Goal: Task Accomplishment & Management: Complete application form

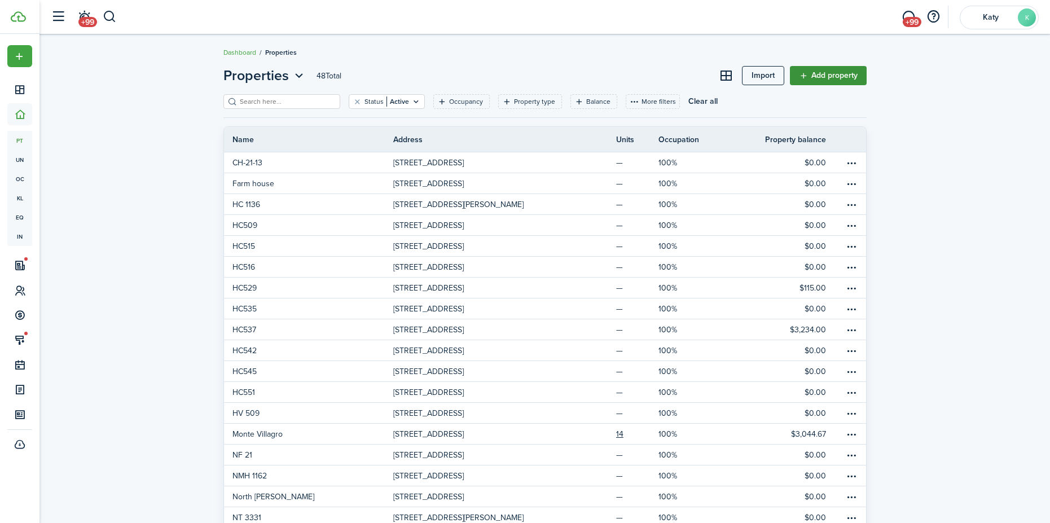
click at [828, 68] on link "Add property" at bounding box center [828, 75] width 77 height 19
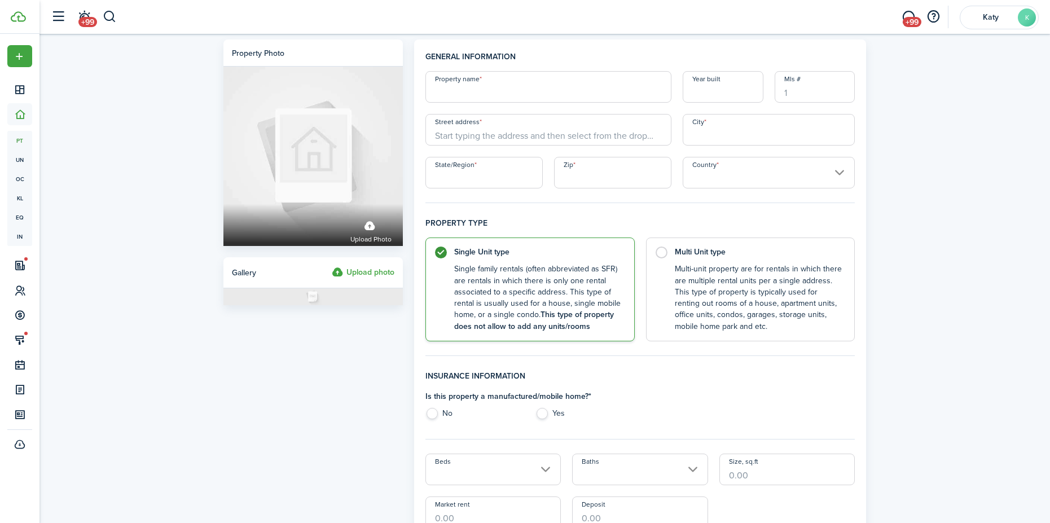
click at [477, 86] on input "Property name" at bounding box center [549, 87] width 246 height 32
type input "NT 3370"
click at [724, 84] on input "Year built" at bounding box center [723, 87] width 81 height 32
type input "2025"
type input "3370 S 1010 W"
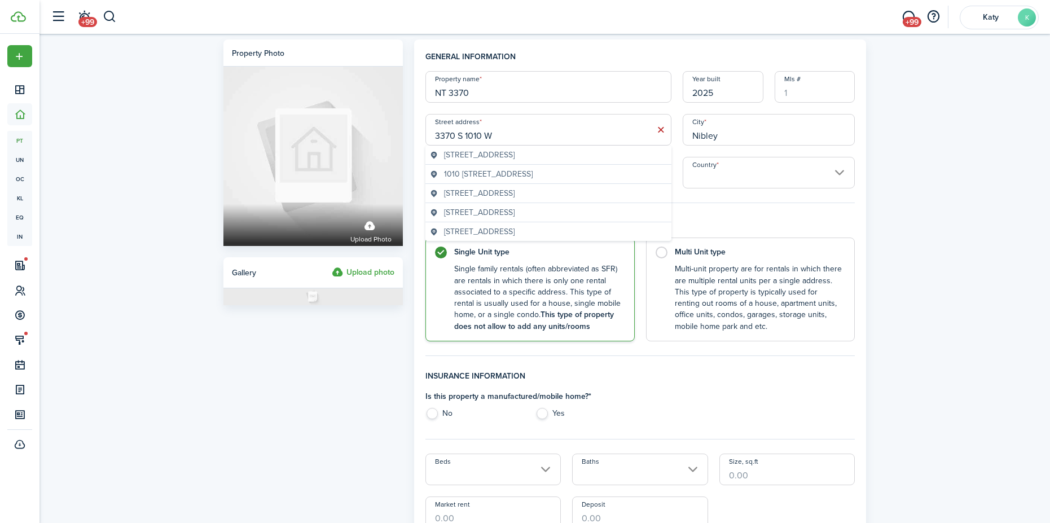
type input "Nibley"
click at [534, 139] on input "3370 S 1010 W" at bounding box center [549, 130] width 246 height 32
click at [683, 151] on div "Property name NT 3370 Year built [GEOGRAPHIC_DATA] address [STREET_ADDRESS]/Reg…" at bounding box center [640, 129] width 441 height 117
click at [445, 176] on input "YU" at bounding box center [484, 173] width 117 height 32
type input "Y"
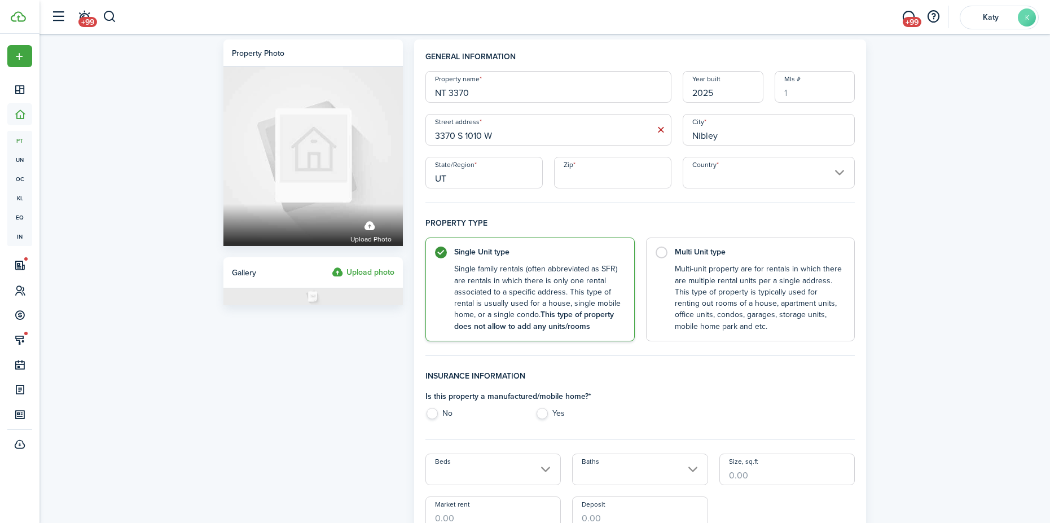
type input "UT"
click at [590, 164] on input "Zip" at bounding box center [612, 173] width 117 height 32
type input "84321"
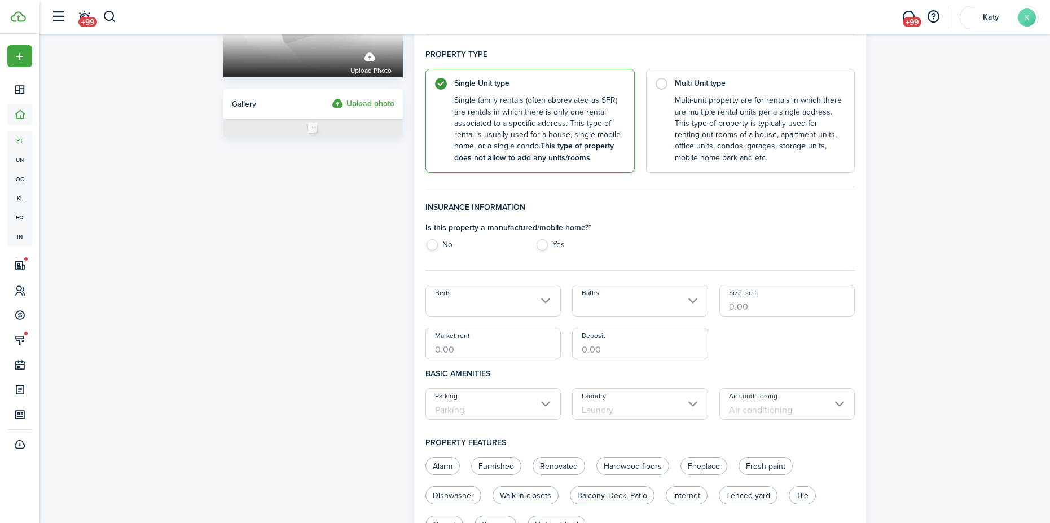
scroll to position [169, 0]
click at [433, 247] on label "No" at bounding box center [475, 247] width 99 height 17
click at [515, 314] on input "Beds" at bounding box center [494, 300] width 136 height 32
drag, startPoint x: 433, startPoint y: 245, endPoint x: 437, endPoint y: 250, distance: 6.1
click at [437, 250] on label "No" at bounding box center [475, 247] width 99 height 17
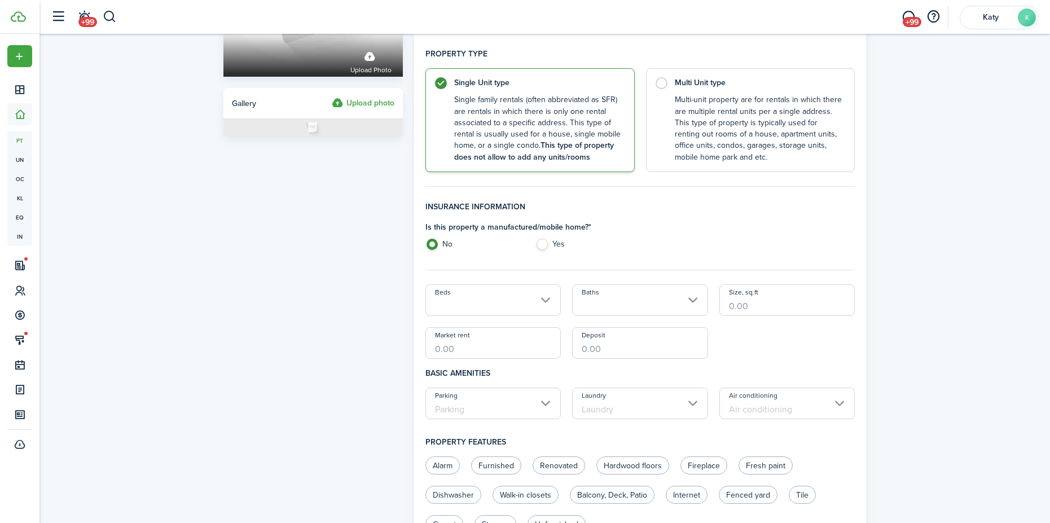
radio input "true"
click at [547, 302] on div at bounding box center [525, 262] width 1231 height 704
click at [501, 299] on input "Beds" at bounding box center [494, 300] width 136 height 32
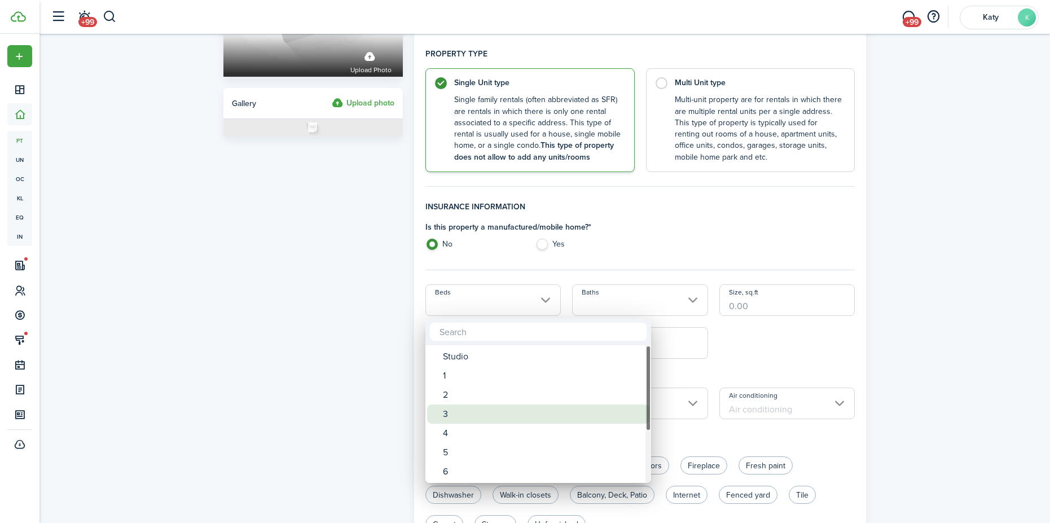
click at [485, 413] on div "3" at bounding box center [543, 414] width 200 height 19
type input "3"
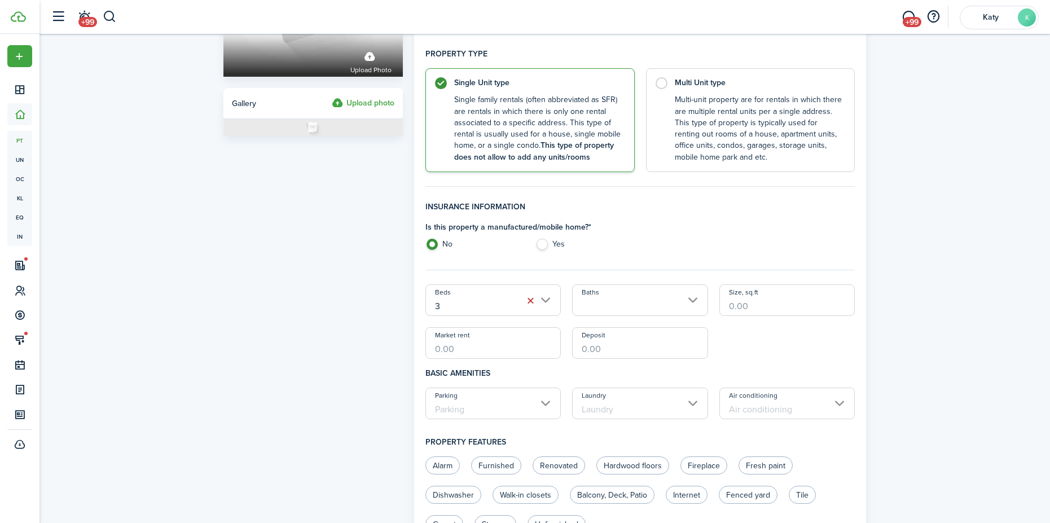
click at [645, 306] on input "Baths" at bounding box center [640, 300] width 136 height 32
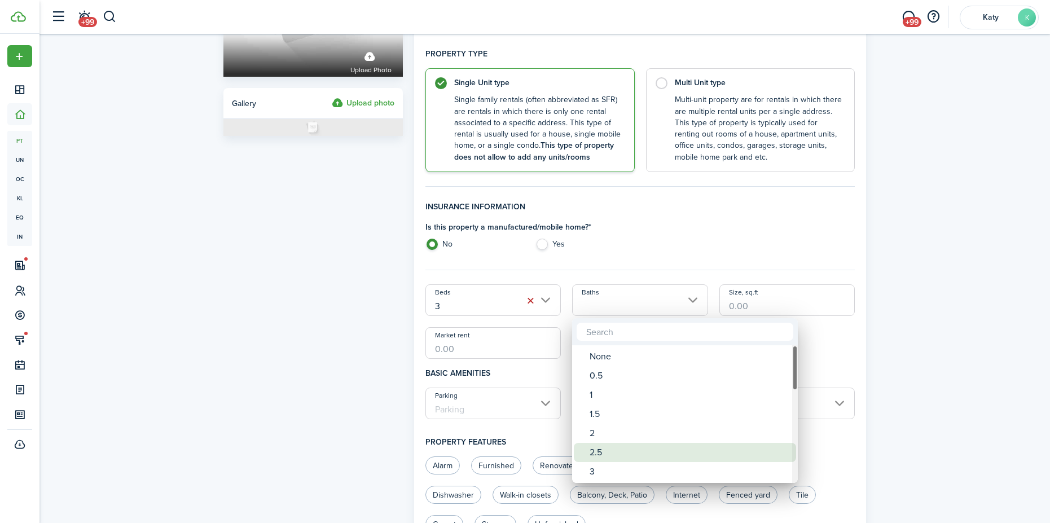
click at [616, 449] on div "2.5" at bounding box center [690, 452] width 200 height 19
type input "2.5"
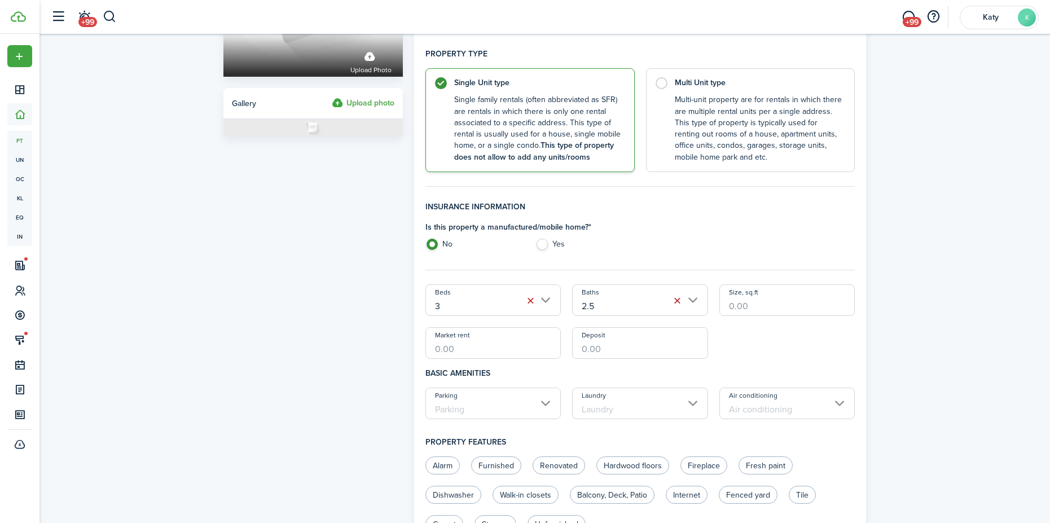
click at [584, 352] on input "Deposit" at bounding box center [640, 343] width 136 height 32
click at [492, 341] on input "Market rent" at bounding box center [494, 343] width 136 height 32
type input "$1,950.00"
click at [593, 348] on input "Deposit" at bounding box center [640, 343] width 136 height 32
click at [547, 416] on input "Parking" at bounding box center [494, 404] width 136 height 32
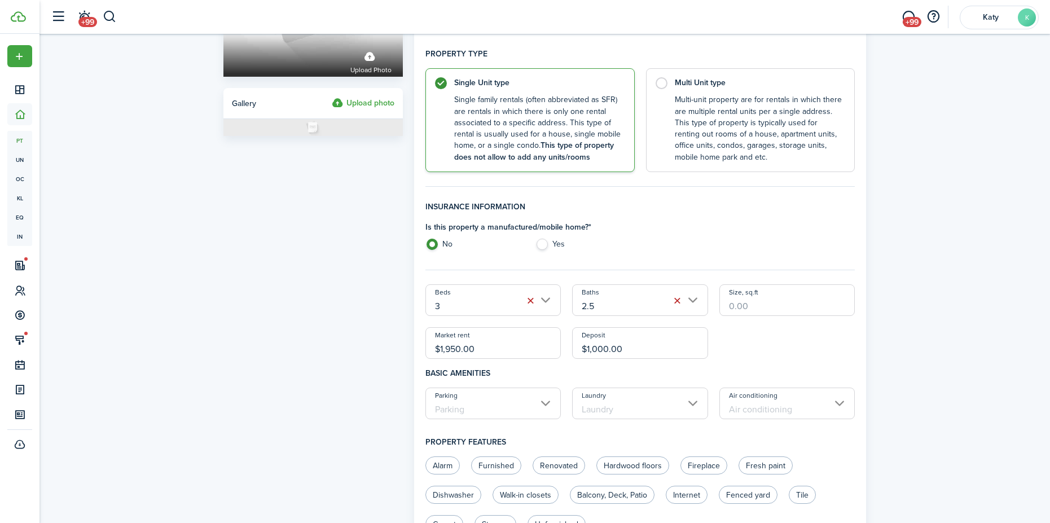
type input "$1,000.00"
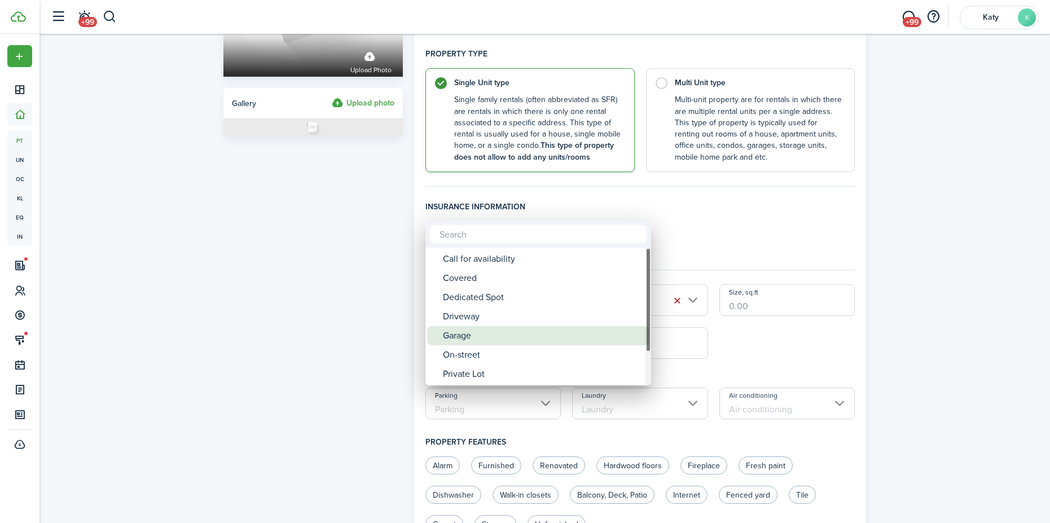
click at [483, 332] on div "Garage" at bounding box center [543, 335] width 200 height 19
type input "Garage"
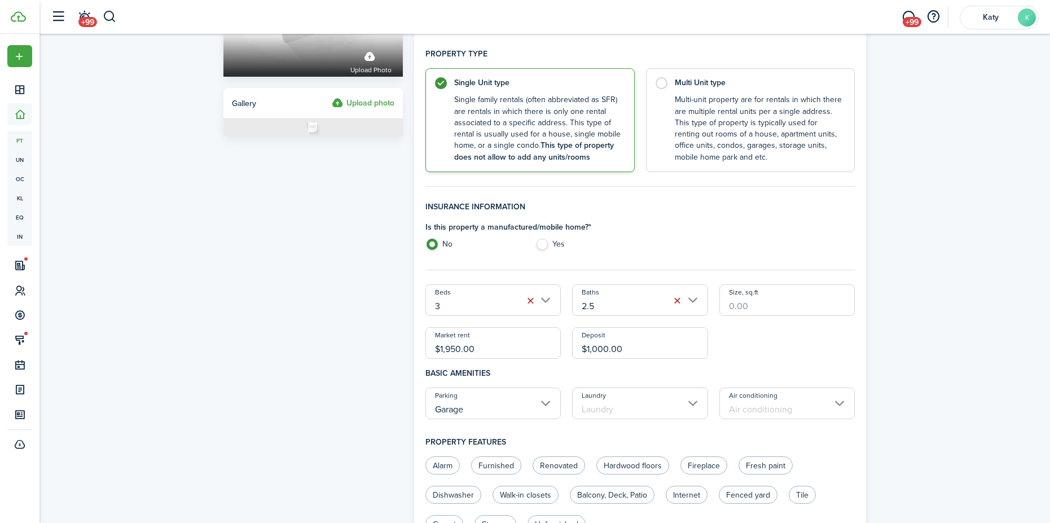
click at [607, 405] on input "Laundry" at bounding box center [640, 404] width 136 height 32
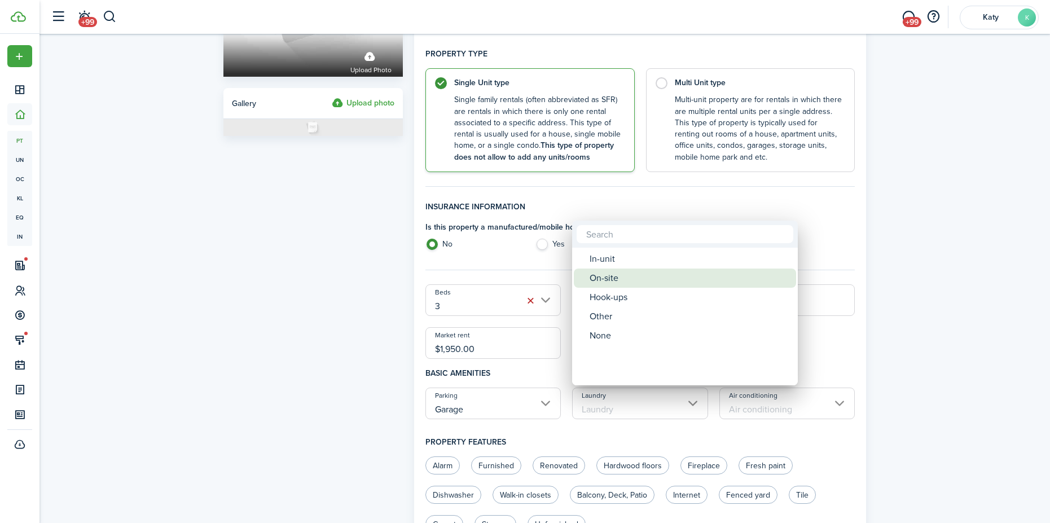
click at [615, 262] on div "In-unit" at bounding box center [690, 258] width 200 height 19
type input "In-unit"
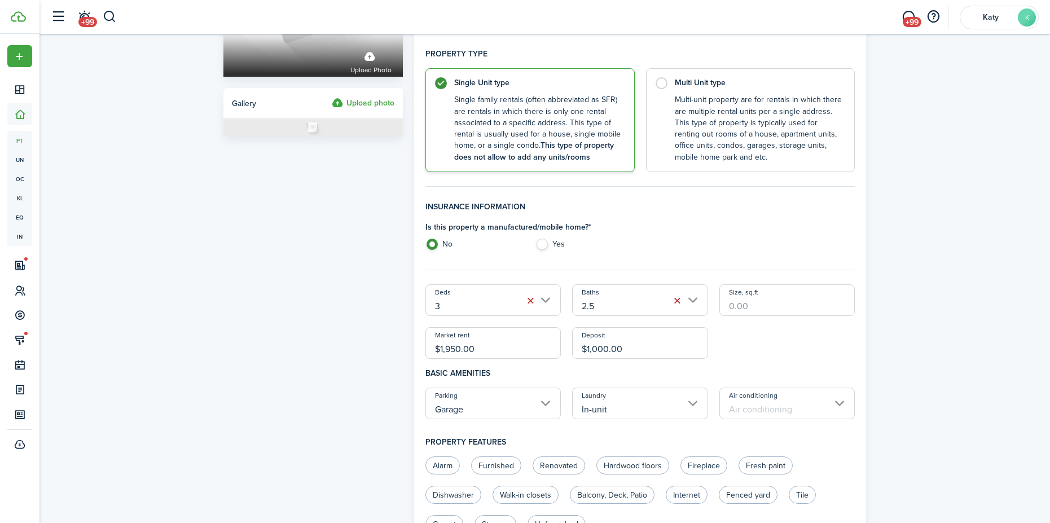
click at [769, 407] on input "Air conditioning" at bounding box center [788, 404] width 136 height 32
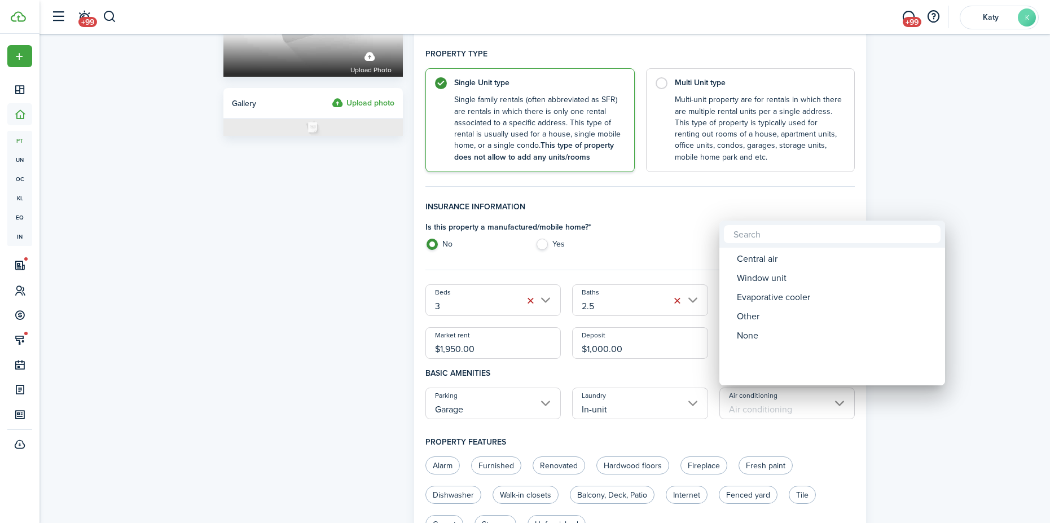
click at [836, 406] on div at bounding box center [525, 262] width 1231 height 704
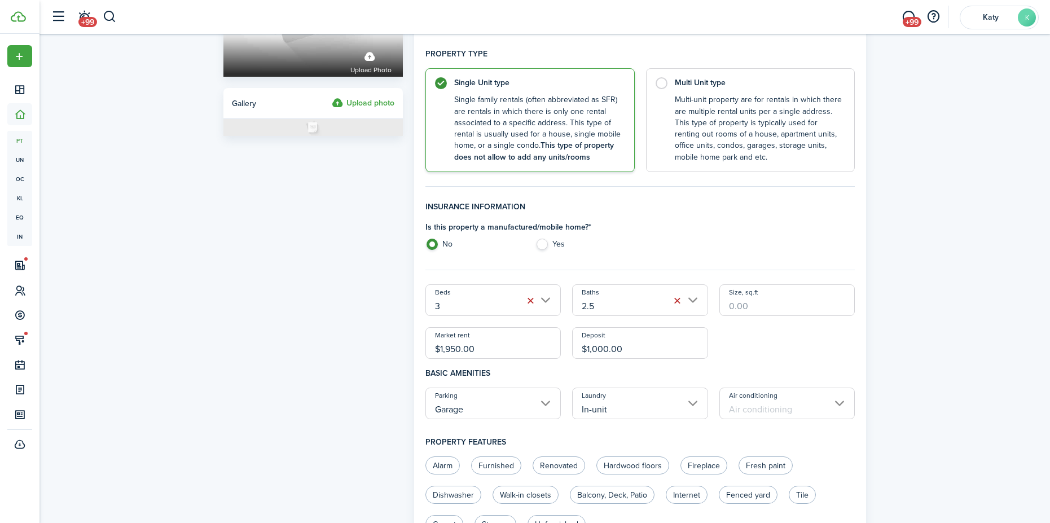
click at [829, 409] on input "Air conditioning" at bounding box center [788, 404] width 136 height 32
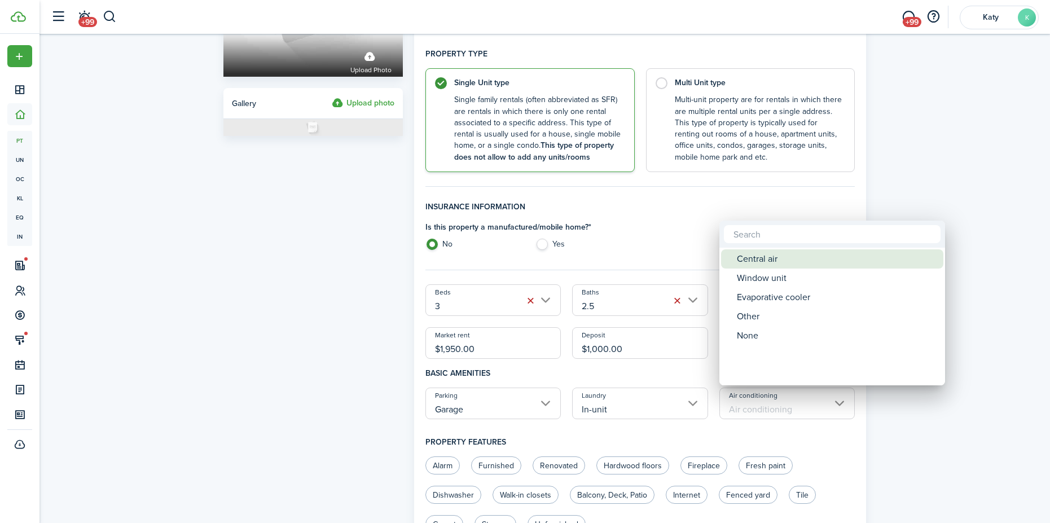
click at [756, 257] on div "Central air" at bounding box center [837, 258] width 200 height 19
type input "Central air"
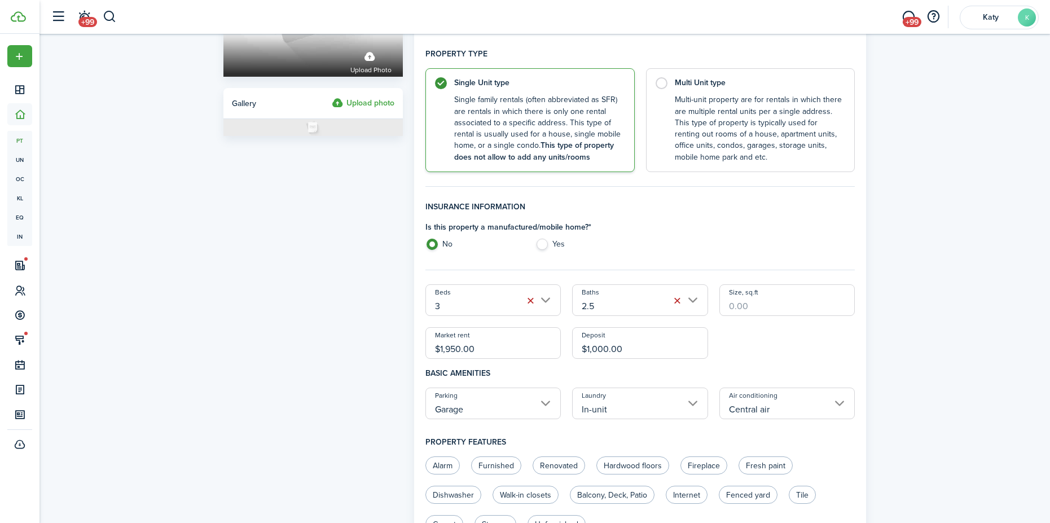
click at [772, 290] on input "Size, sq.ft" at bounding box center [788, 300] width 136 height 32
type input "1,600"
click at [757, 347] on div "Beds 3 Baths 2.5 Size, sq.ft 1,600 Market rent $1,950.00 Deposit $1,000.00" at bounding box center [640, 321] width 441 height 74
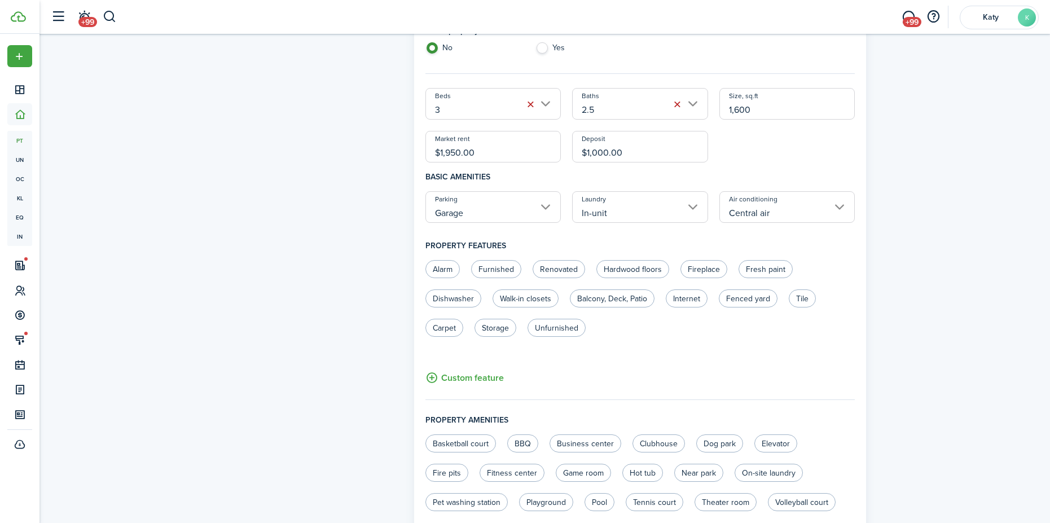
scroll to position [395, 0]
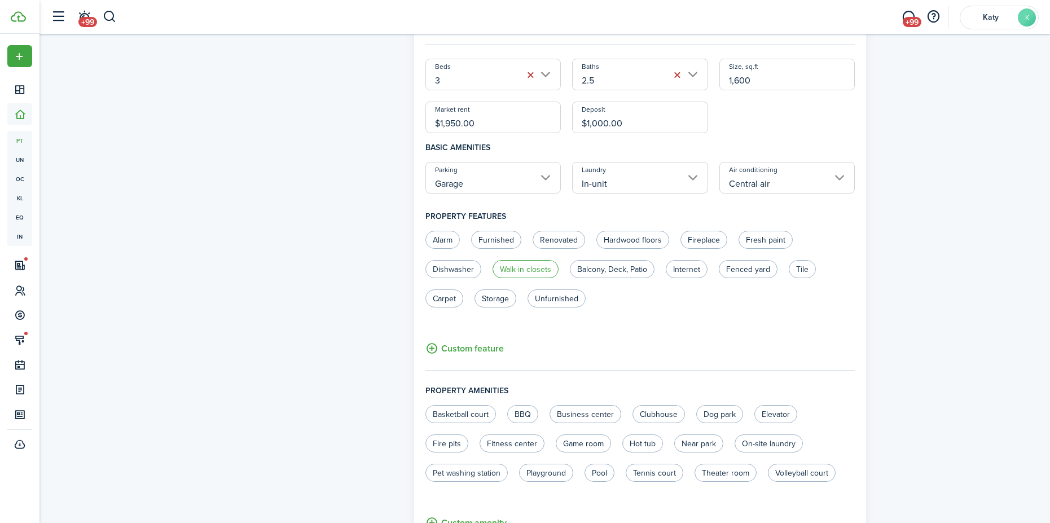
click at [507, 267] on label "Walk-in closets" at bounding box center [526, 269] width 66 height 18
radio input "true"
click at [773, 234] on label "Fresh paint" at bounding box center [766, 240] width 54 height 18
radio input "true"
click at [461, 271] on label "Dishwasher" at bounding box center [454, 269] width 56 height 18
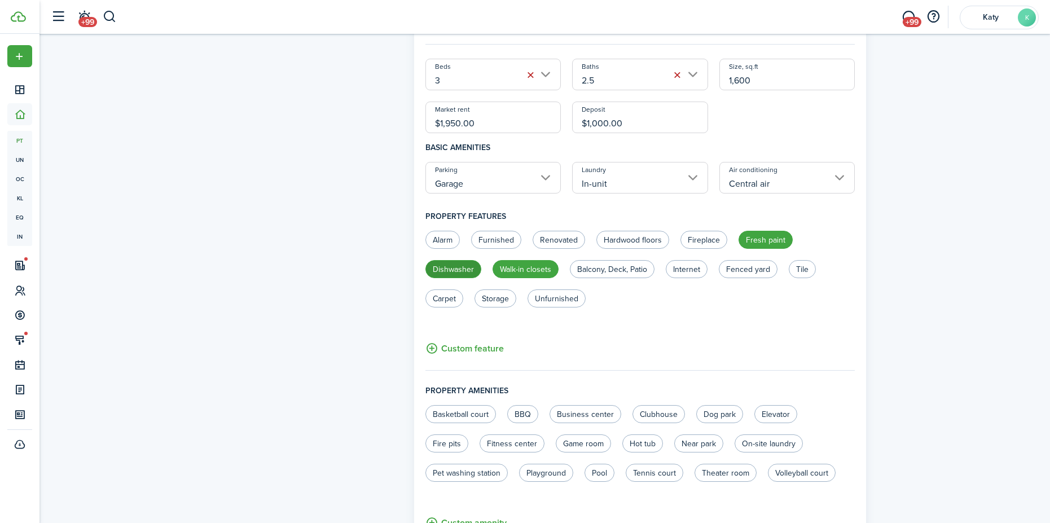
radio input "true"
click at [445, 295] on label "Carpet" at bounding box center [445, 299] width 38 height 18
radio input "true"
click at [665, 336] on unit-edit-features "Alarm Furnished Renovated Hardwood floors Fireplace Fresh paint Dishwasher Walk…" at bounding box center [641, 293] width 430 height 125
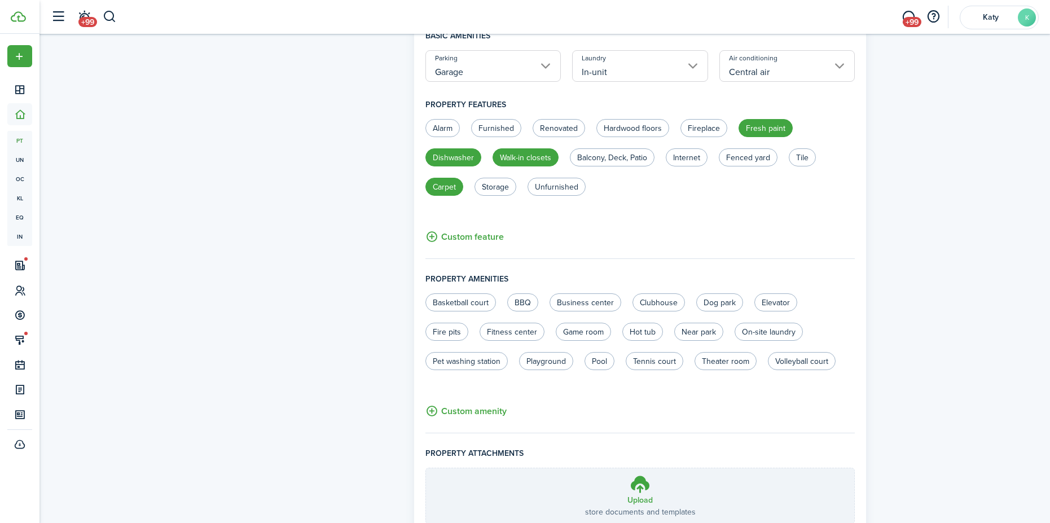
scroll to position [508, 0]
click at [560, 178] on label "Unfurnished" at bounding box center [557, 186] width 58 height 18
radio input "true"
click at [669, 194] on control-radio-group "Alarm Furnished Renovated Hardwood floors Fireplace Fresh paint Dishwasher Walk…" at bounding box center [635, 162] width 430 height 88
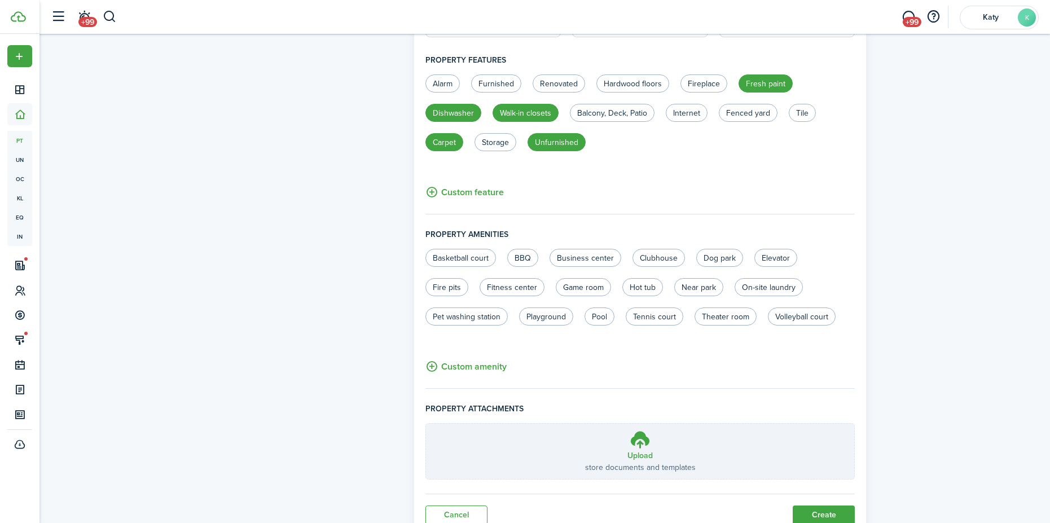
scroll to position [595, 0]
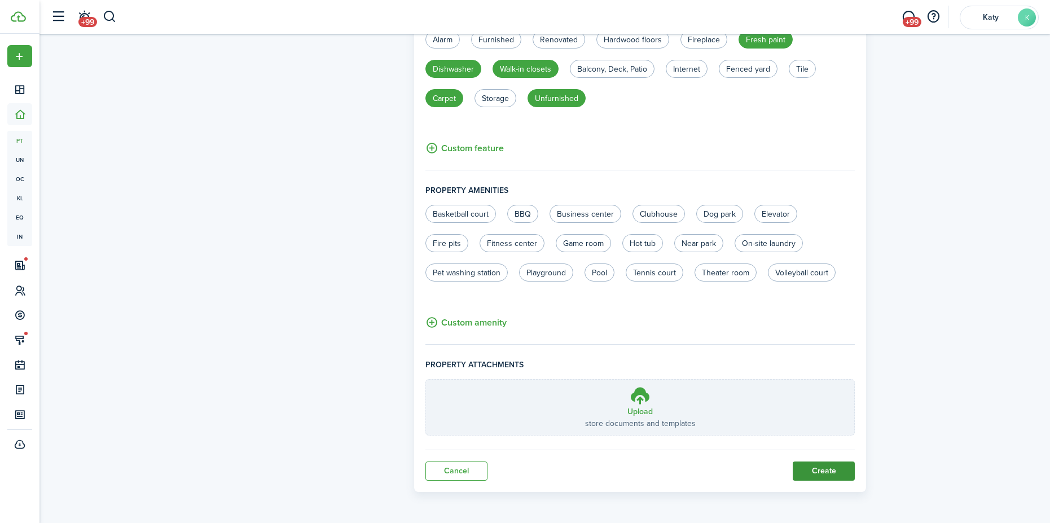
click at [808, 468] on button "Create" at bounding box center [824, 471] width 62 height 19
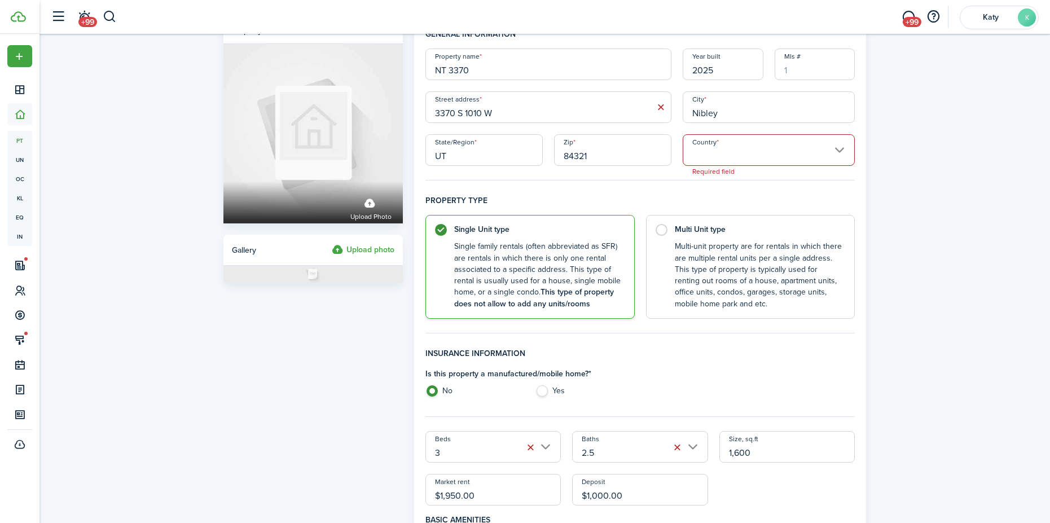
scroll to position [0, 0]
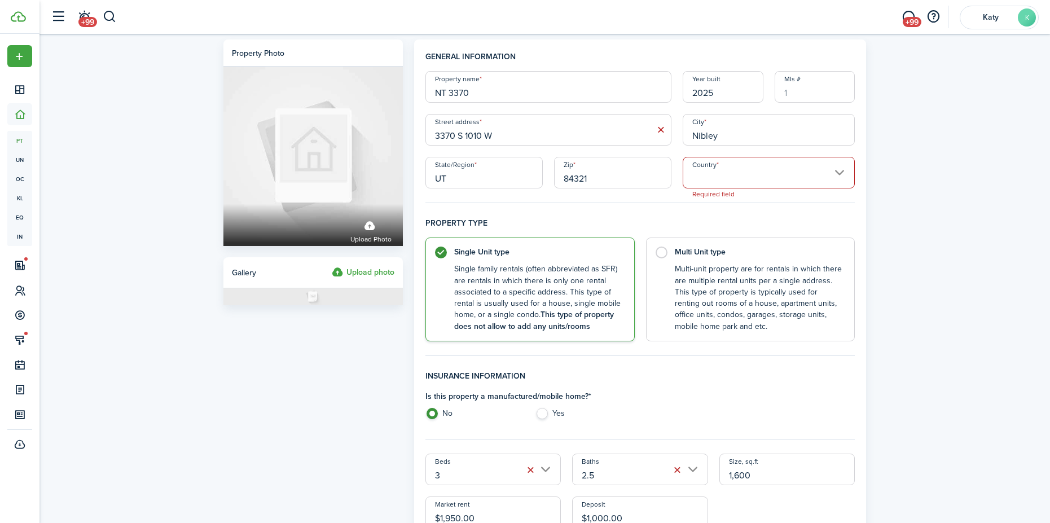
click at [739, 180] on input "Country" at bounding box center [769, 173] width 173 height 32
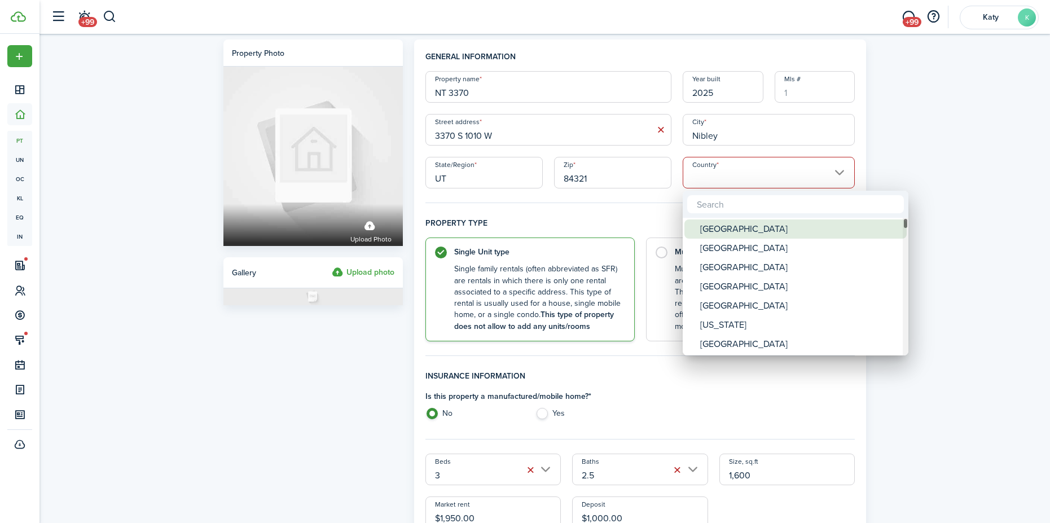
click at [739, 231] on div "[GEOGRAPHIC_DATA]" at bounding box center [800, 229] width 200 height 19
type input "[GEOGRAPHIC_DATA]"
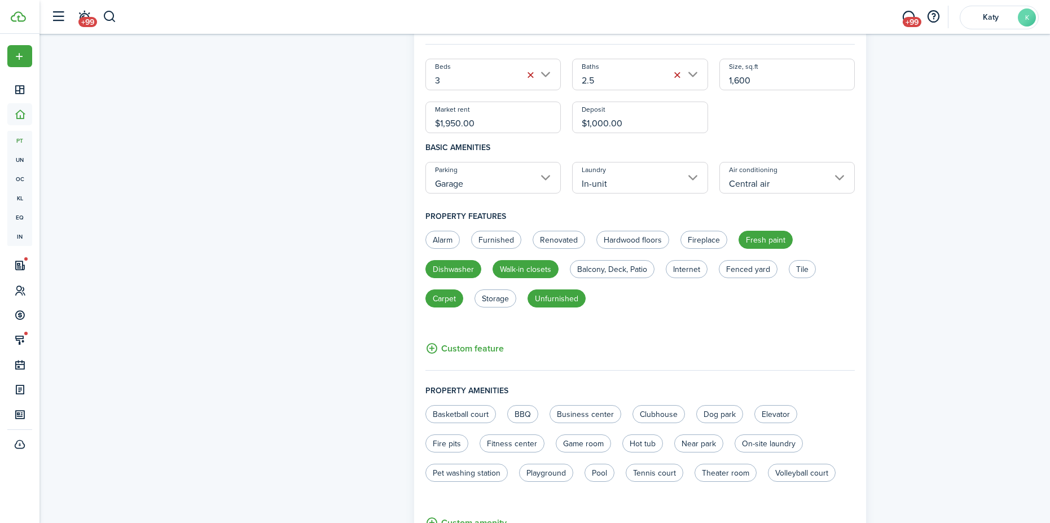
scroll to position [595, 0]
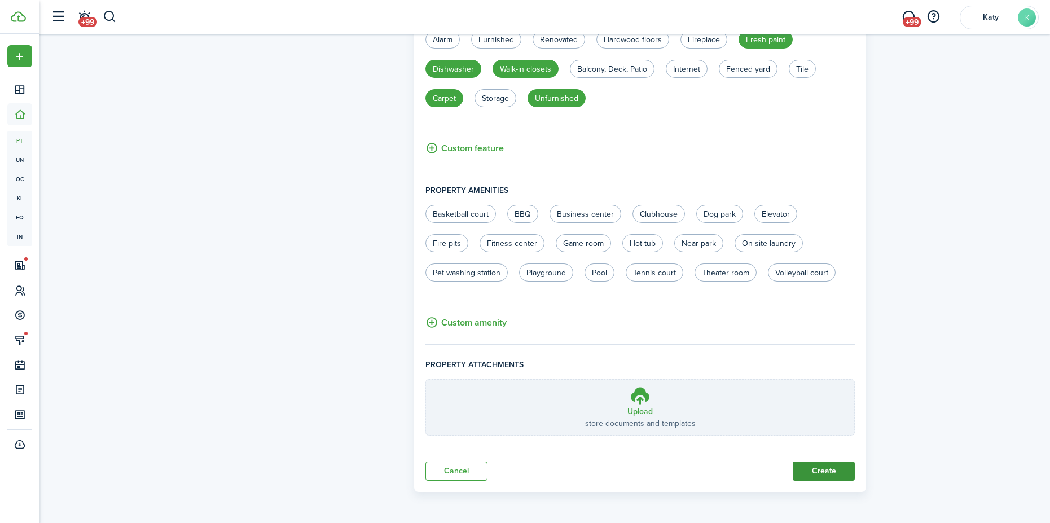
click at [817, 472] on button "Create" at bounding box center [824, 471] width 62 height 19
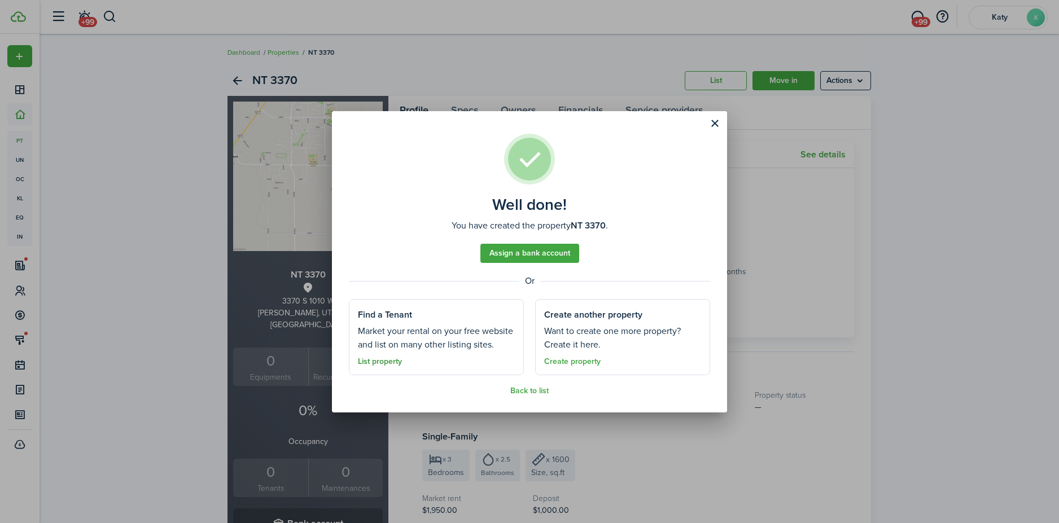
click at [373, 363] on link "List property" at bounding box center [380, 361] width 44 height 9
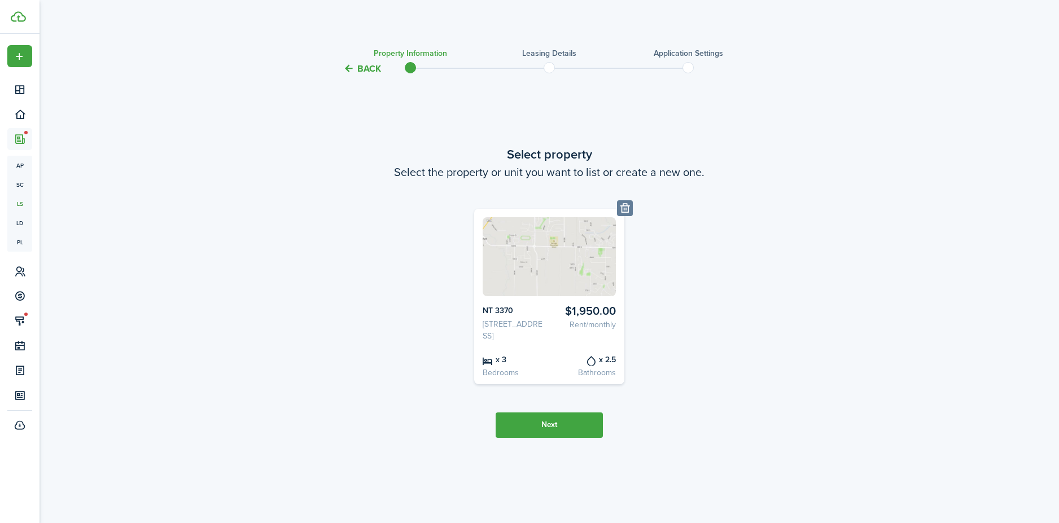
click at [575, 425] on button "Next" at bounding box center [549, 425] width 107 height 25
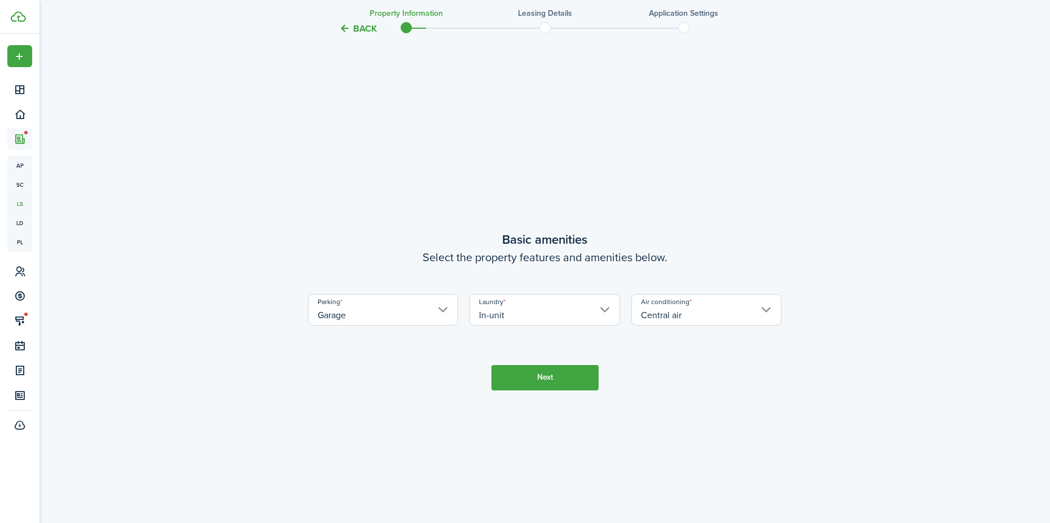
scroll to position [448, 0]
click at [572, 372] on button "Next" at bounding box center [545, 373] width 107 height 25
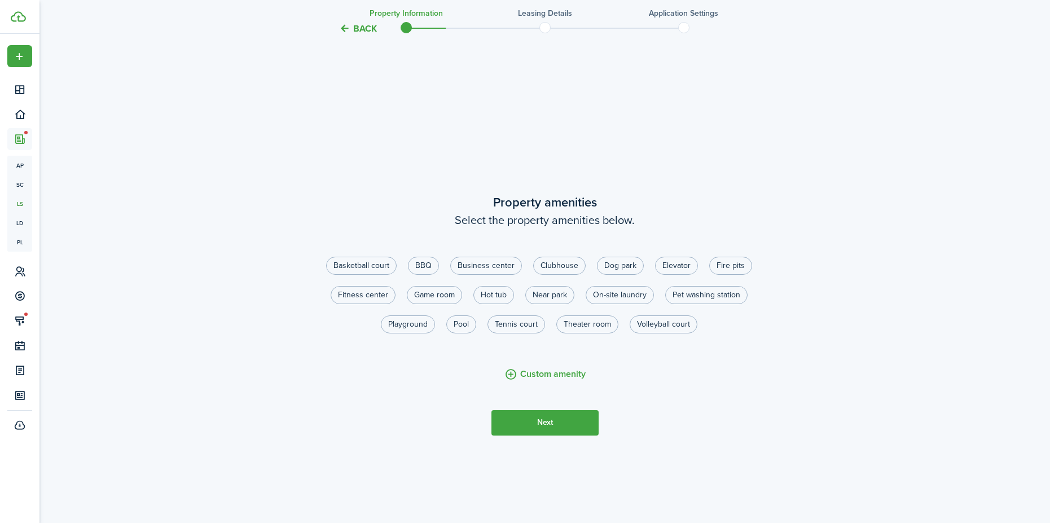
scroll to position [971, 0]
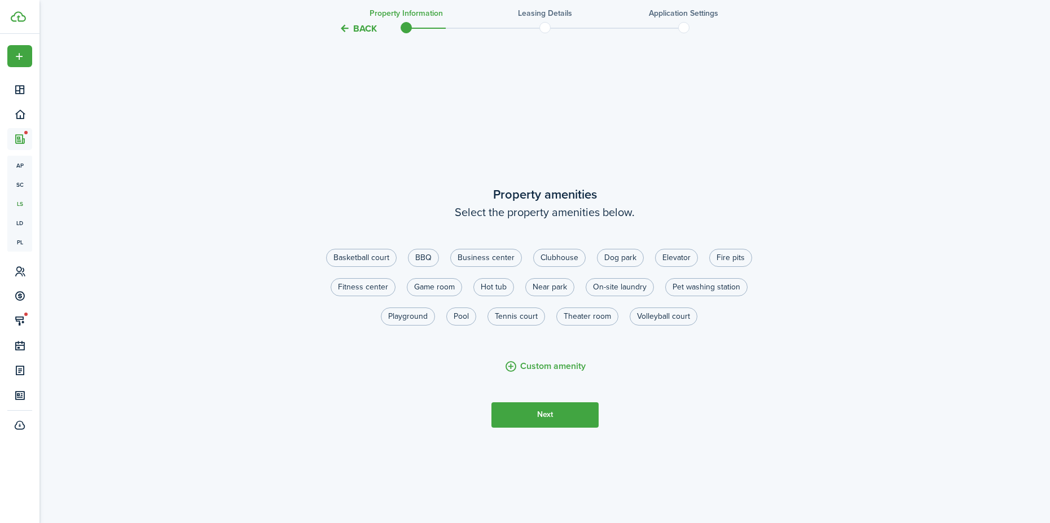
click at [541, 416] on button "Next" at bounding box center [545, 414] width 107 height 25
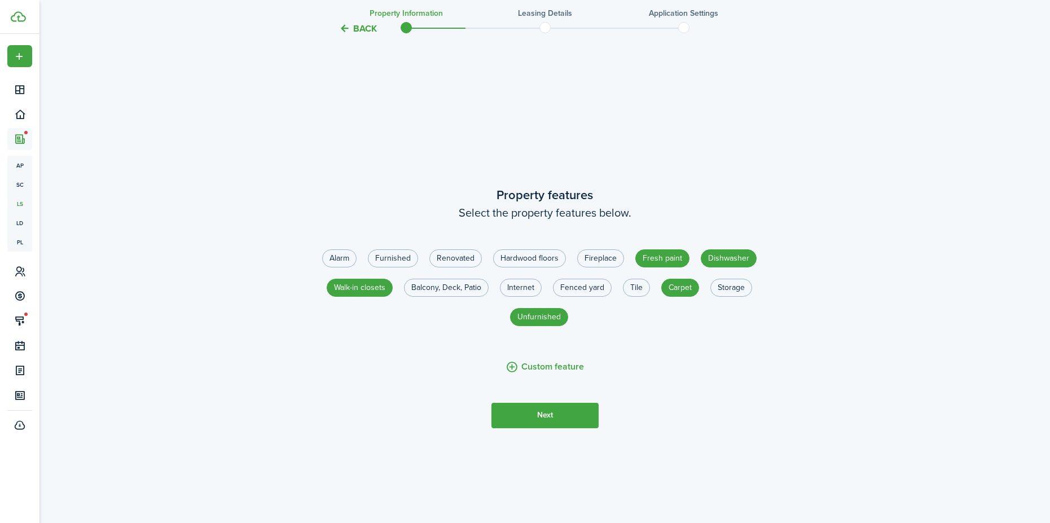
scroll to position [1494, 0]
click at [534, 419] on button "Next" at bounding box center [545, 414] width 107 height 25
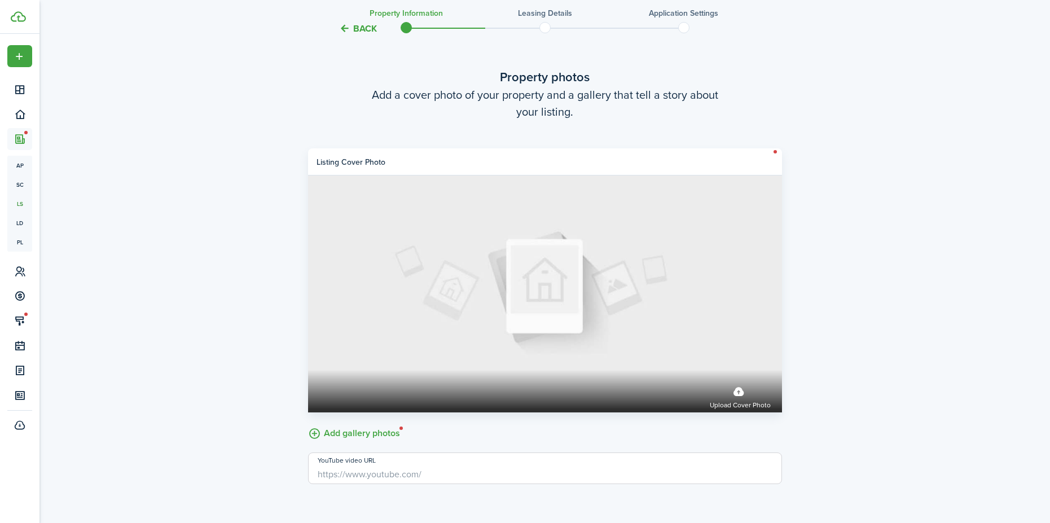
scroll to position [2017, 0]
click at [339, 428] on label "Add gallery photos" at bounding box center [354, 431] width 92 height 17
click at [308, 423] on input "Add gallery photos" at bounding box center [308, 423] width 0 height 0
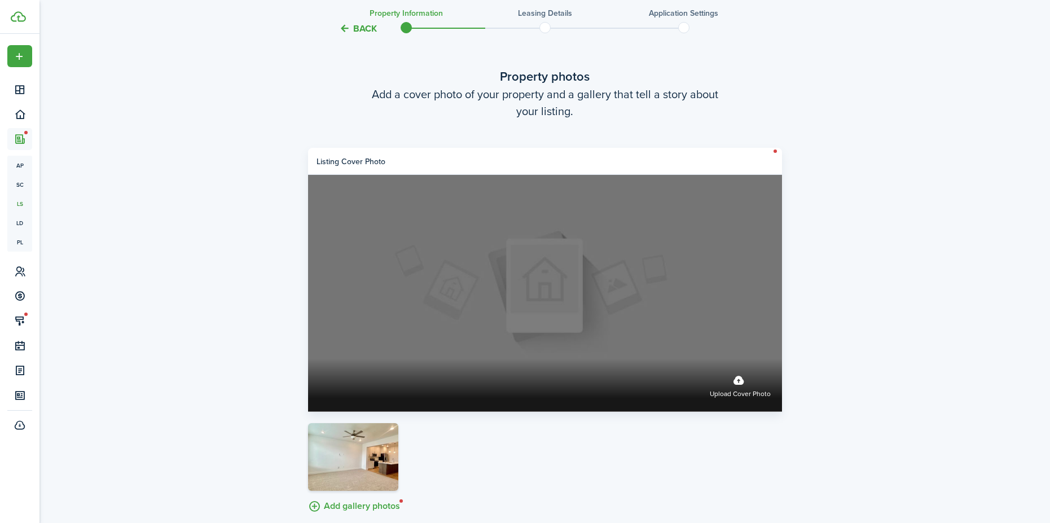
click at [738, 384] on label "Upload cover photo" at bounding box center [740, 385] width 61 height 30
click at [308, 359] on input "Upload cover photo" at bounding box center [308, 359] width 0 height 0
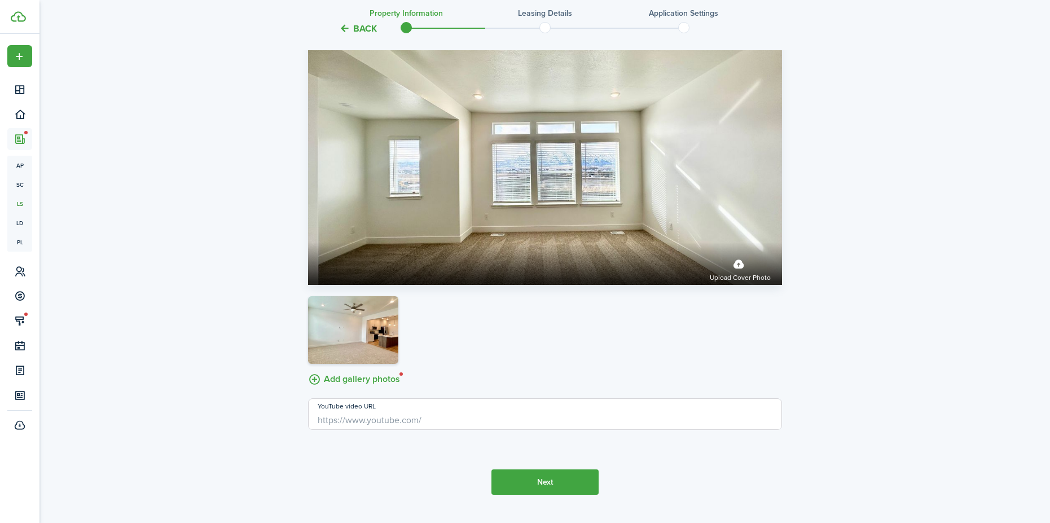
scroll to position [2169, 0]
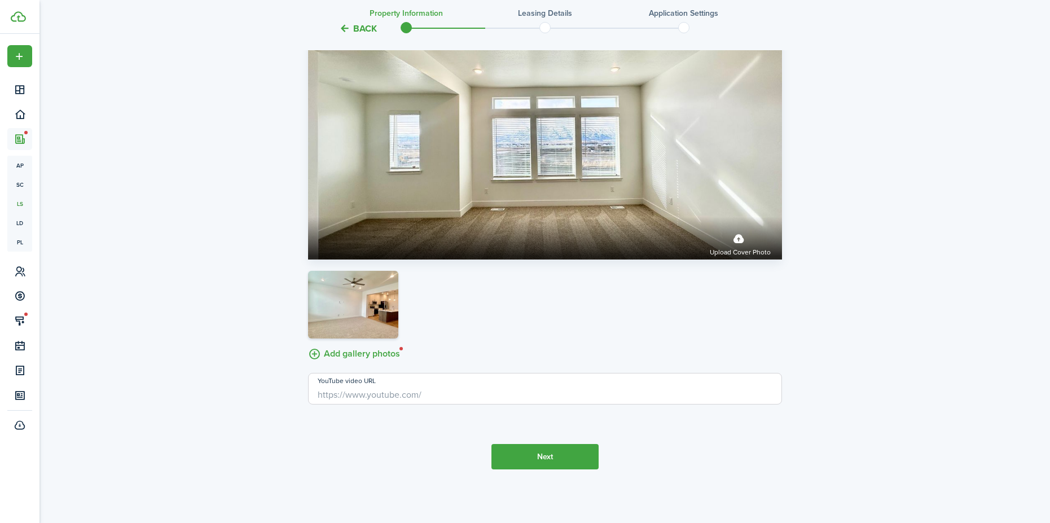
click at [362, 355] on label "Add gallery photos" at bounding box center [354, 352] width 92 height 17
click at [308, 344] on input "Add gallery photos" at bounding box center [308, 344] width 0 height 0
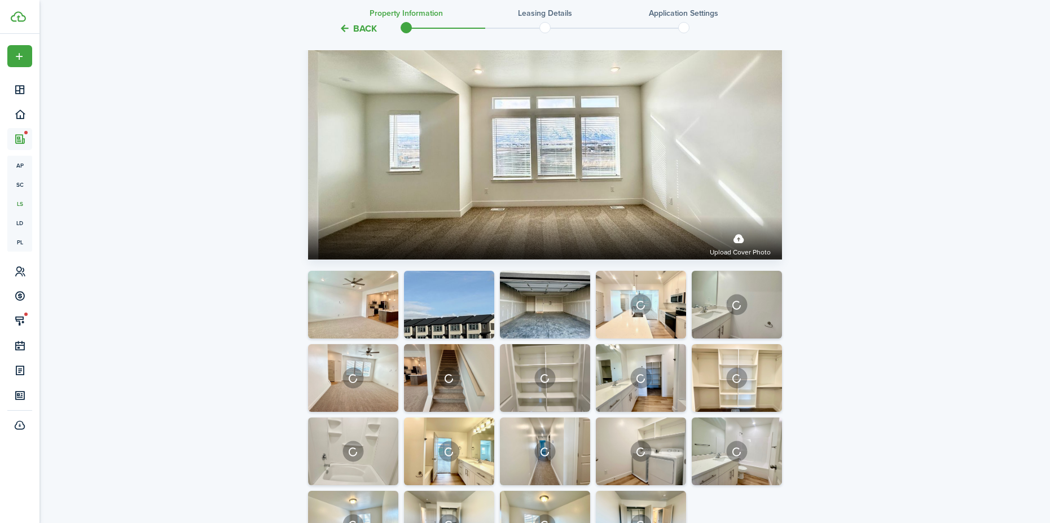
scroll to position [2389, 0]
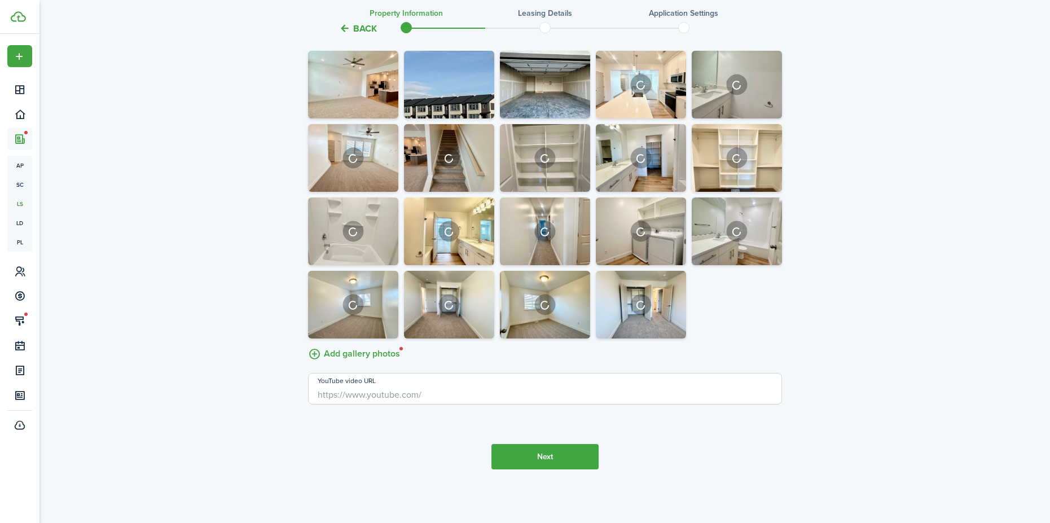
click at [546, 466] on button "Next" at bounding box center [545, 456] width 107 height 25
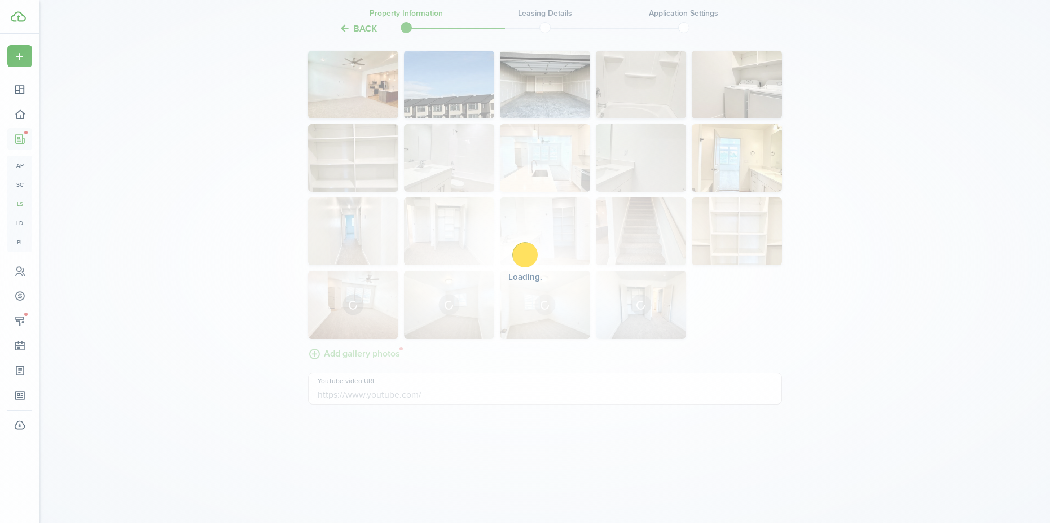
scroll to position [2837, 0]
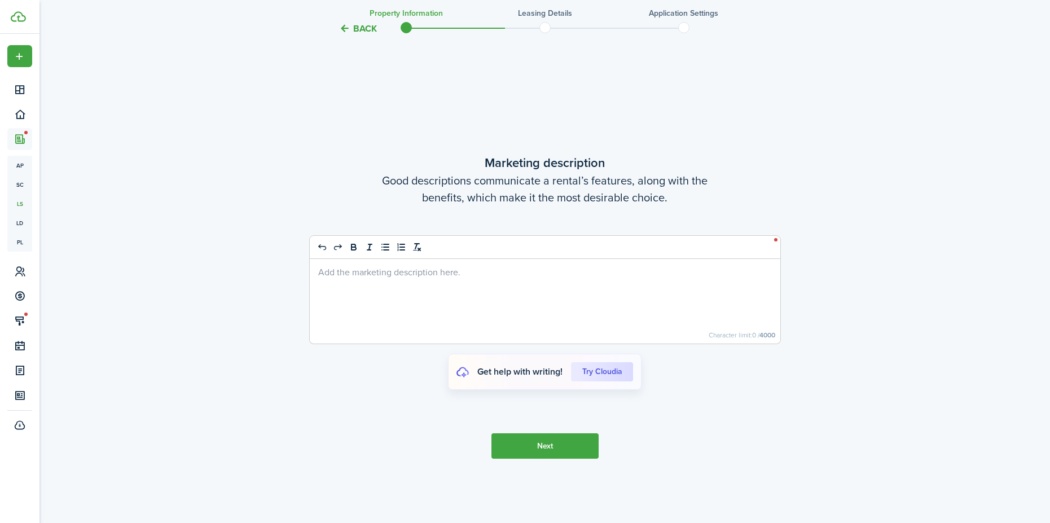
click at [351, 282] on div at bounding box center [545, 301] width 471 height 85
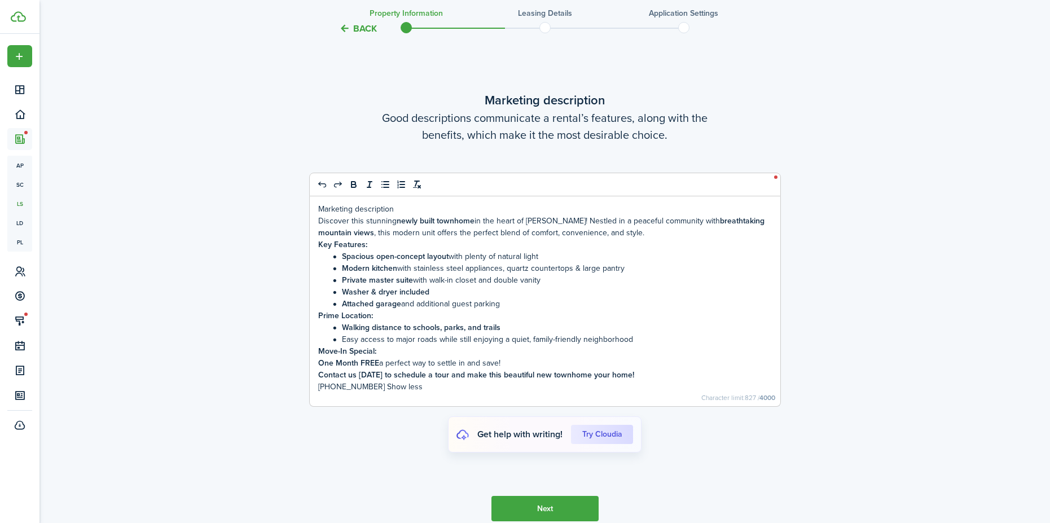
scroll to position [2774, 0]
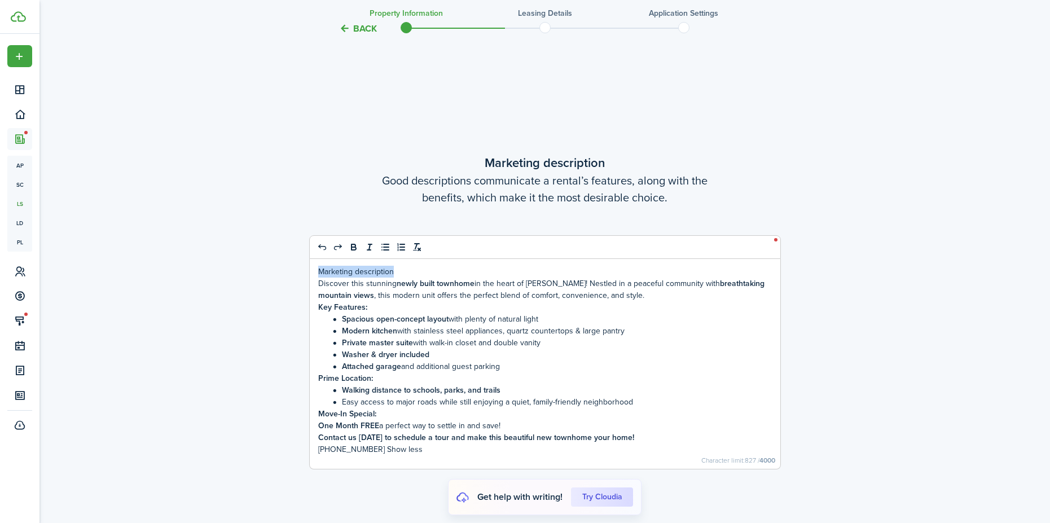
drag, startPoint x: 399, startPoint y: 273, endPoint x: 302, endPoint y: 273, distance: 97.1
click at [318, 281] on p "Discover this stunning newly built townhome in the heart of Nibley! Nestled in …" at bounding box center [545, 290] width 454 height 24
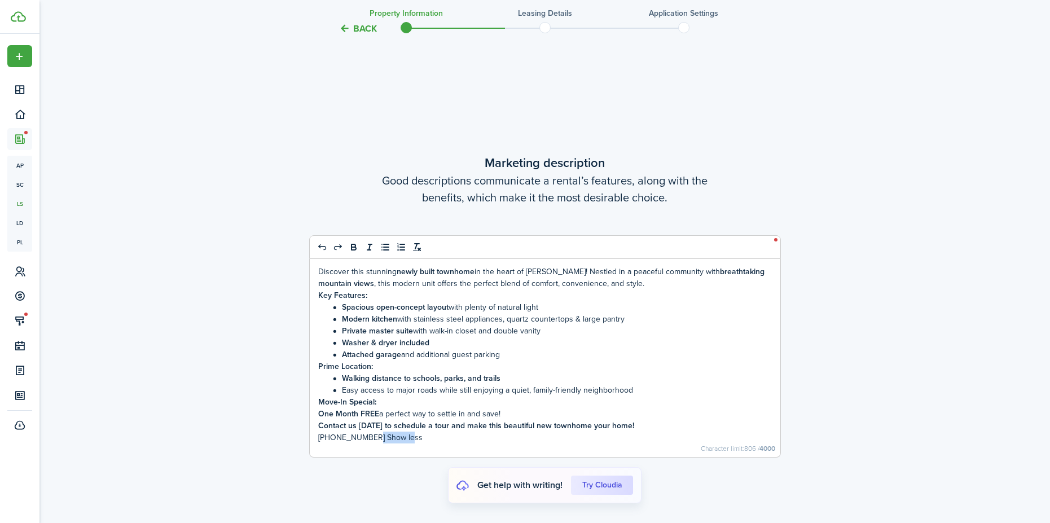
drag, startPoint x: 415, startPoint y: 439, endPoint x: 367, endPoint y: 433, distance: 47.7
click at [367, 433] on p "435-232-7961 Show less" at bounding box center [545, 438] width 454 height 12
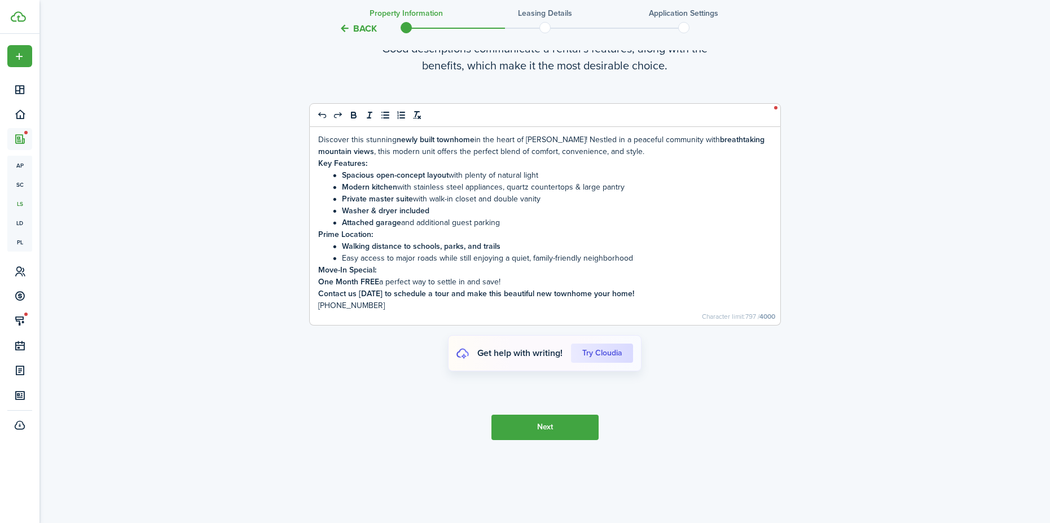
click at [554, 420] on button "Next" at bounding box center [545, 427] width 107 height 25
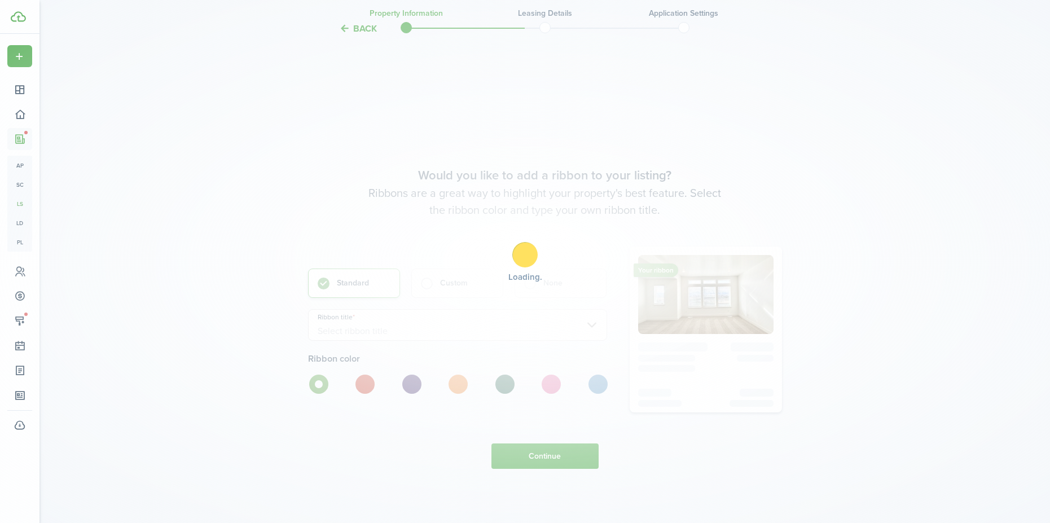
scroll to position [3360, 0]
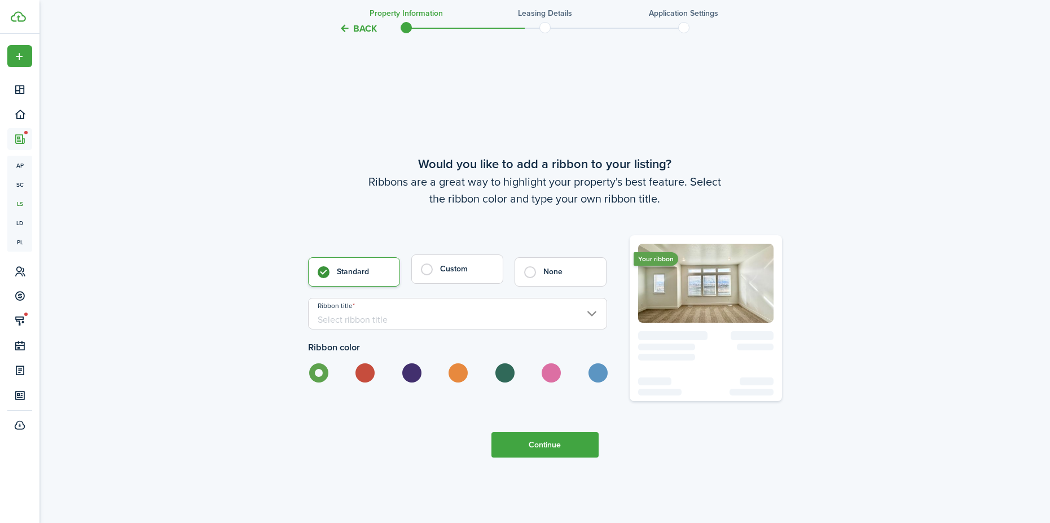
click at [421, 275] on label "Custom" at bounding box center [457, 269] width 92 height 29
radio input "false"
radio input "true"
click at [394, 322] on input "Custom ribbon title" at bounding box center [457, 314] width 299 height 32
type input "ONE MONTH FREE"
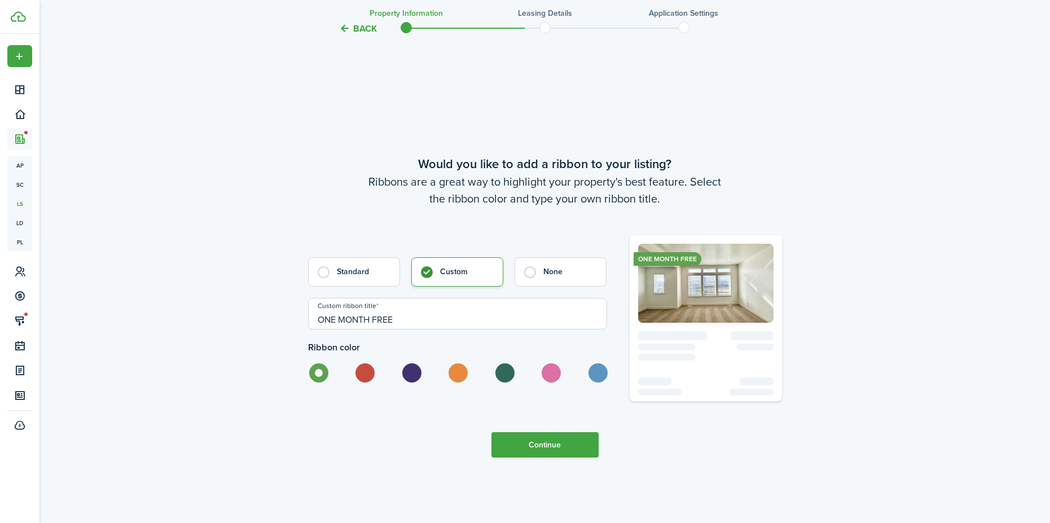
click at [547, 370] on label at bounding box center [551, 372] width 20 height 19
radio input "false"
radio input "true"
click at [544, 440] on button "Continue" at bounding box center [545, 444] width 107 height 25
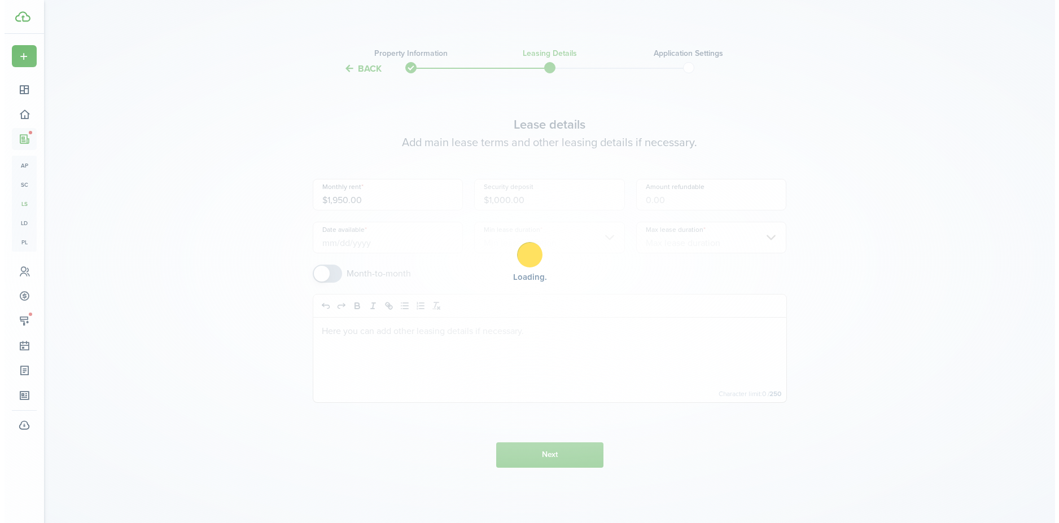
scroll to position [0, 0]
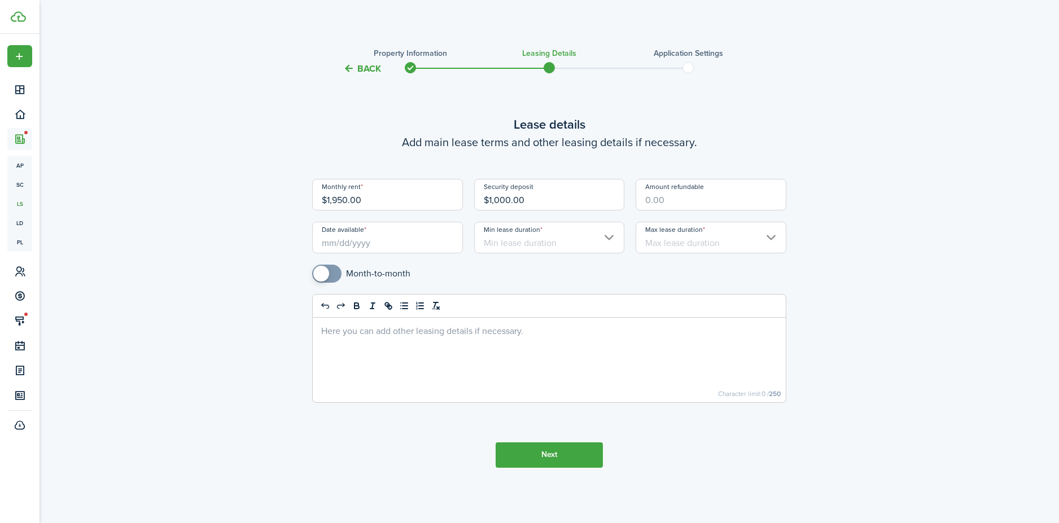
click at [363, 242] on input "Date available" at bounding box center [387, 238] width 151 height 32
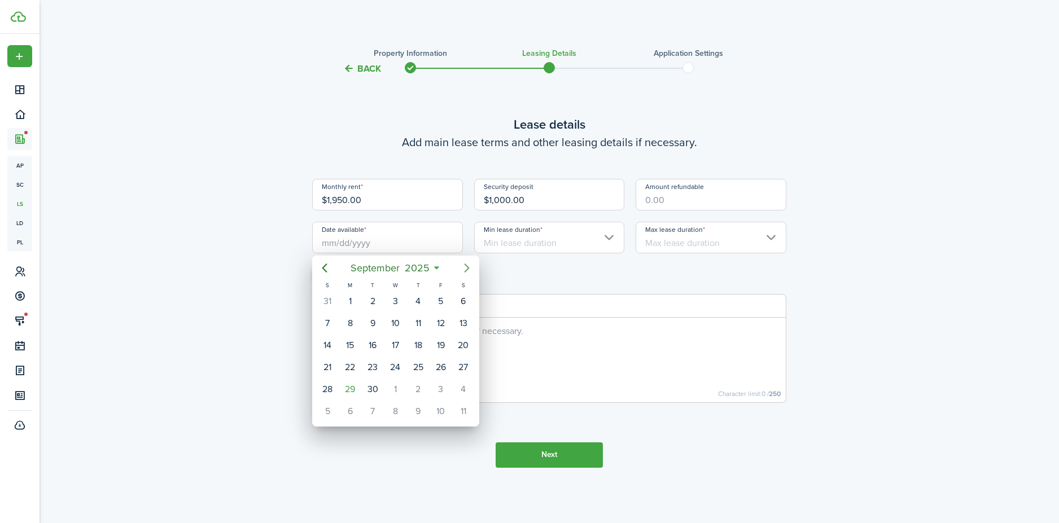
click at [468, 265] on icon "Next page" at bounding box center [467, 268] width 14 height 14
click at [441, 329] on div "10" at bounding box center [440, 323] width 17 height 17
type input "10/10/2025"
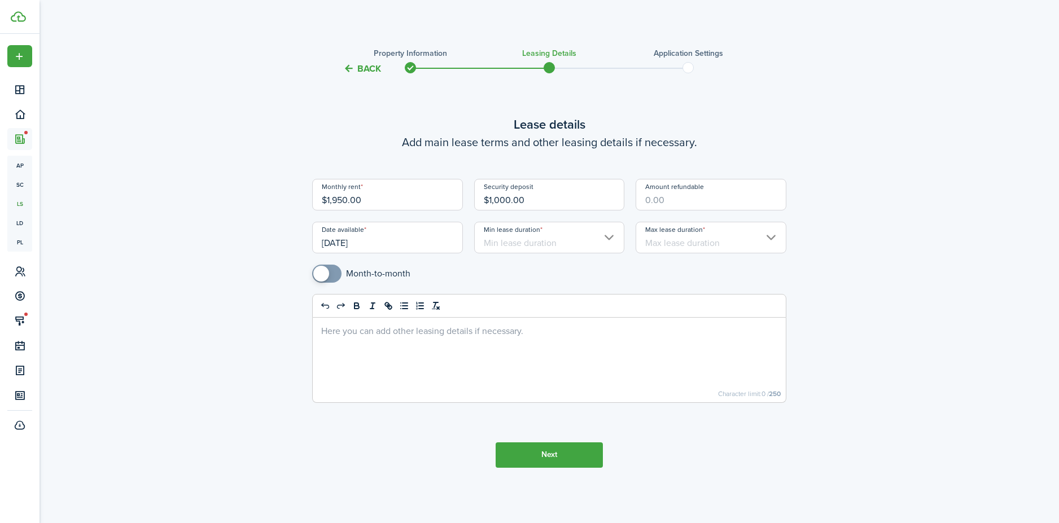
click at [563, 252] on input "Min lease duration" at bounding box center [549, 238] width 151 height 32
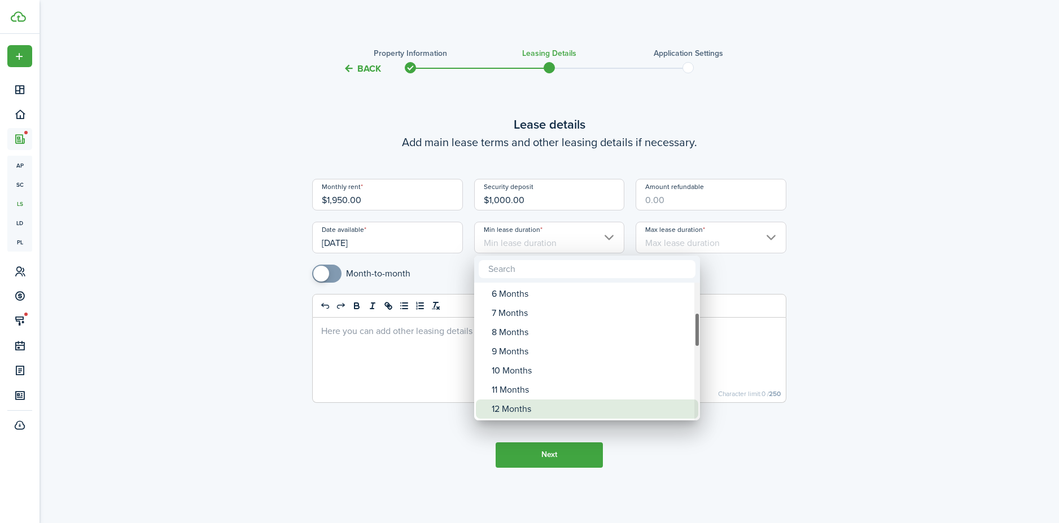
click at [534, 408] on div "12 Months" at bounding box center [592, 409] width 200 height 19
type input "12 Months"
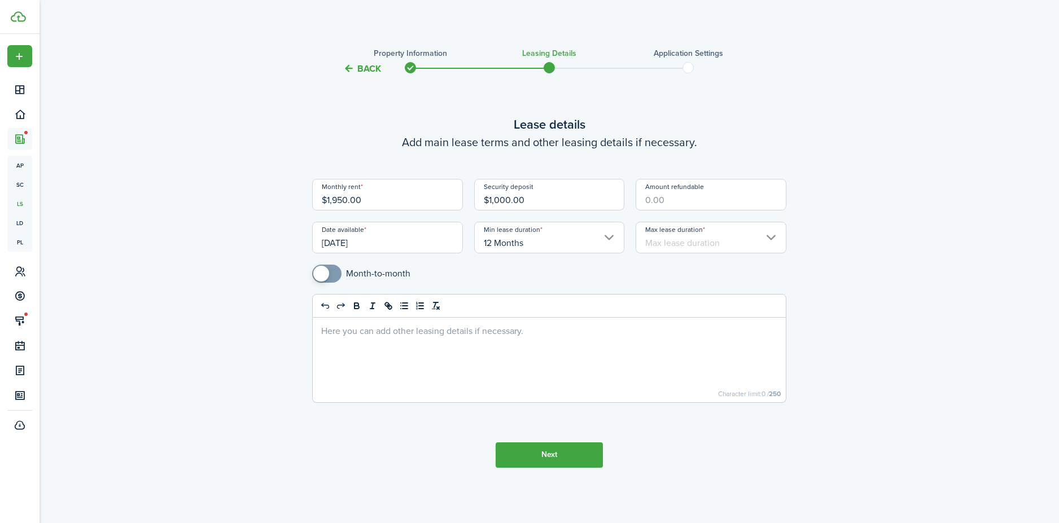
click at [677, 250] on input "Max lease duration" at bounding box center [710, 238] width 151 height 32
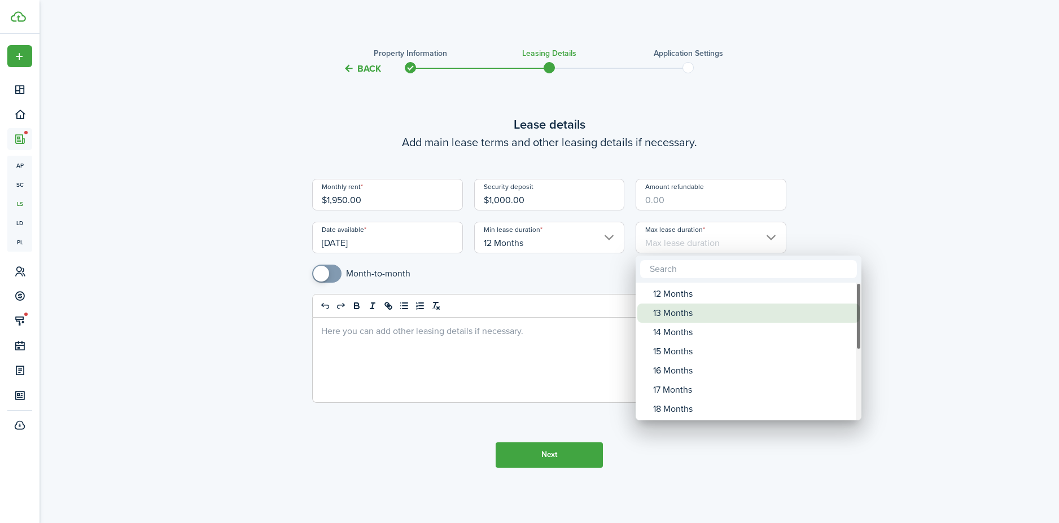
click at [682, 304] on div "13 Months" at bounding box center [753, 313] width 200 height 19
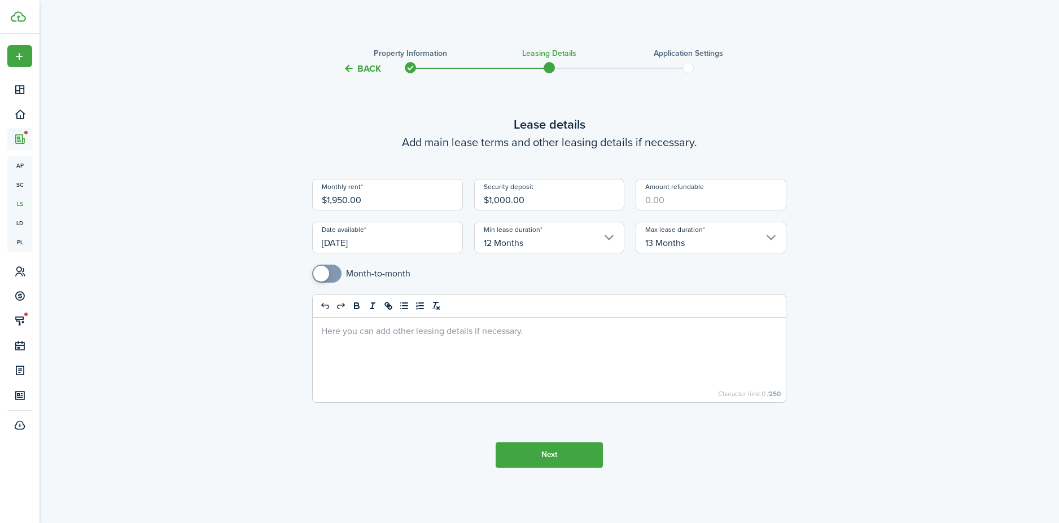
click at [696, 242] on input "13 Months" at bounding box center [710, 238] width 151 height 32
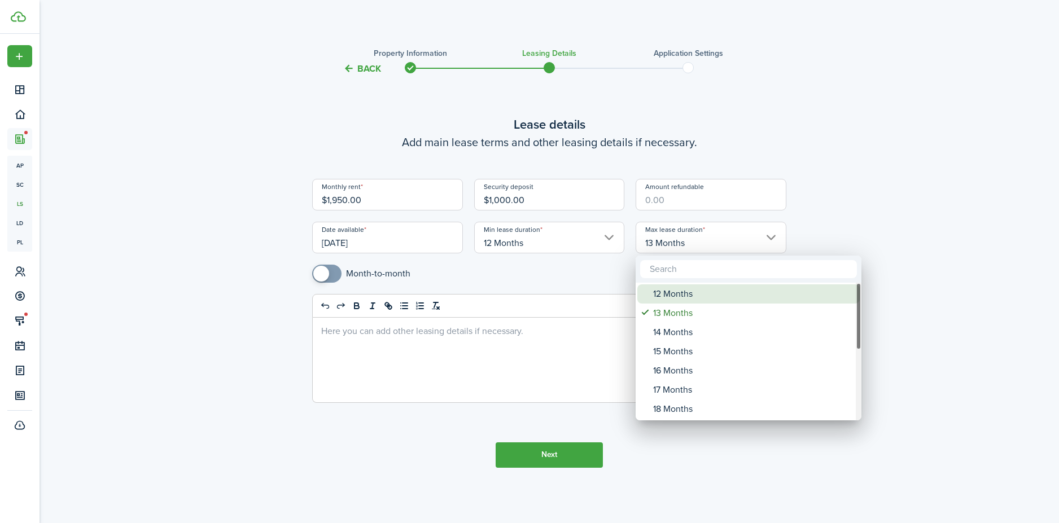
click at [692, 296] on div "12 Months" at bounding box center [753, 293] width 200 height 19
type input "12 Months"
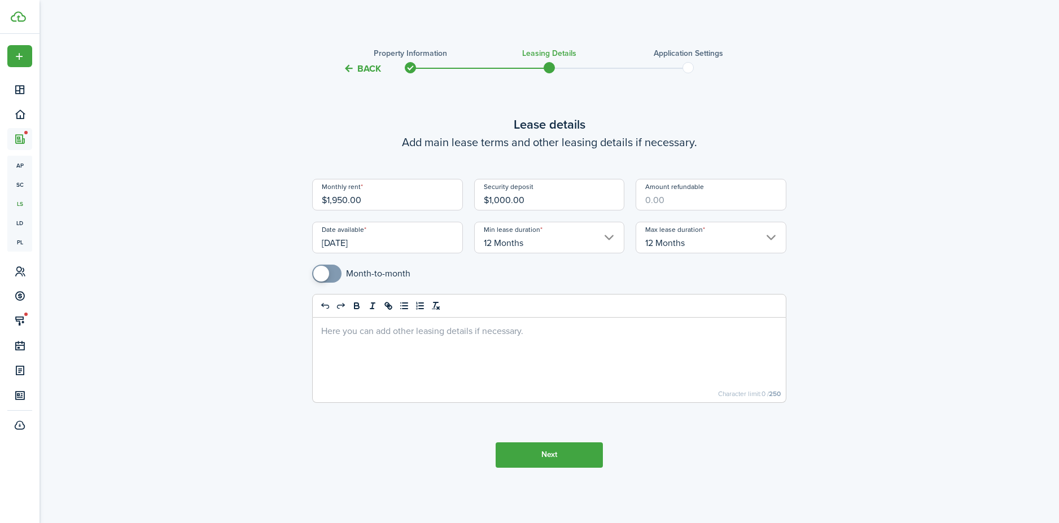
click at [534, 457] on button "Next" at bounding box center [549, 454] width 107 height 25
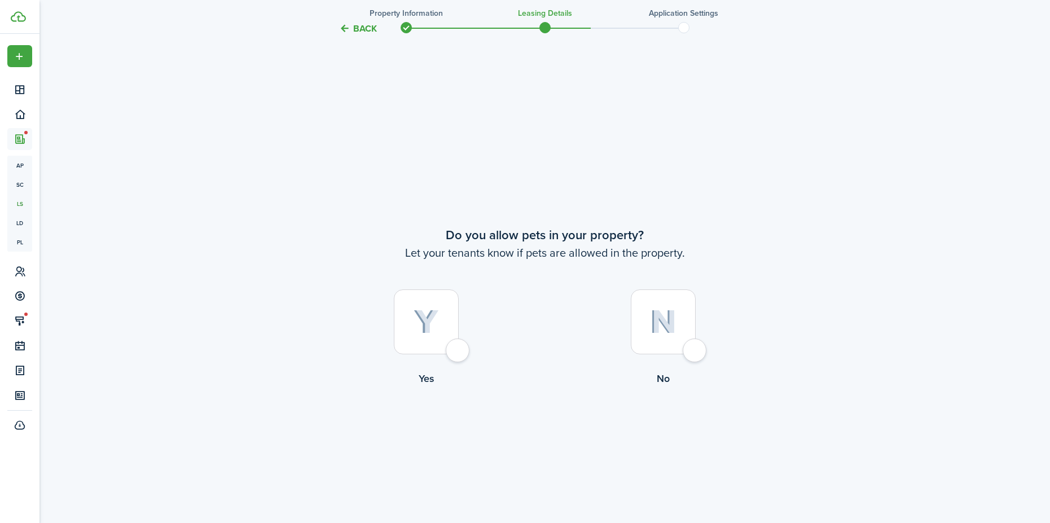
scroll to position [448, 0]
click at [459, 346] on div at bounding box center [426, 319] width 65 height 65
radio input "true"
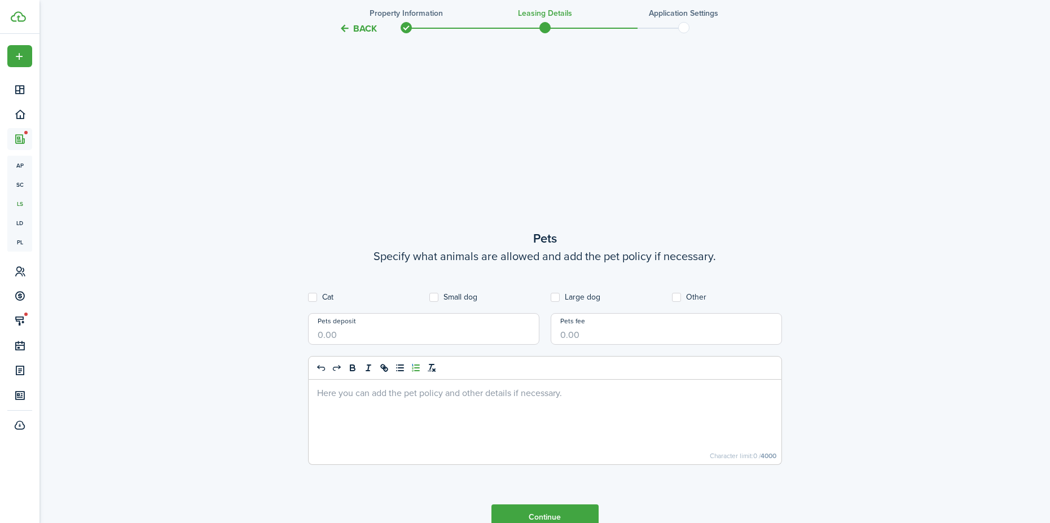
scroll to position [971, 0]
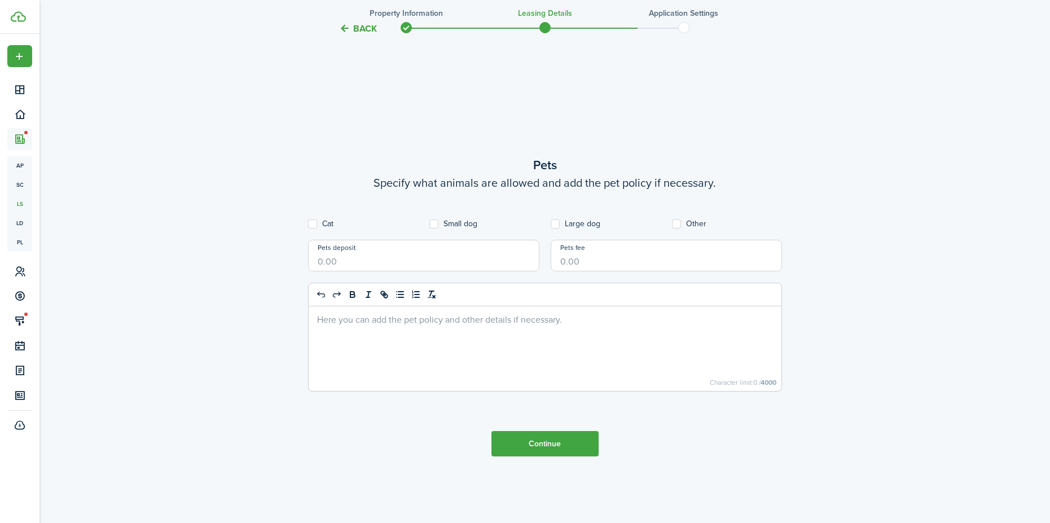
click at [315, 221] on label "Cat" at bounding box center [320, 224] width 25 height 9
checkbox input "true"
click at [432, 222] on label "Small dog" at bounding box center [453, 224] width 48 height 9
checkbox input "true"
click at [556, 223] on label "Large dog" at bounding box center [576, 224] width 50 height 9
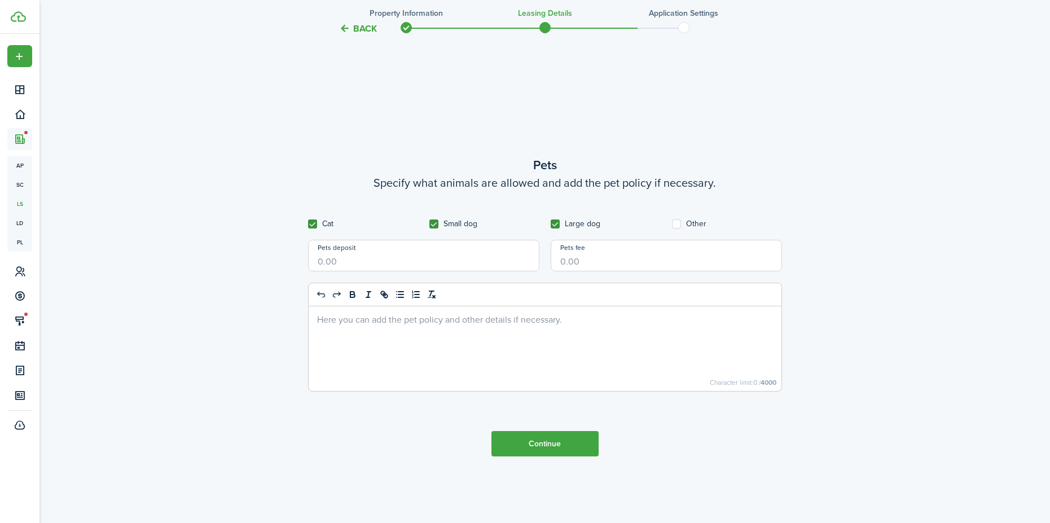
checkbox input "true"
click at [690, 221] on label "Other" at bounding box center [689, 224] width 34 height 9
checkbox input "true"
click at [378, 263] on input "Pets deposit" at bounding box center [423, 256] width 231 height 32
type input "$300.00"
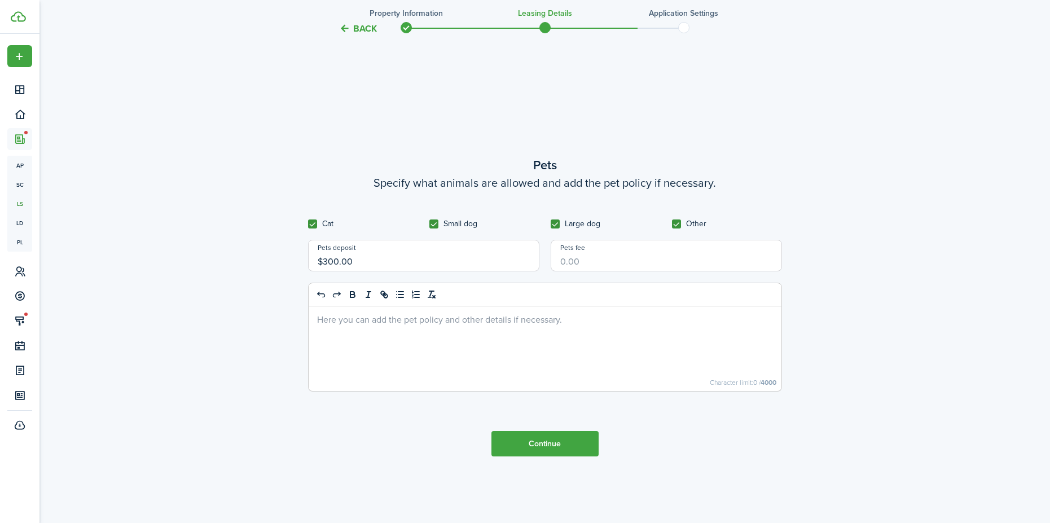
click at [586, 260] on input "Pets fee" at bounding box center [666, 256] width 231 height 32
type input "$300.00"
click at [523, 441] on button "Continue" at bounding box center [545, 443] width 107 height 25
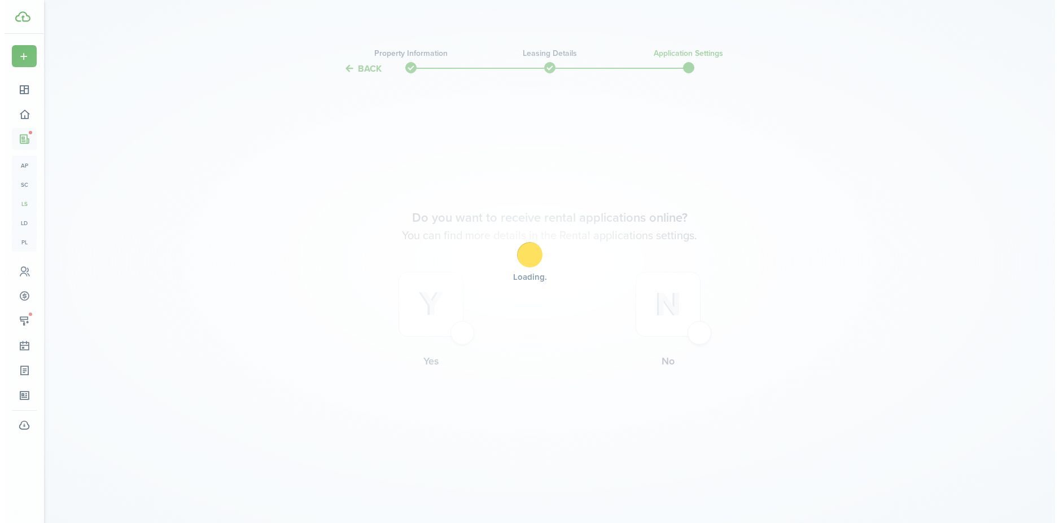
scroll to position [0, 0]
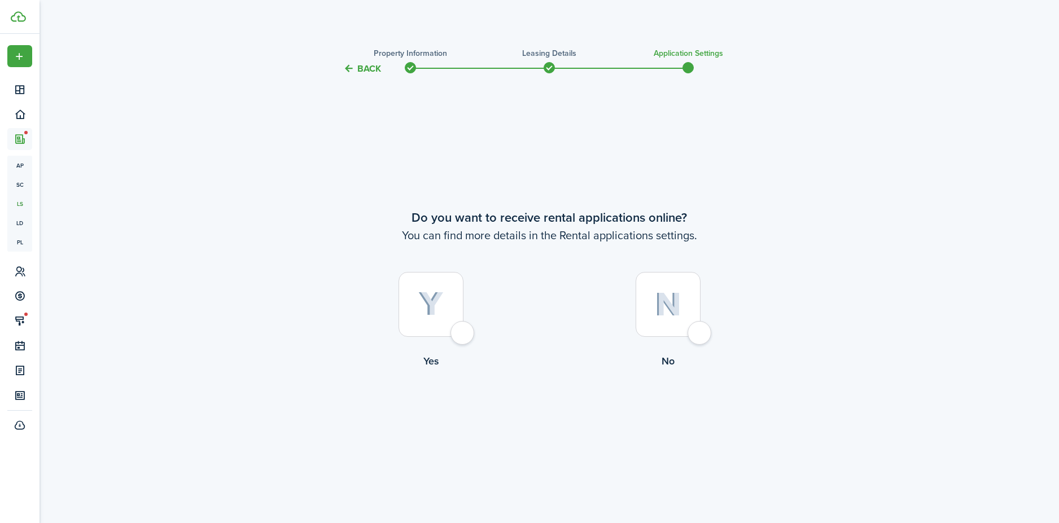
click at [463, 337] on div at bounding box center [430, 304] width 65 height 65
radio input "true"
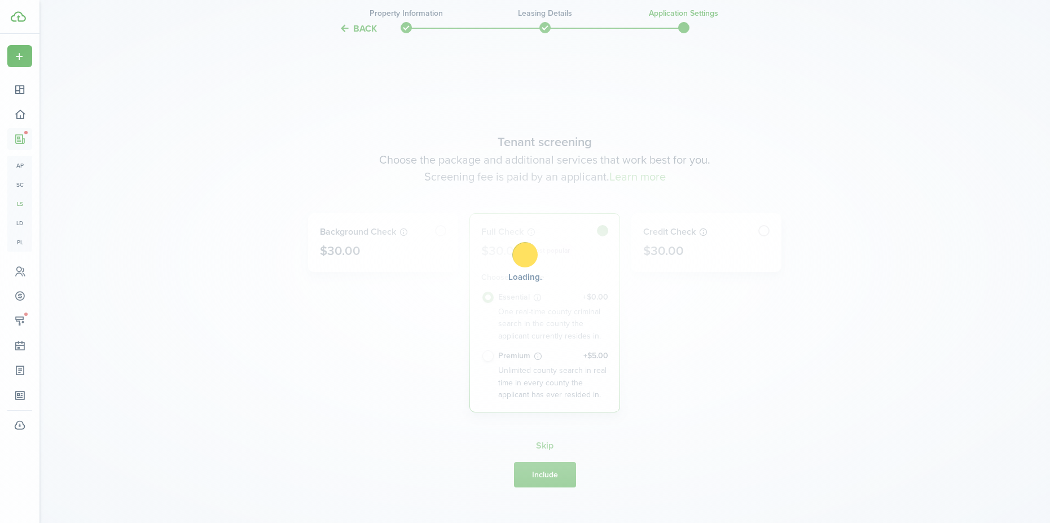
scroll to position [448, 0]
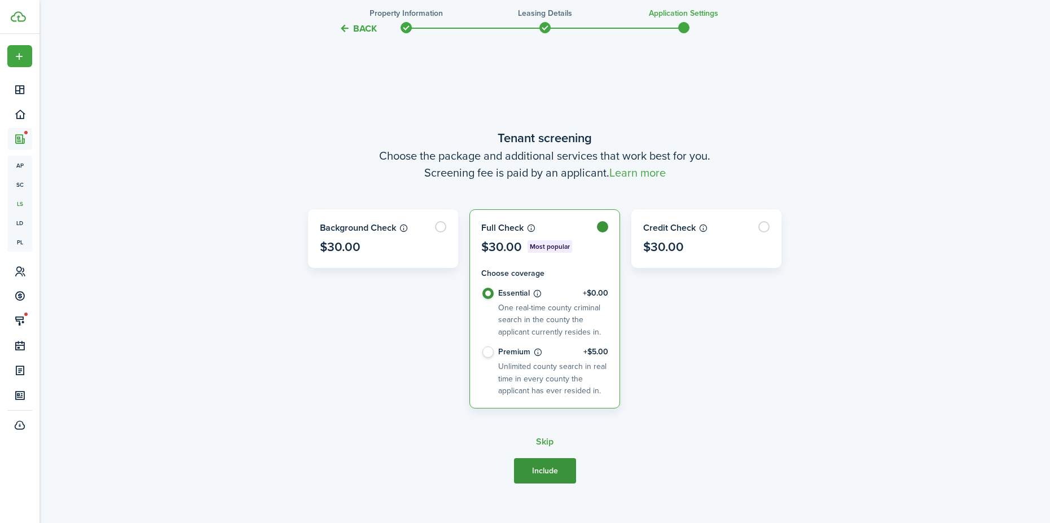
click at [550, 470] on button "Include" at bounding box center [545, 470] width 62 height 25
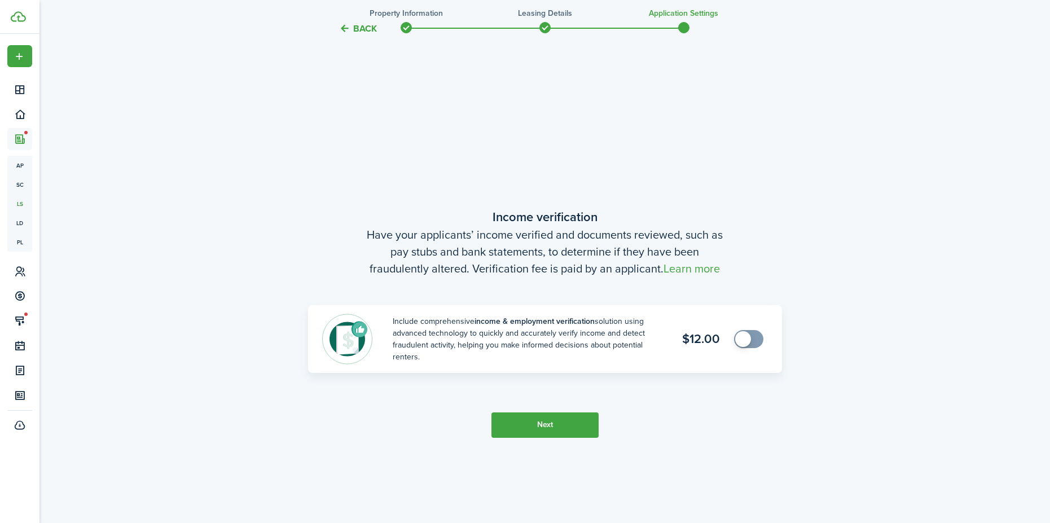
scroll to position [971, 0]
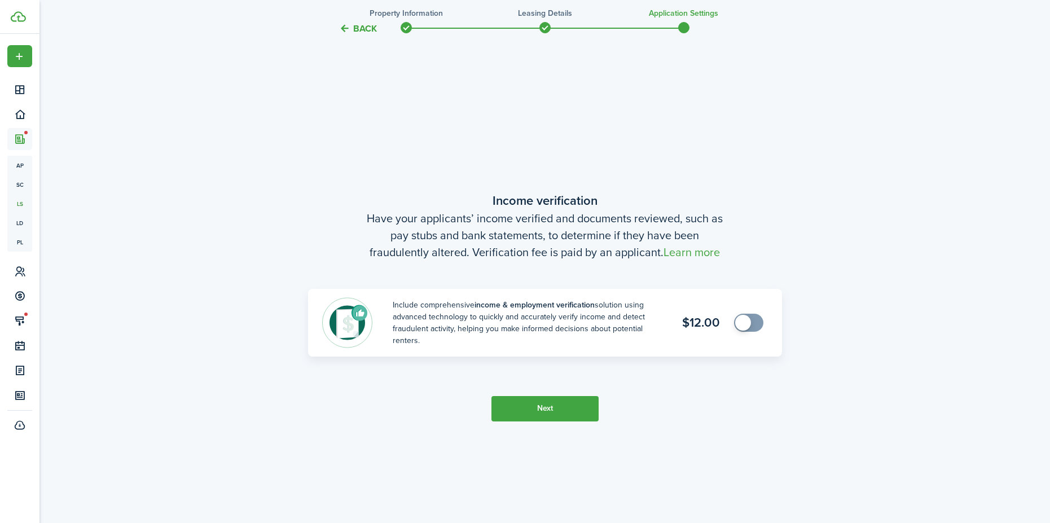
click at [553, 415] on button "Next" at bounding box center [545, 408] width 107 height 25
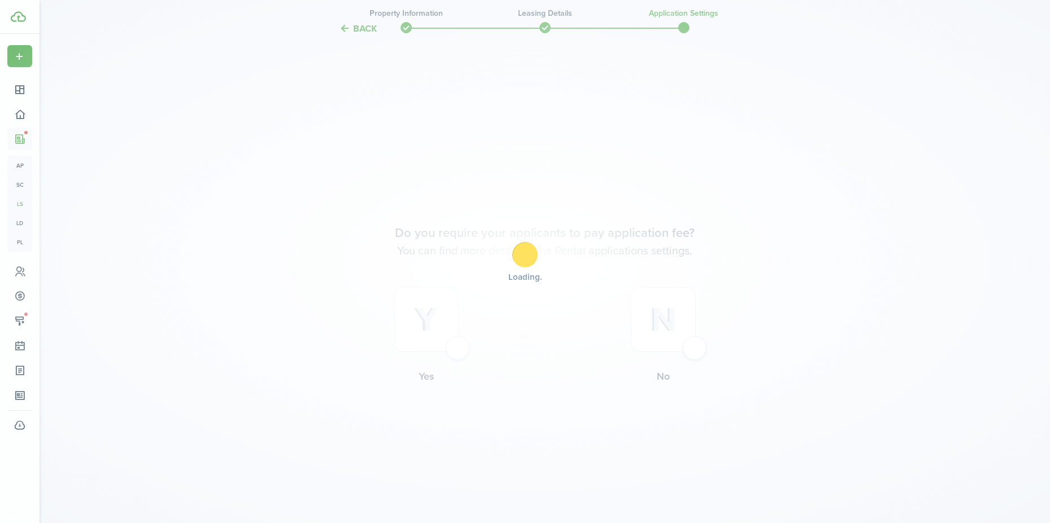
scroll to position [1494, 0]
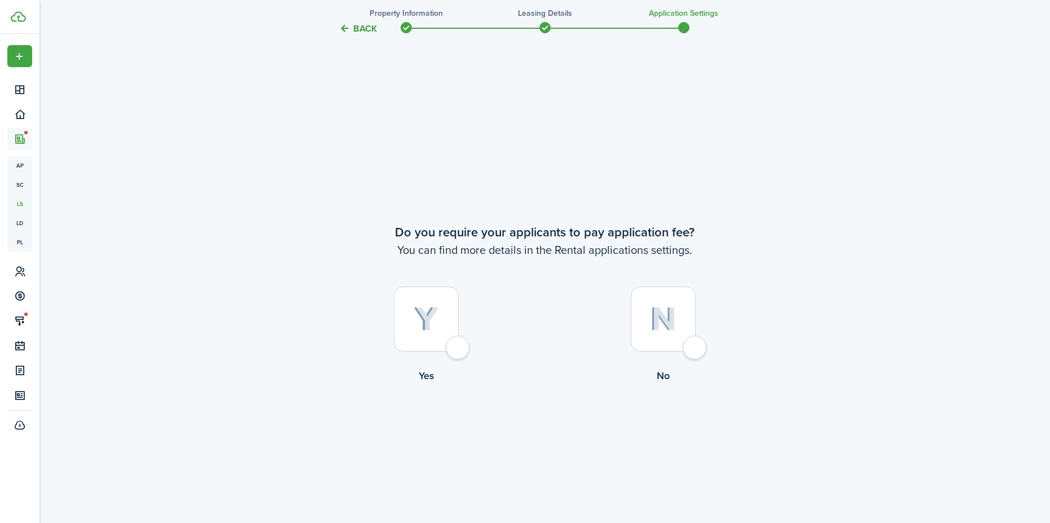
click at [459, 339] on div at bounding box center [426, 319] width 65 height 65
radio input "true"
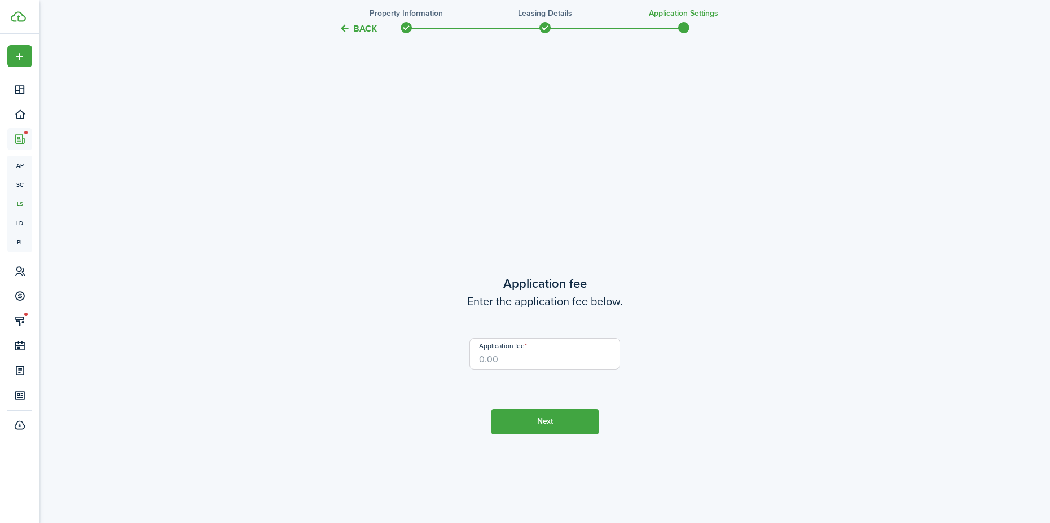
scroll to position [2017, 0]
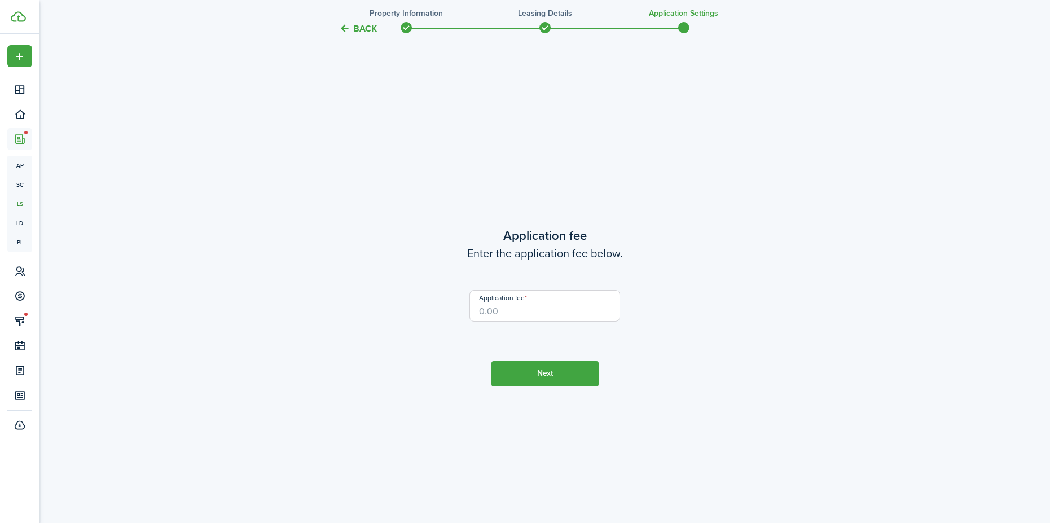
click at [508, 307] on input "Application fee" at bounding box center [545, 306] width 151 height 32
type input "$45.00"
click at [515, 368] on button "Next" at bounding box center [545, 373] width 107 height 25
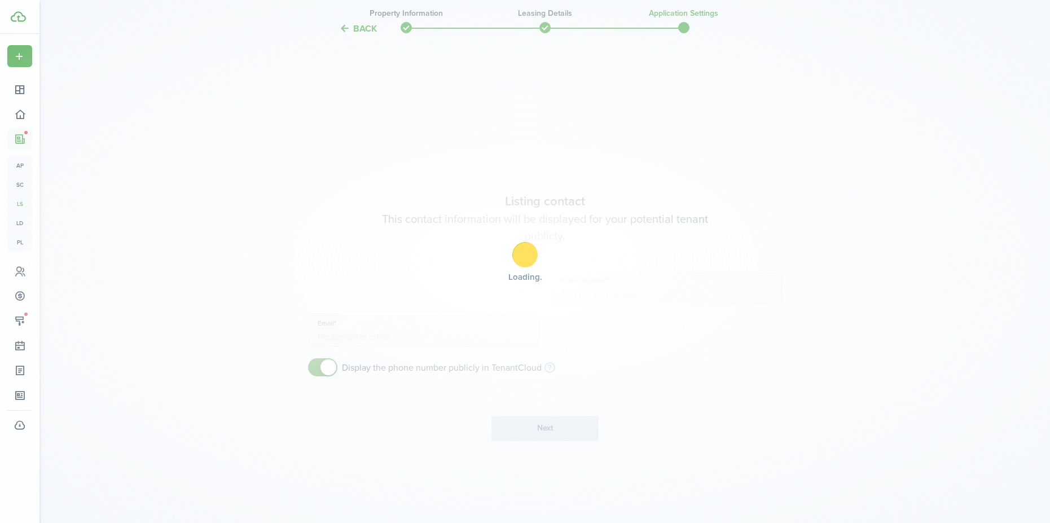
scroll to position [2540, 0]
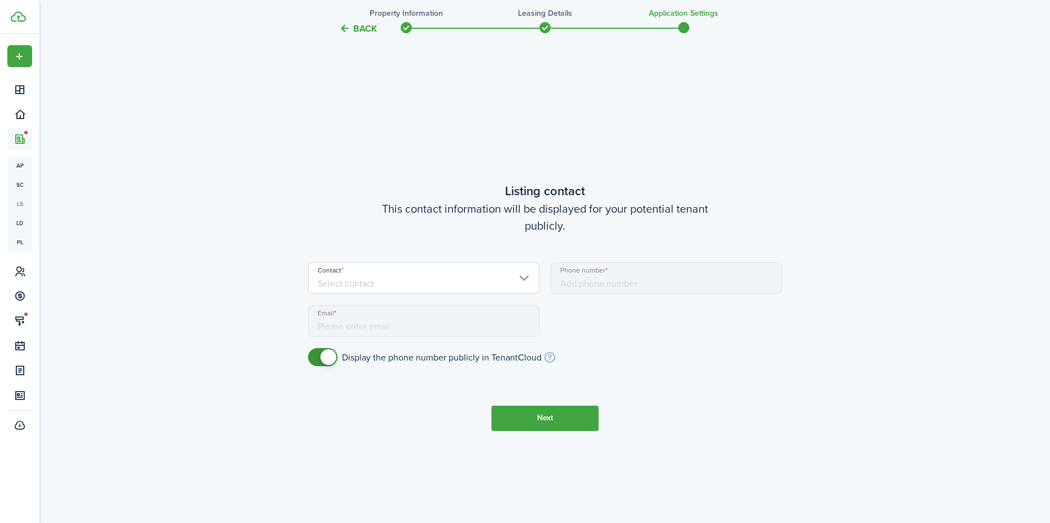
click at [374, 284] on input "Contact" at bounding box center [423, 278] width 231 height 32
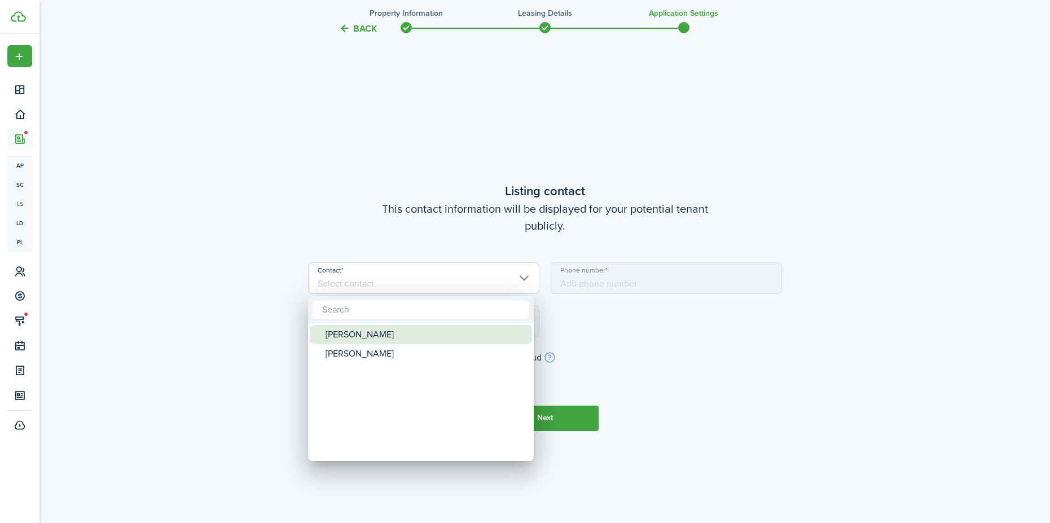
click at [362, 334] on div "Katy Shoemaker" at bounding box center [426, 334] width 200 height 19
type input "+1 801-664-5109"
type input "katy@celleassets.com"
type input "Katy Shoemaker"
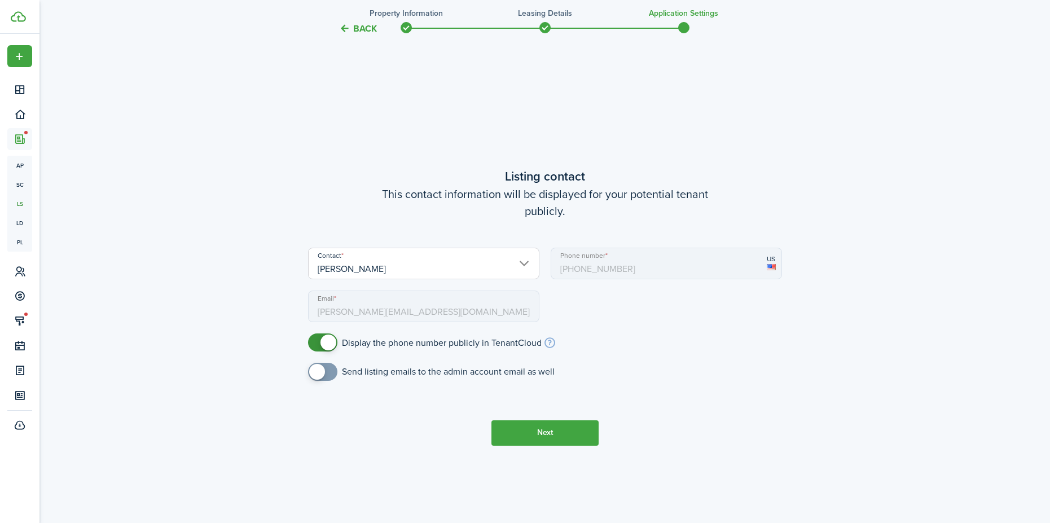
click at [573, 424] on button "Next" at bounding box center [545, 432] width 107 height 25
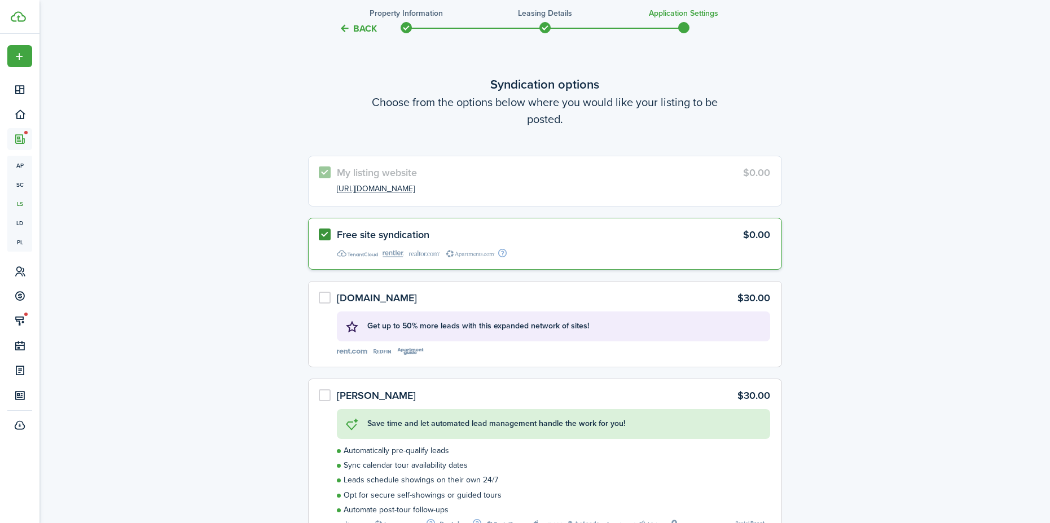
scroll to position [3063, 0]
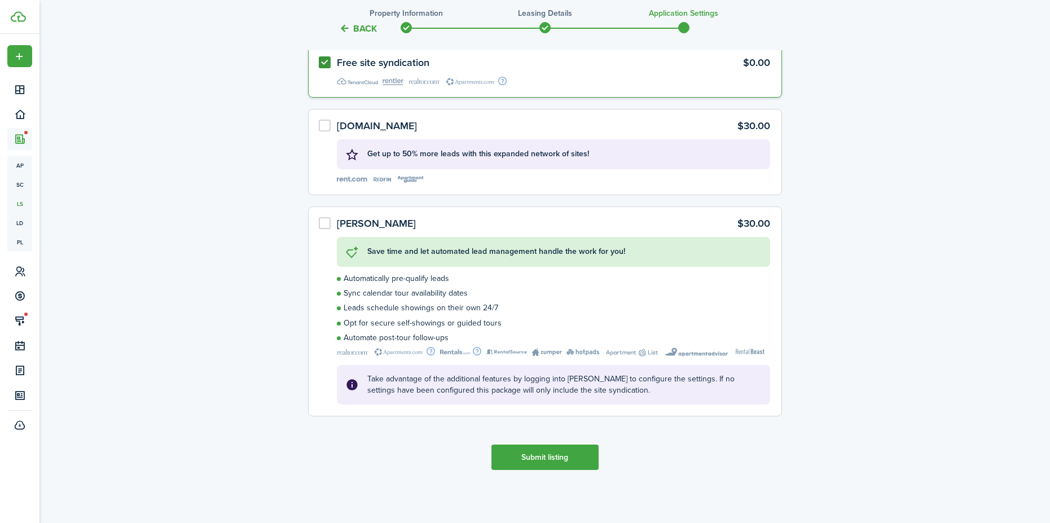
click at [546, 467] on button "Submit listing" at bounding box center [545, 457] width 107 height 25
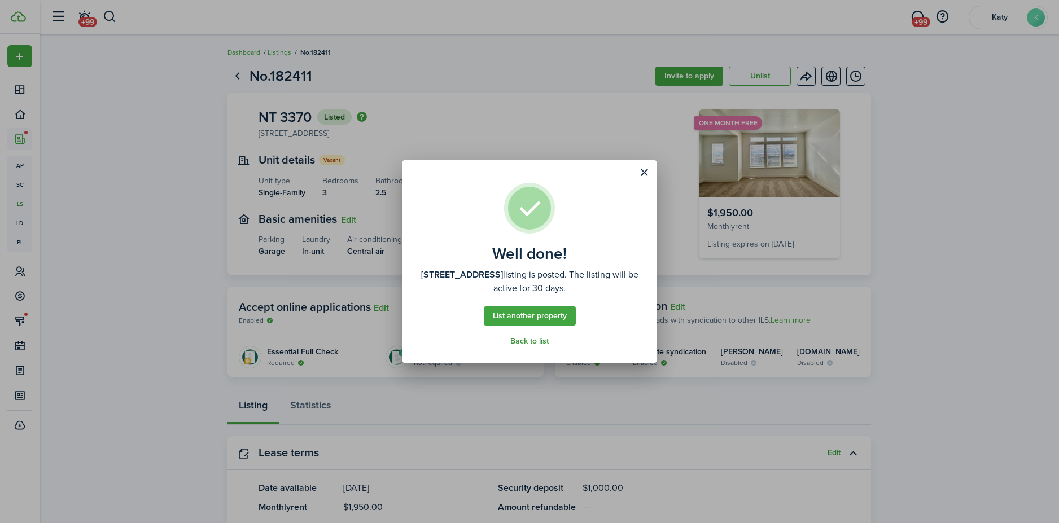
click at [535, 341] on link "Back to list" at bounding box center [529, 341] width 38 height 9
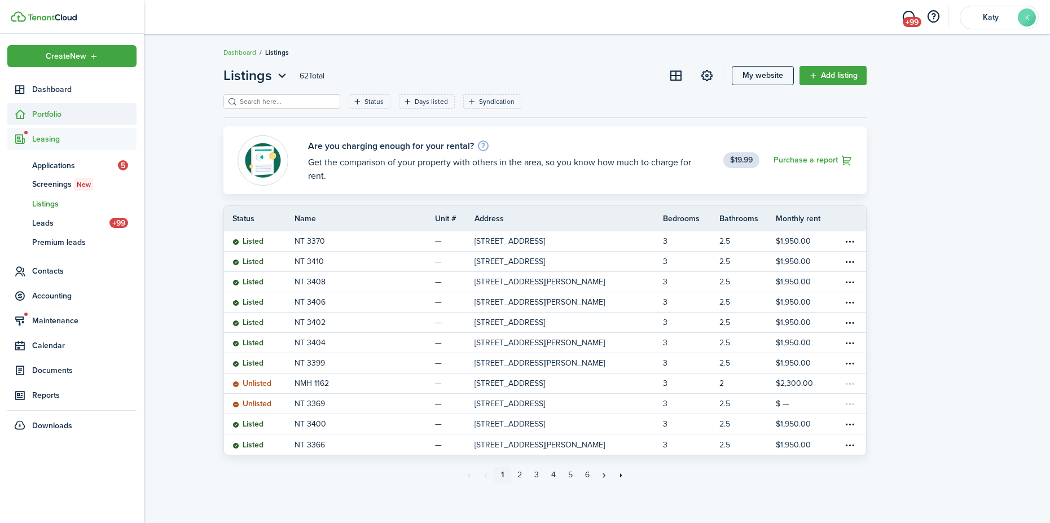
click at [44, 117] on span "Portfolio" at bounding box center [84, 114] width 104 height 12
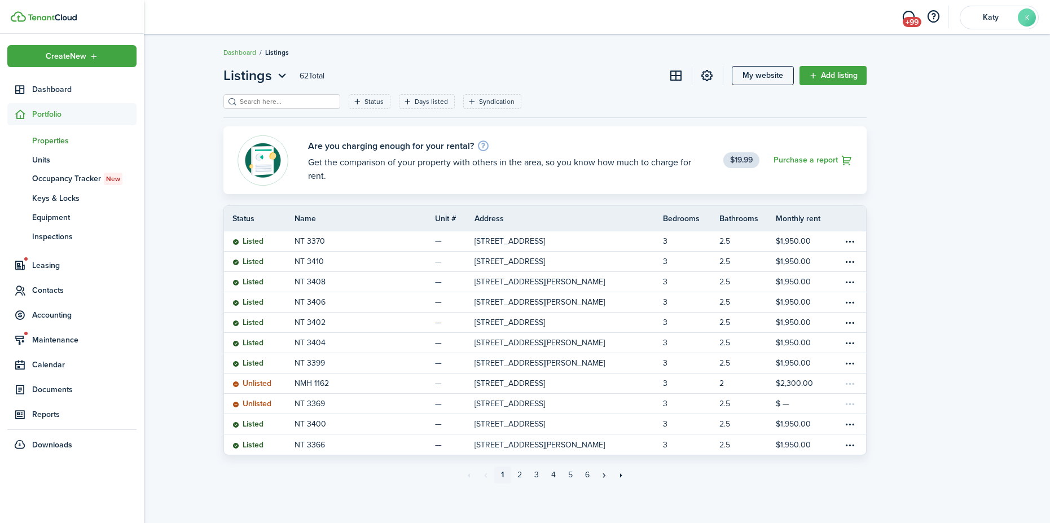
click at [55, 137] on span "Properties" at bounding box center [84, 141] width 104 height 12
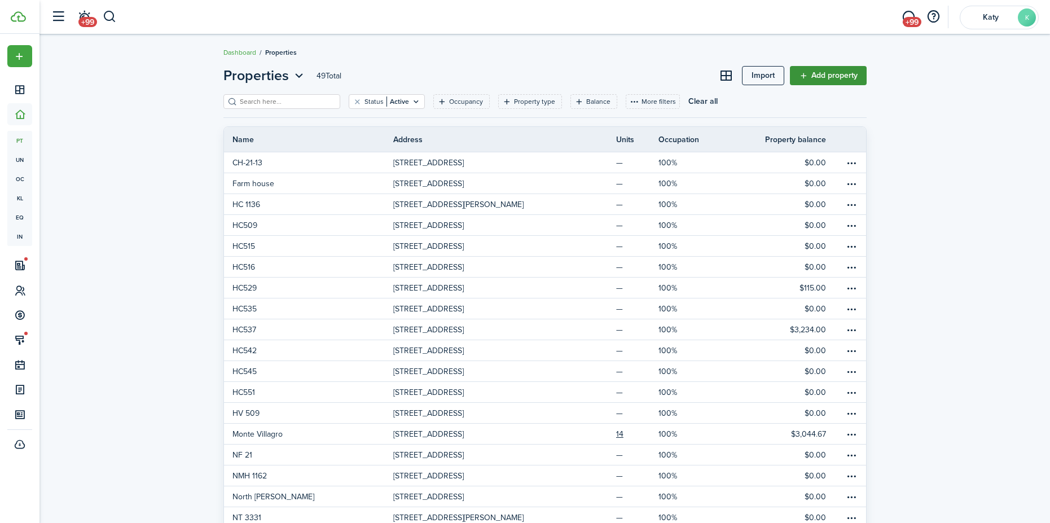
click at [820, 81] on link "Add property" at bounding box center [828, 75] width 77 height 19
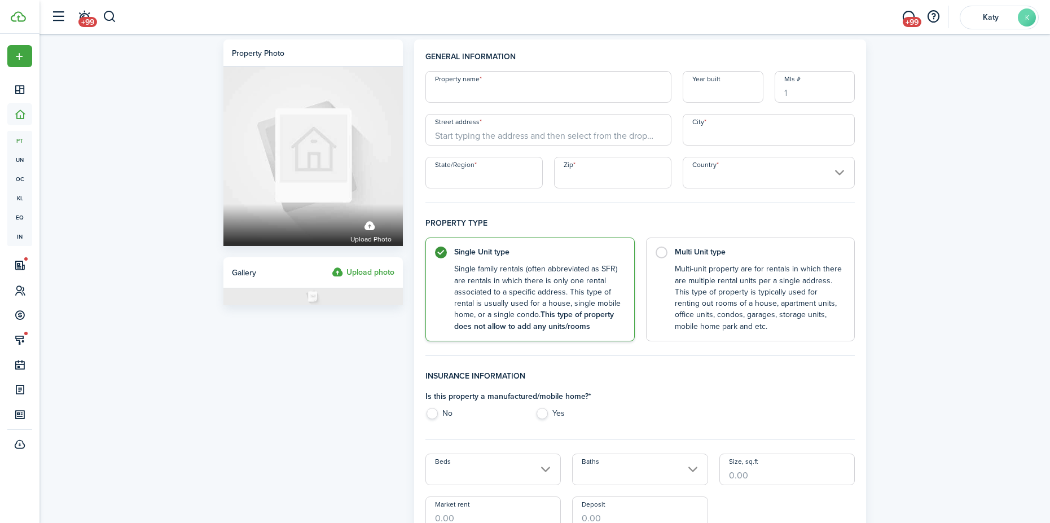
click at [472, 91] on input "Property name" at bounding box center [549, 87] width 246 height 32
type input "NT 3380"
type input "2025"
type input "9"
type input "3380 S 1010 W"
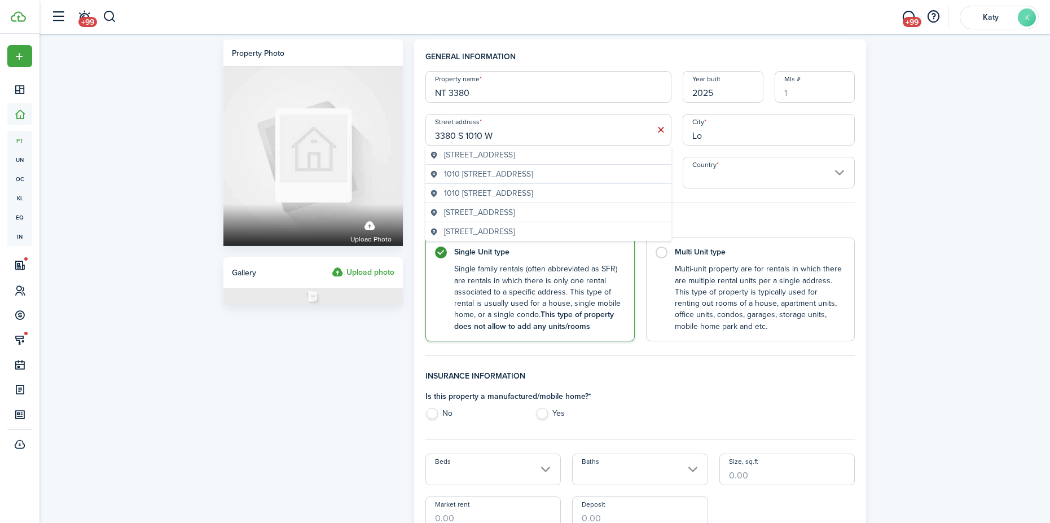
type input "L"
type input "Nibley"
type input "UT"
type input "84321"
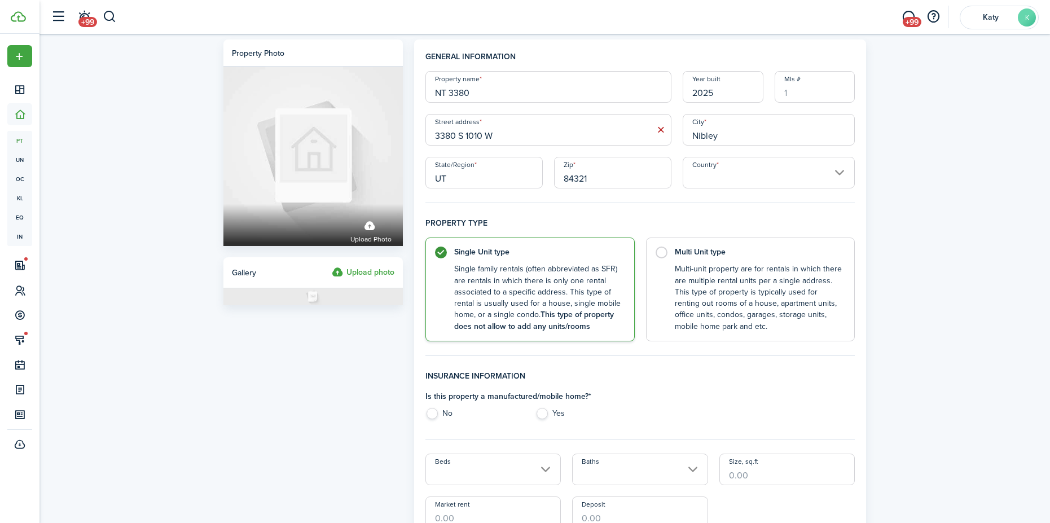
click at [787, 172] on input "Country" at bounding box center [769, 173] width 173 height 32
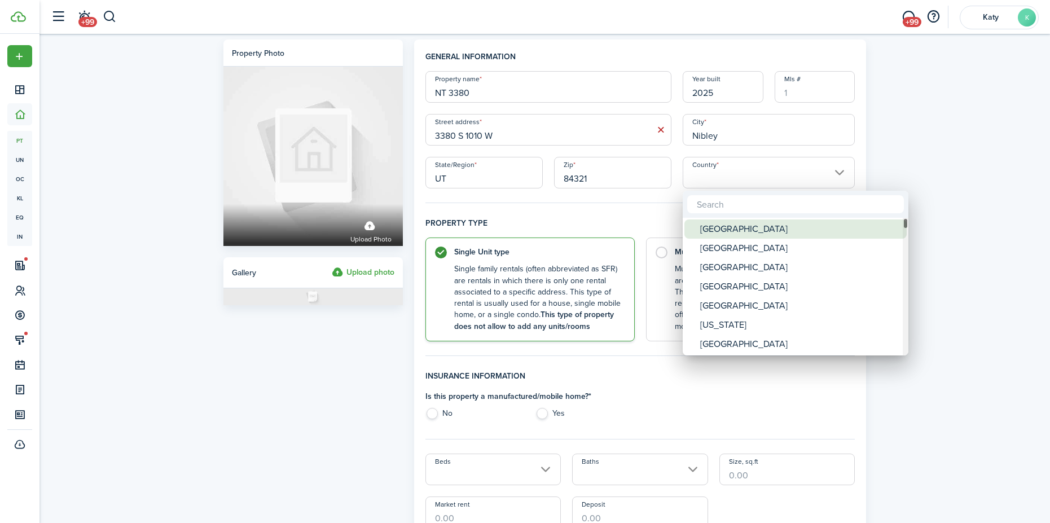
click at [735, 233] on div "[GEOGRAPHIC_DATA]" at bounding box center [800, 229] width 200 height 19
type input "[GEOGRAPHIC_DATA]"
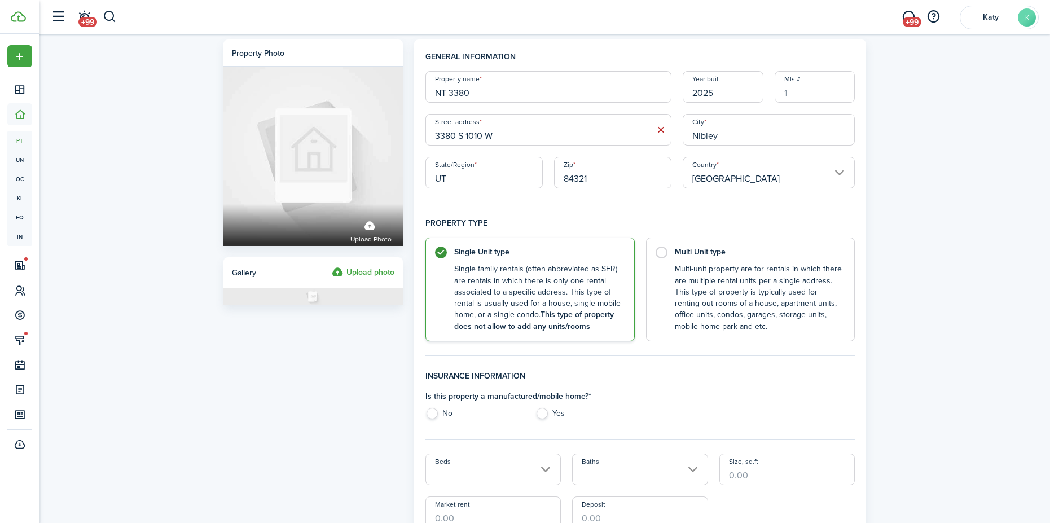
click at [656, 221] on h4 "Property type" at bounding box center [641, 227] width 430 height 20
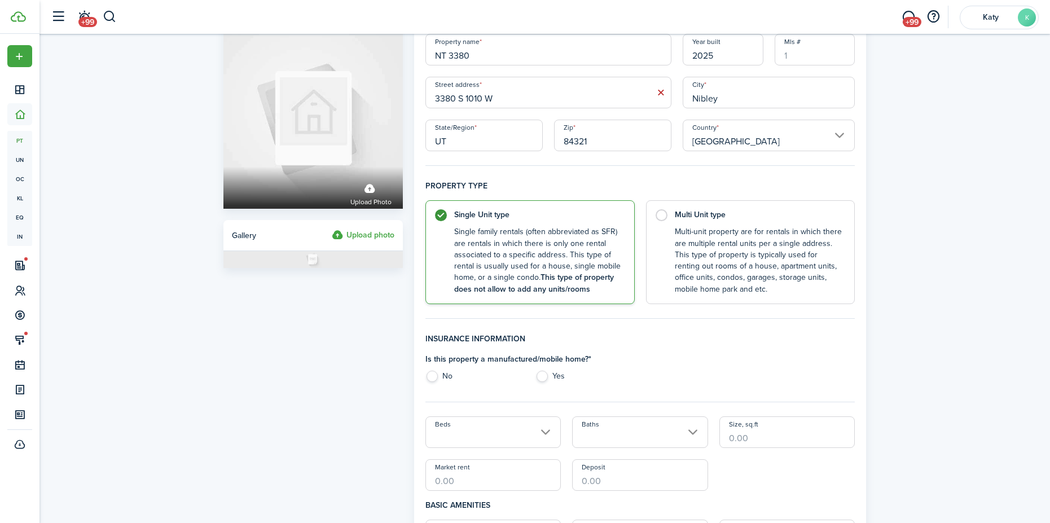
scroll to position [226, 0]
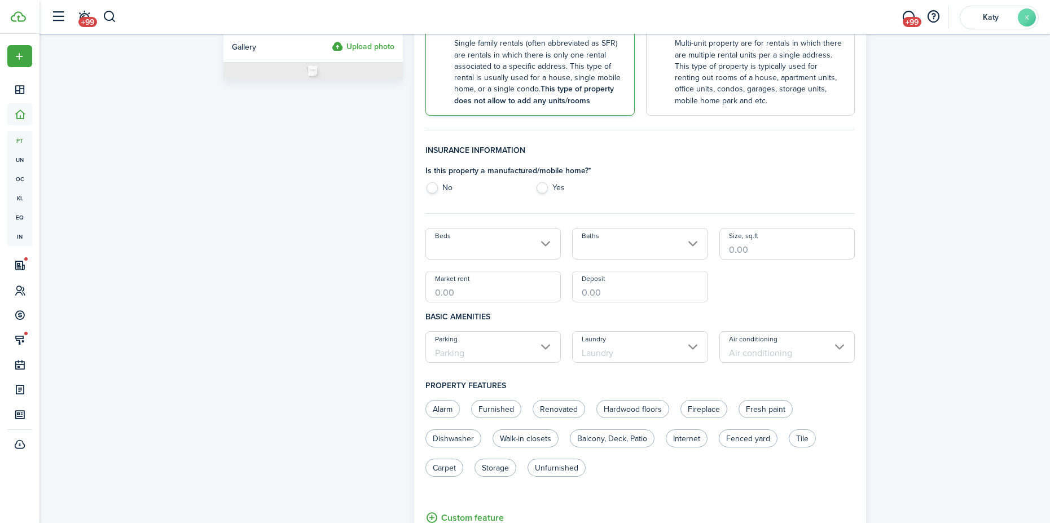
click at [429, 192] on label "No" at bounding box center [475, 190] width 99 height 17
radio input "true"
click at [479, 225] on fieldset "Insurance information Is this property a manufactured/mobile home? * No Yes Bed…" at bounding box center [641, 342] width 430 height 396
click at [482, 245] on input "Beds" at bounding box center [494, 244] width 136 height 32
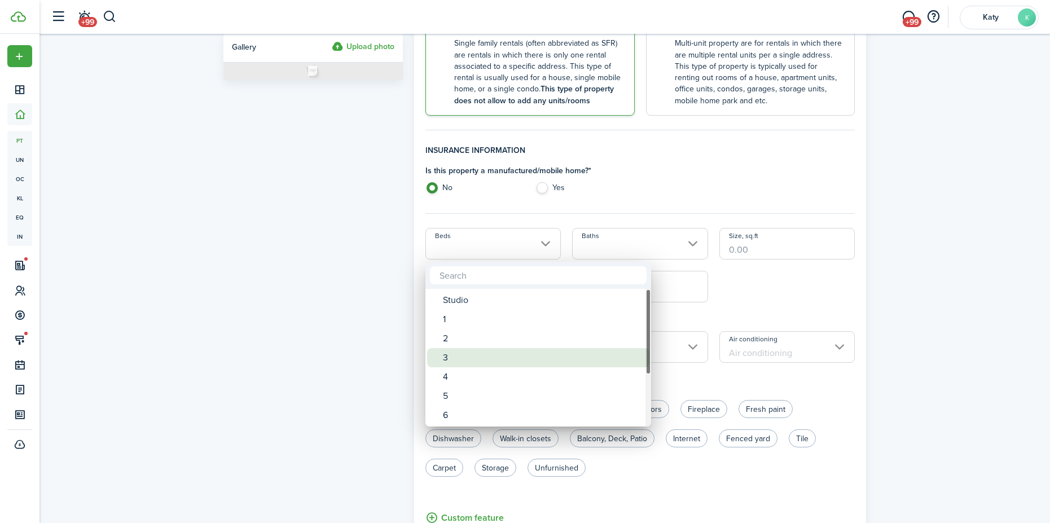
click at [468, 352] on div "3" at bounding box center [543, 357] width 200 height 19
type input "3"
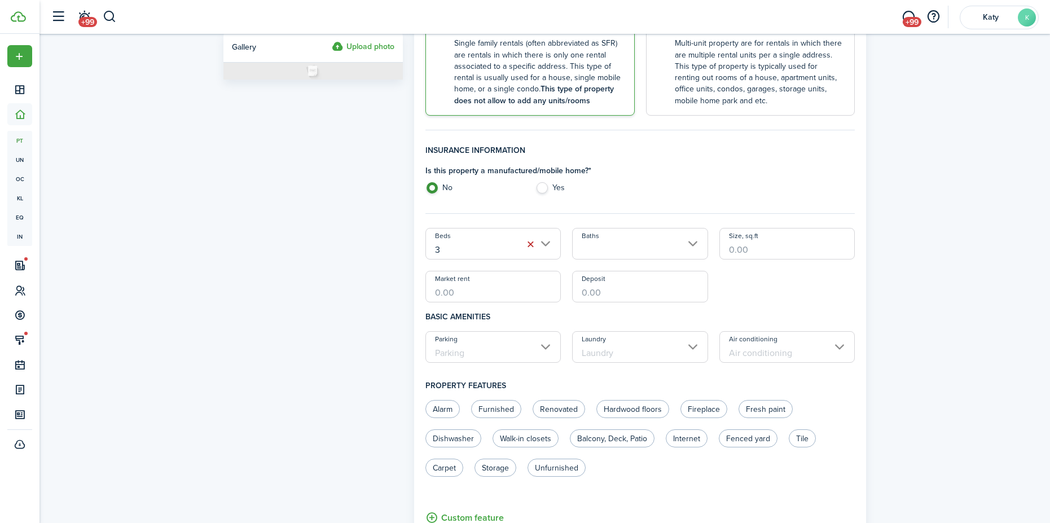
click at [624, 233] on input "Baths" at bounding box center [640, 244] width 136 height 32
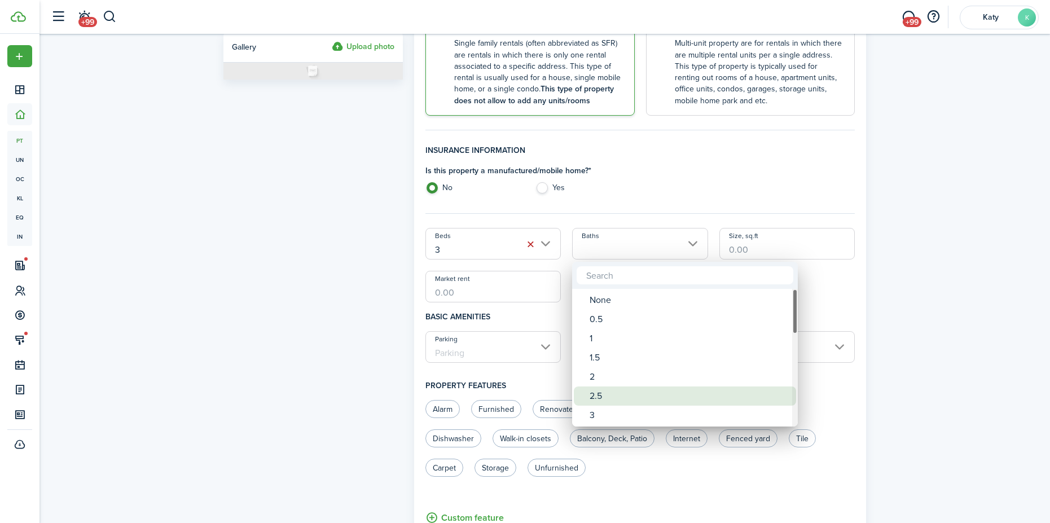
click at [594, 396] on div "2.5" at bounding box center [690, 396] width 200 height 19
type input "2.5"
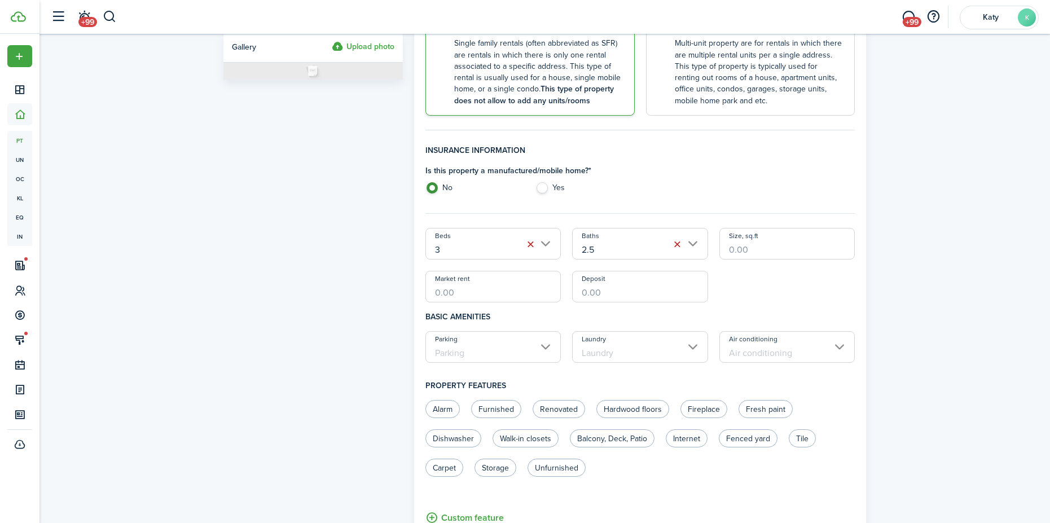
click at [749, 256] on input "Size, sq.ft" at bounding box center [788, 244] width 136 height 32
type input "1,600"
click at [471, 291] on input "Market rent" at bounding box center [494, 287] width 136 height 32
type input "$1,950.00"
click at [586, 295] on input "Deposit" at bounding box center [640, 287] width 136 height 32
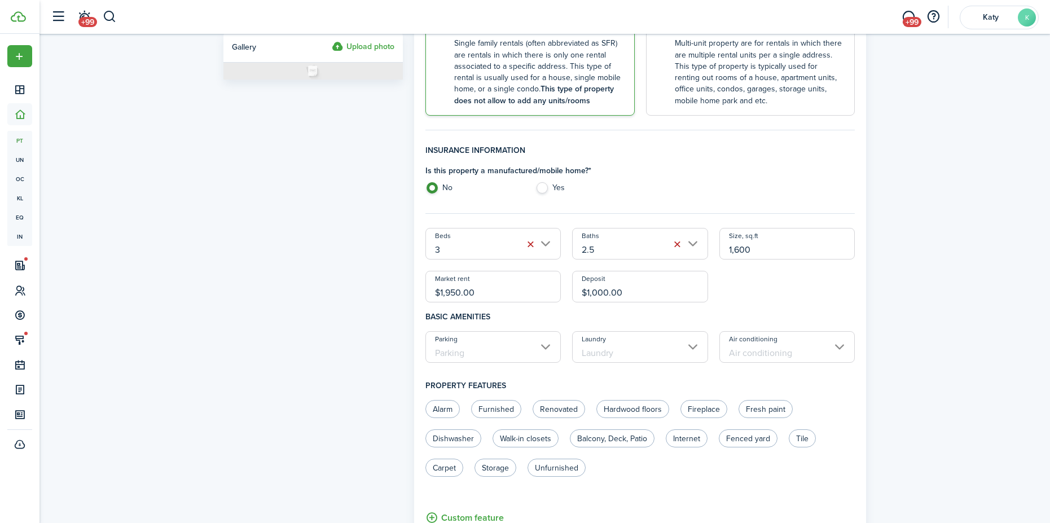
click at [529, 354] on input "Parking" at bounding box center [494, 347] width 136 height 32
type input "$1,000.00"
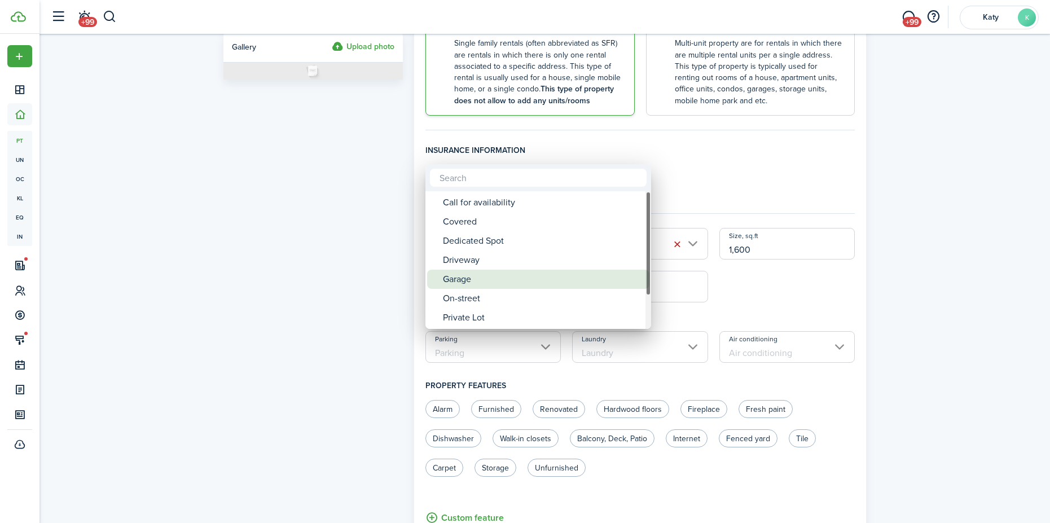
click at [520, 280] on div "Garage" at bounding box center [543, 279] width 200 height 19
type input "Garage"
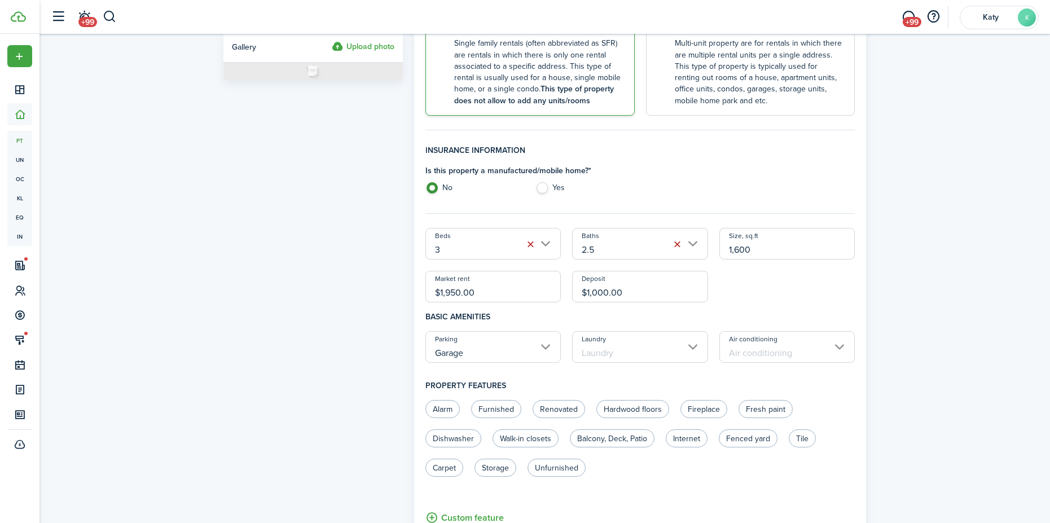
click at [638, 357] on input "Laundry" at bounding box center [640, 347] width 136 height 32
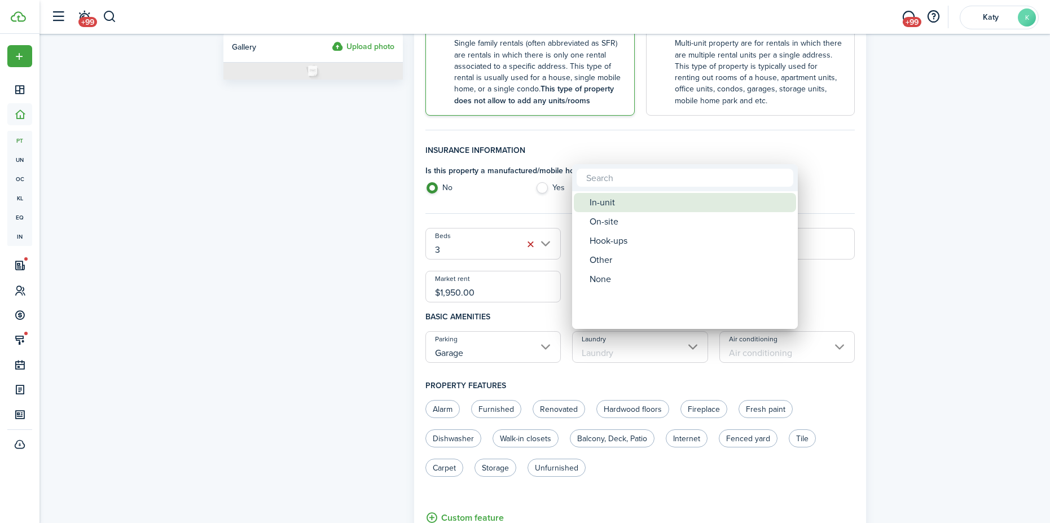
click at [629, 211] on div "In-unit" at bounding box center [690, 202] width 200 height 19
type input "In-unit"
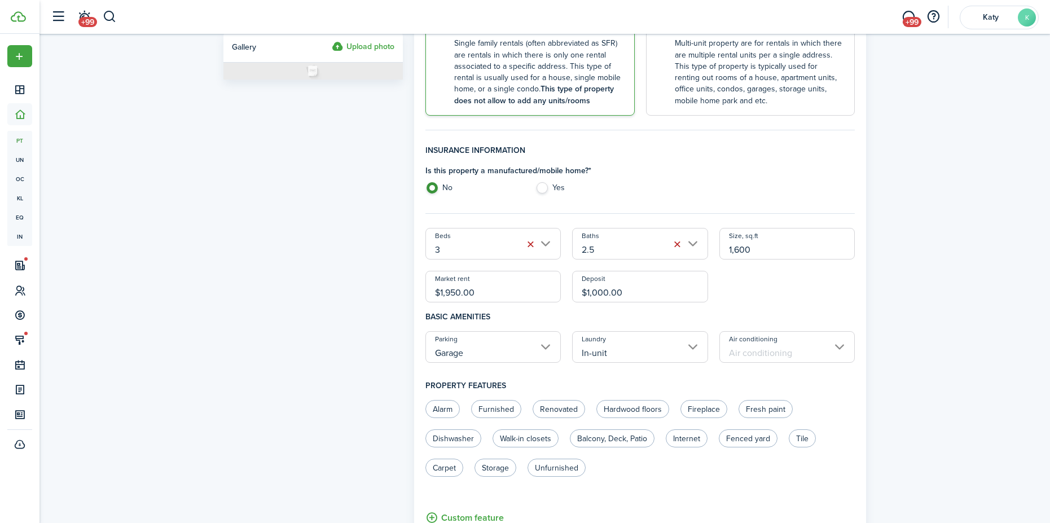
click at [802, 349] on input "Air conditioning" at bounding box center [788, 347] width 136 height 32
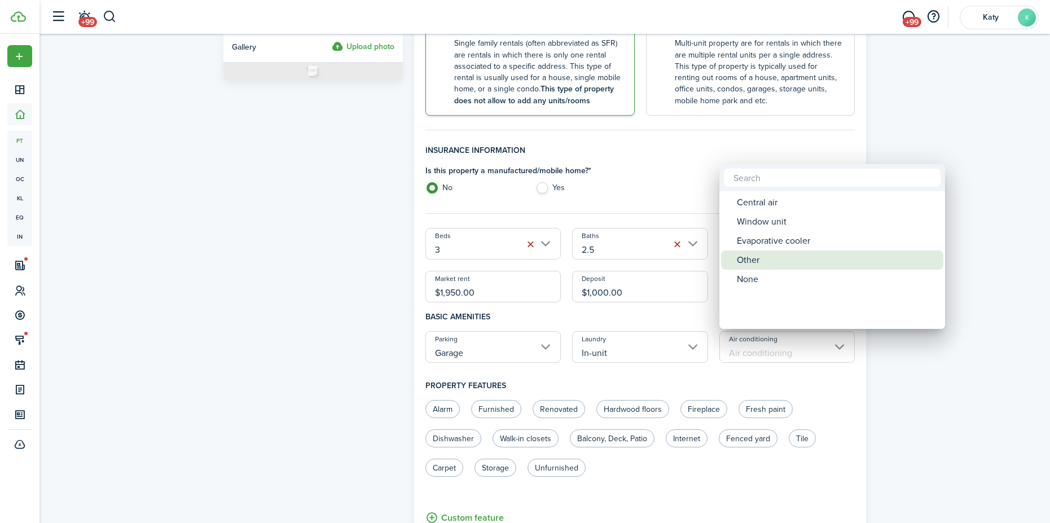
click at [758, 204] on div "Central air" at bounding box center [837, 202] width 200 height 19
type input "Central air"
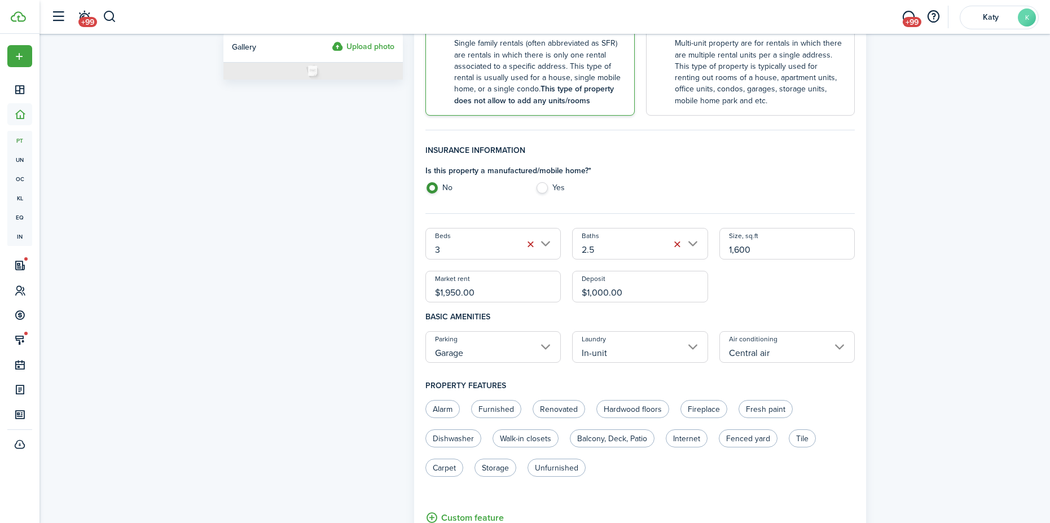
click at [670, 342] on input "In-unit" at bounding box center [640, 347] width 136 height 32
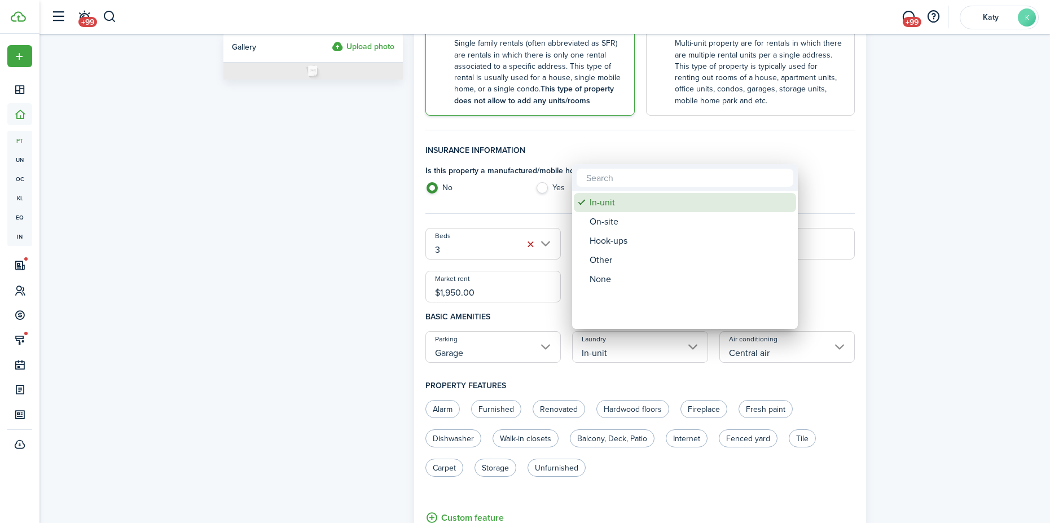
click at [621, 207] on div "In-unit" at bounding box center [690, 202] width 200 height 19
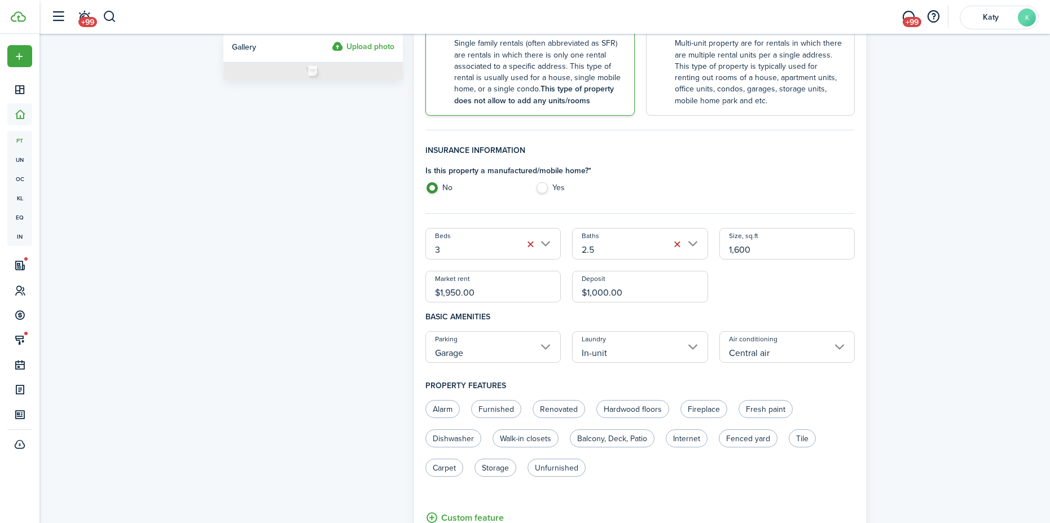
click at [743, 187] on div "Is this property a manufactured/mobile home? * No Yes" at bounding box center [640, 182] width 441 height 34
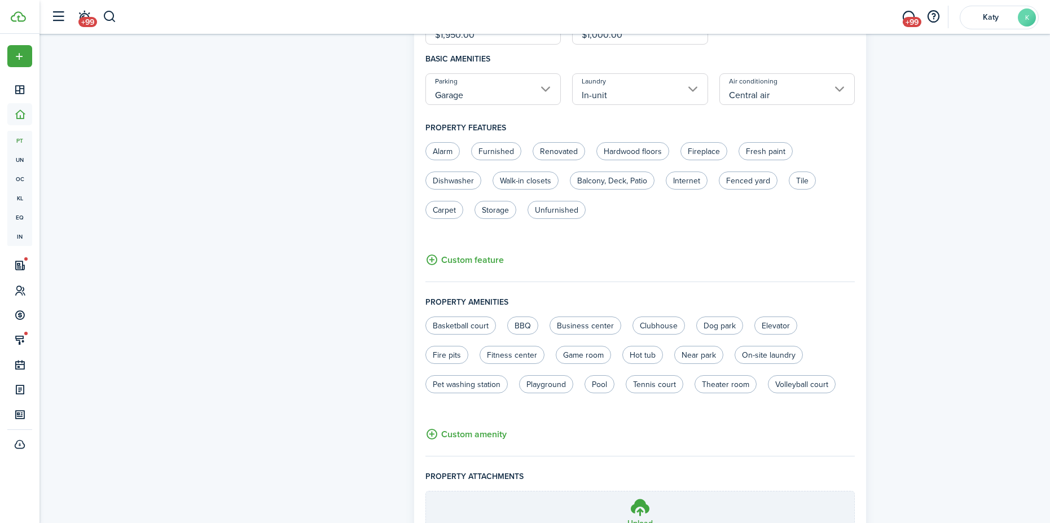
scroll to position [595, 0]
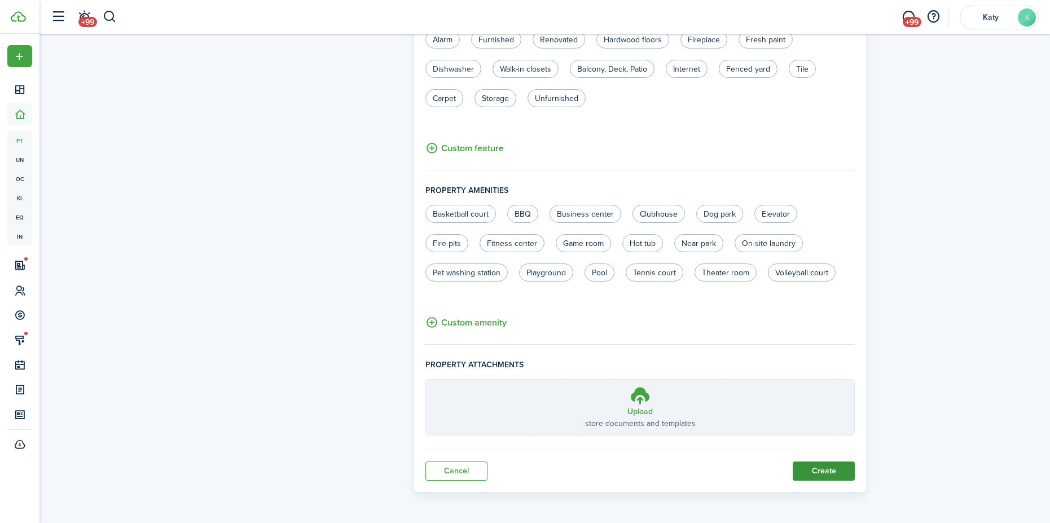
click at [828, 466] on button "Create" at bounding box center [824, 471] width 62 height 19
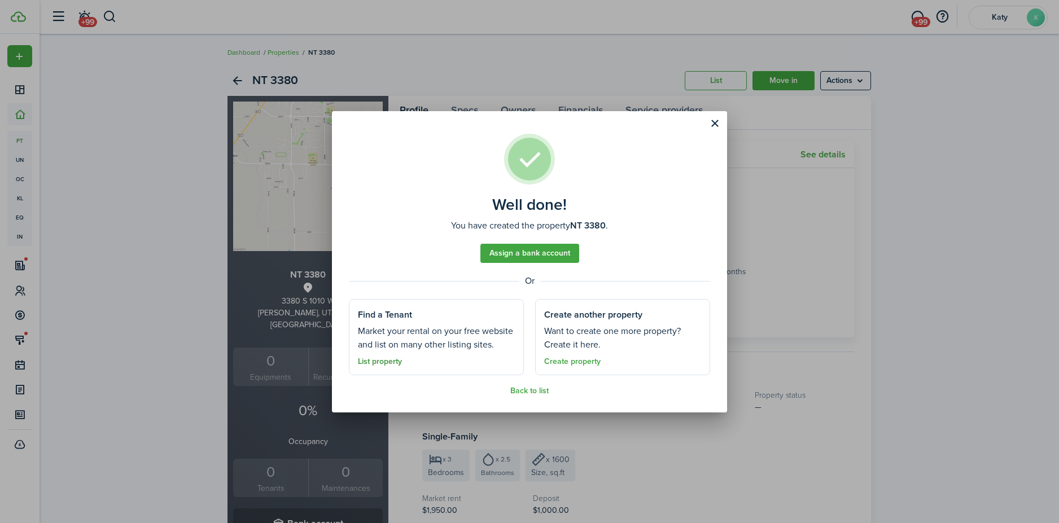
click at [394, 363] on link "List property" at bounding box center [380, 361] width 44 height 9
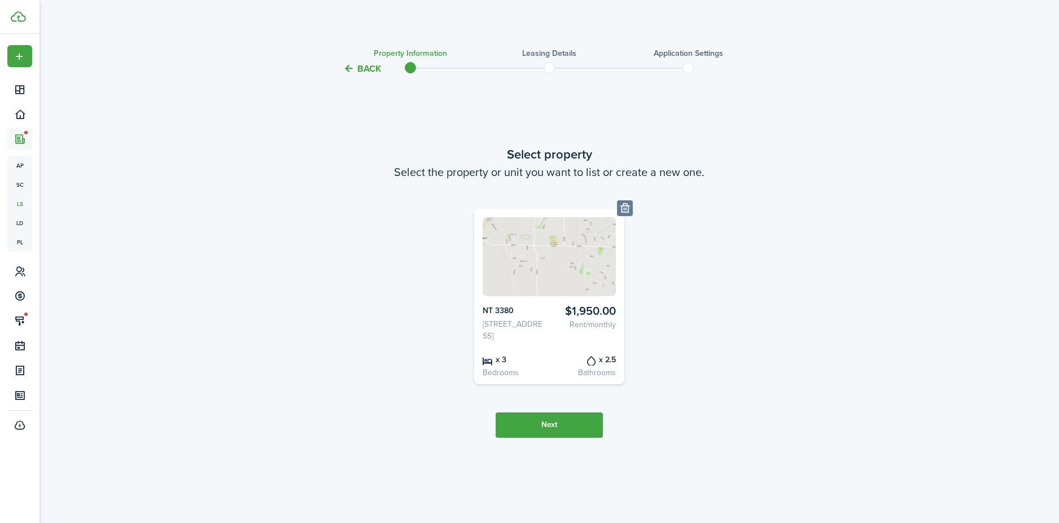
click at [520, 431] on button "Next" at bounding box center [549, 425] width 107 height 25
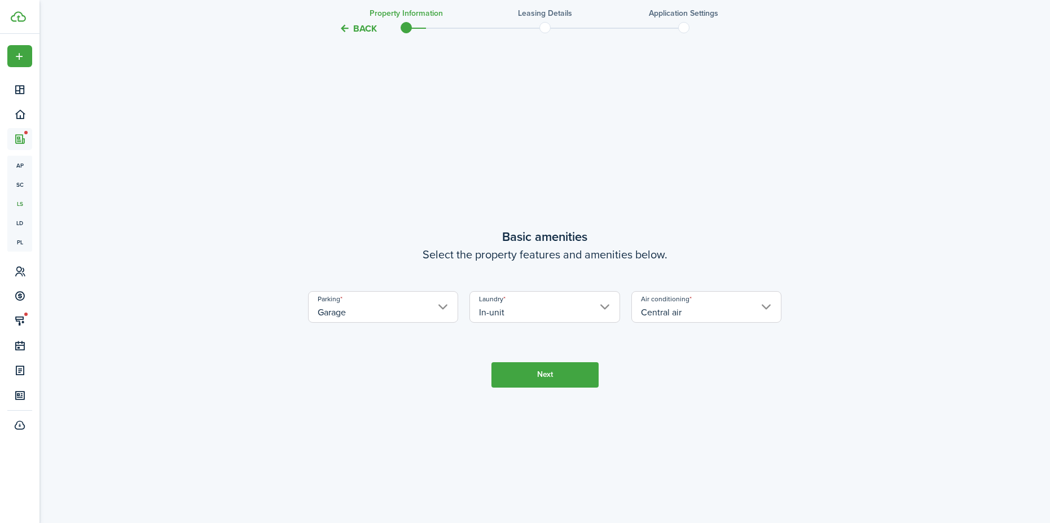
scroll to position [448, 0]
click at [517, 372] on button "Next" at bounding box center [545, 373] width 107 height 25
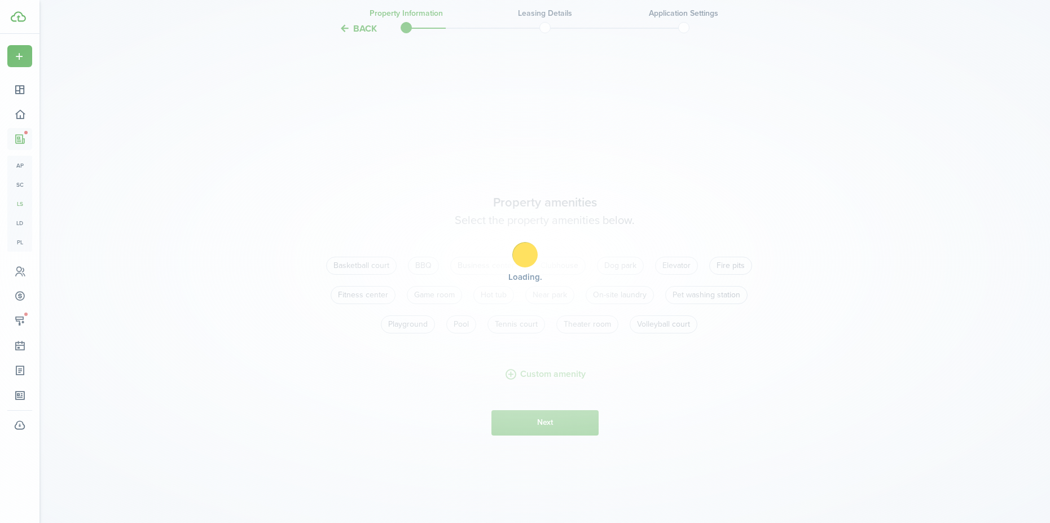
scroll to position [971, 0]
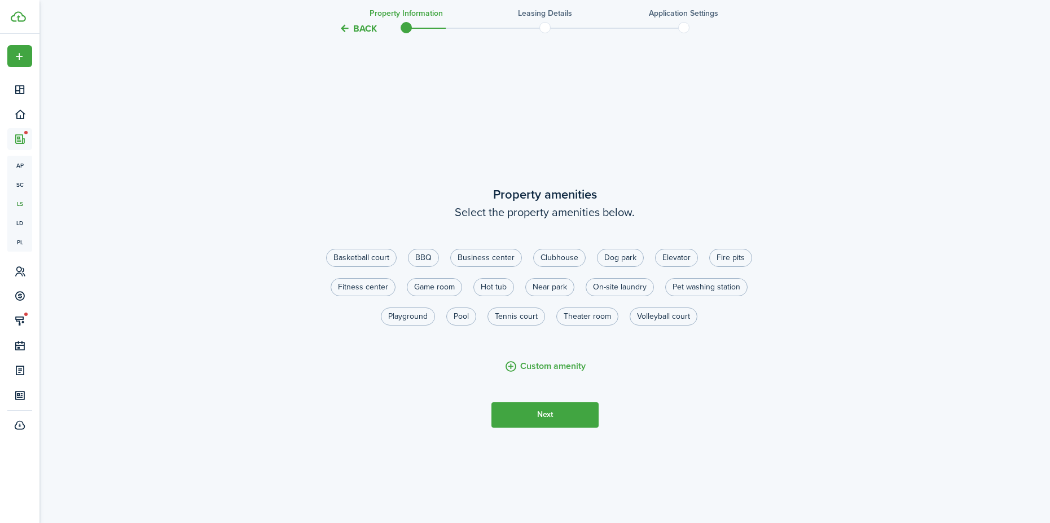
click at [528, 406] on button "Next" at bounding box center [545, 414] width 107 height 25
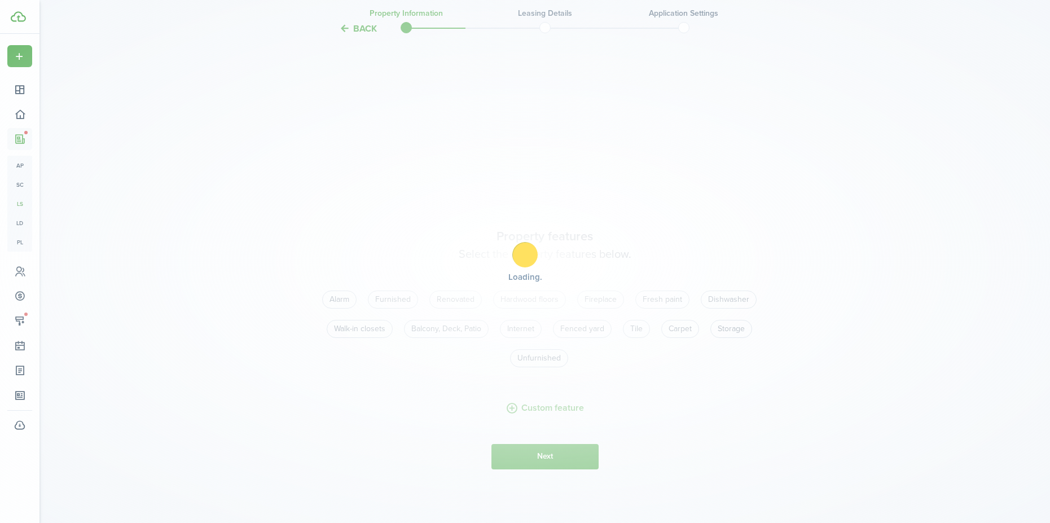
scroll to position [1494, 0]
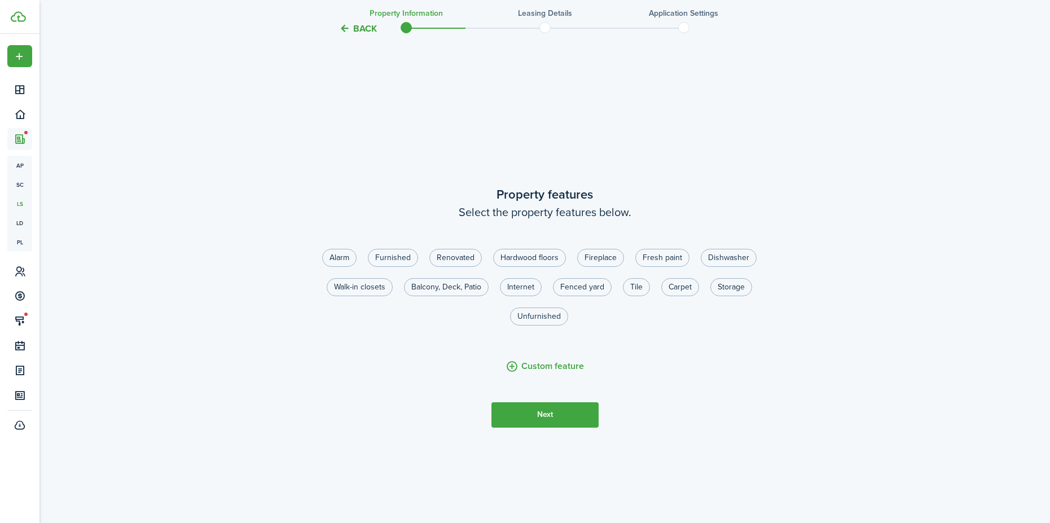
click at [528, 406] on button "Next" at bounding box center [545, 414] width 107 height 25
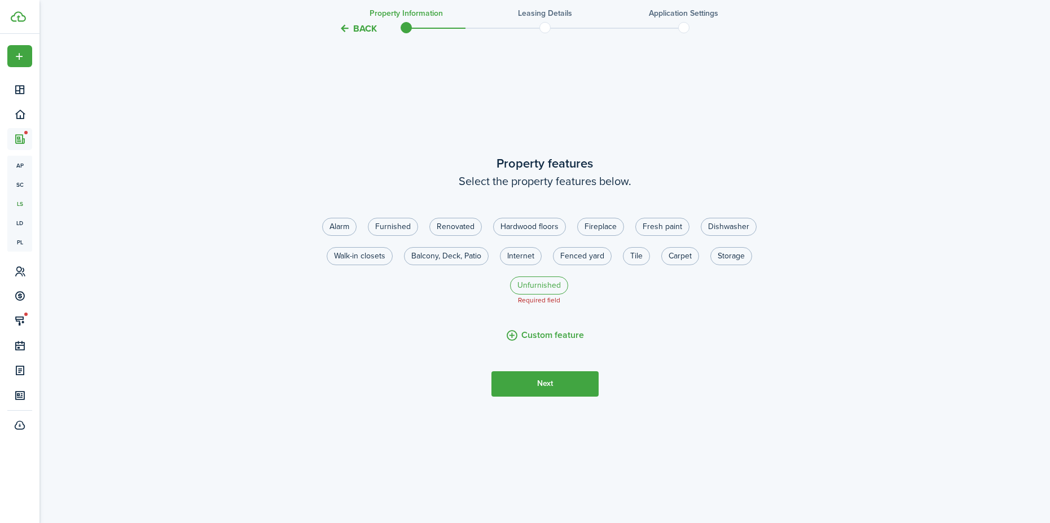
click at [537, 281] on label "Unfurnished" at bounding box center [539, 286] width 58 height 18
radio input "true"
click at [375, 257] on label "Walk-in closets" at bounding box center [360, 256] width 66 height 18
radio input "true"
click at [670, 256] on label "Carpet" at bounding box center [680, 256] width 38 height 18
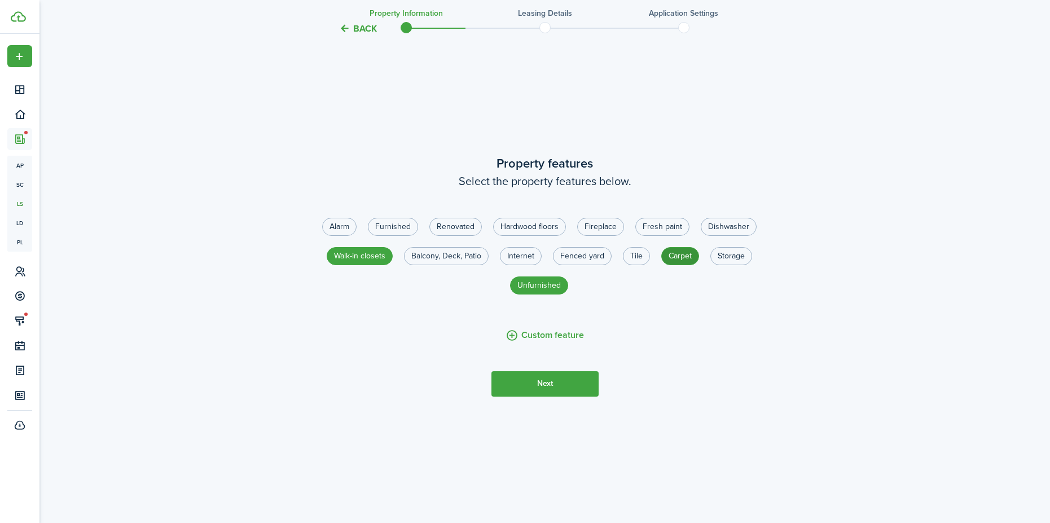
radio input "true"
click at [655, 222] on label "Fresh paint" at bounding box center [662, 227] width 54 height 18
radio input "true"
click at [520, 381] on button "Next" at bounding box center [545, 383] width 107 height 25
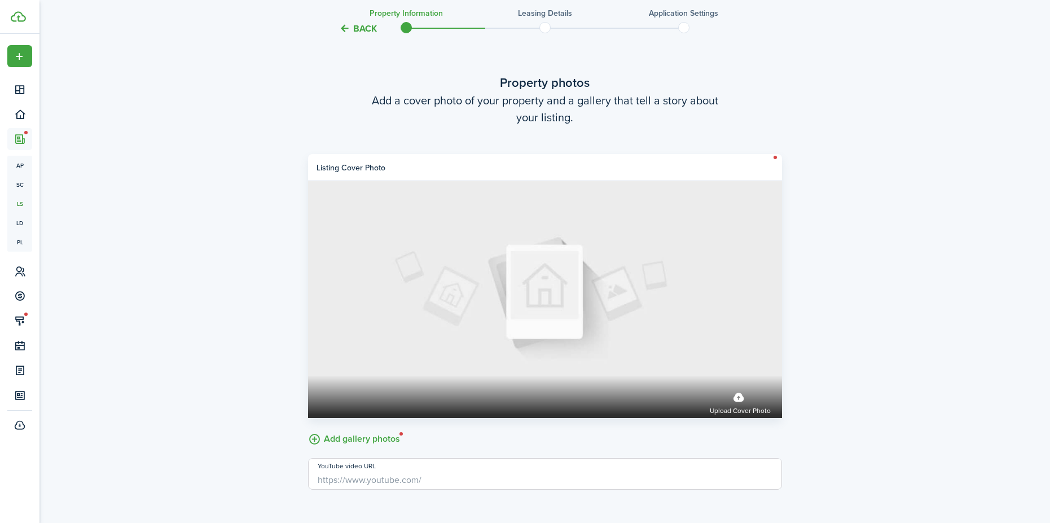
scroll to position [2017, 0]
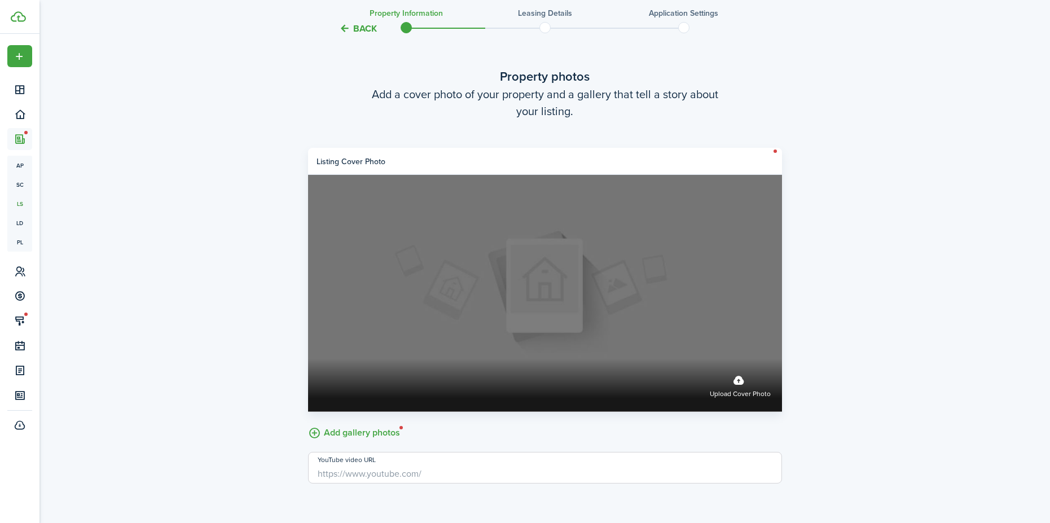
click at [740, 381] on label "Upload cover photo" at bounding box center [740, 385] width 61 height 30
click at [308, 359] on input "Upload cover photo" at bounding box center [308, 359] width 0 height 0
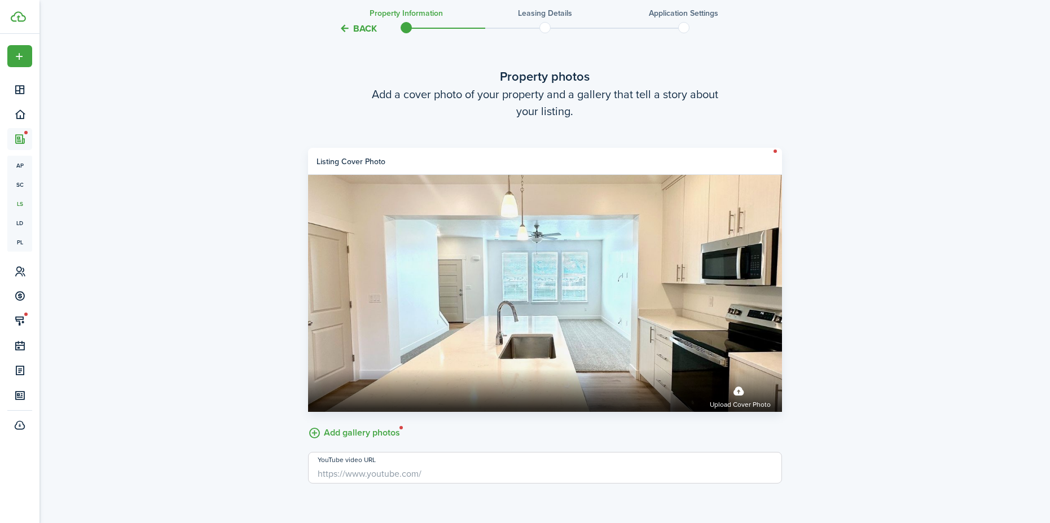
click at [336, 433] on label "Add gallery photos" at bounding box center [354, 431] width 92 height 17
click at [308, 423] on input "Add gallery photos" at bounding box center [308, 423] width 0 height 0
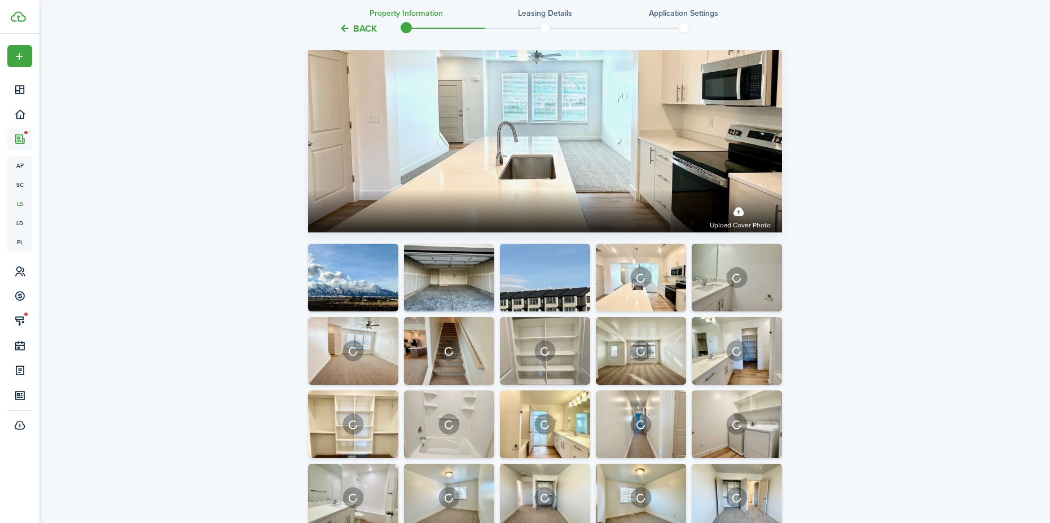
scroll to position [2389, 0]
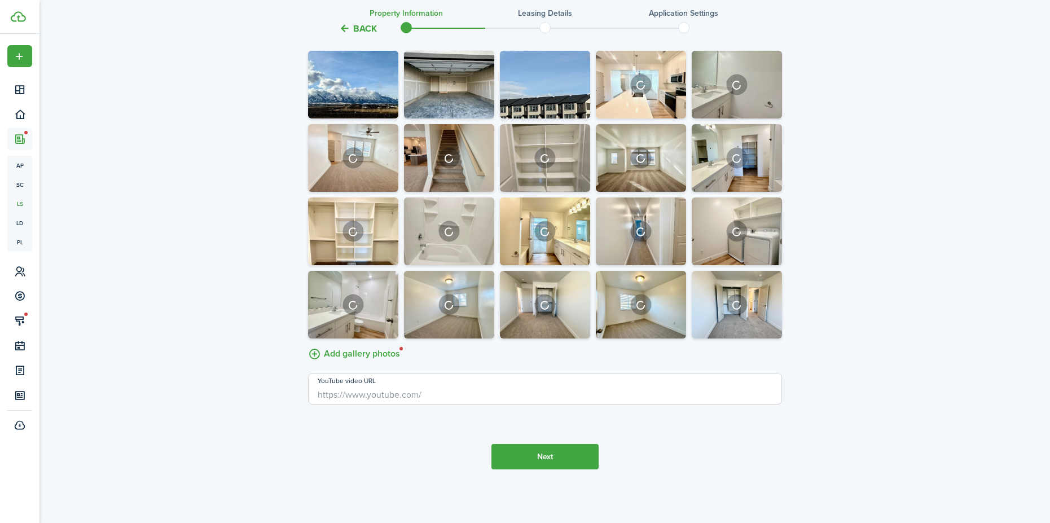
click at [548, 450] on button "Next" at bounding box center [545, 456] width 107 height 25
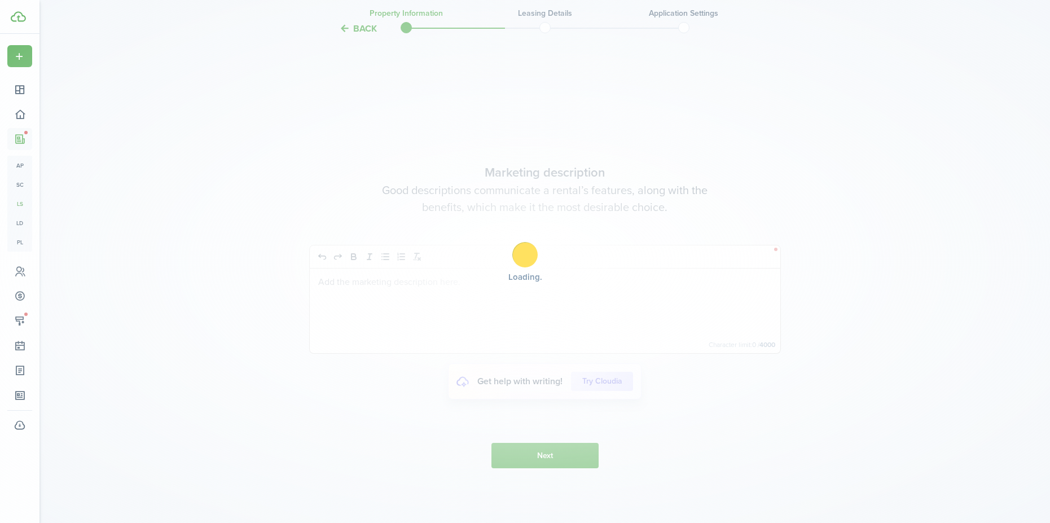
scroll to position [2837, 0]
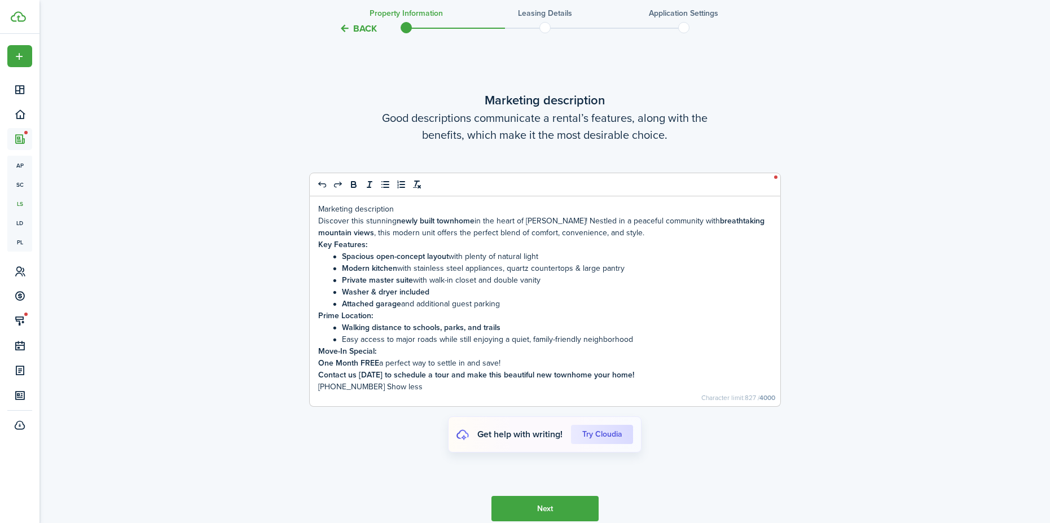
scroll to position [2774, 0]
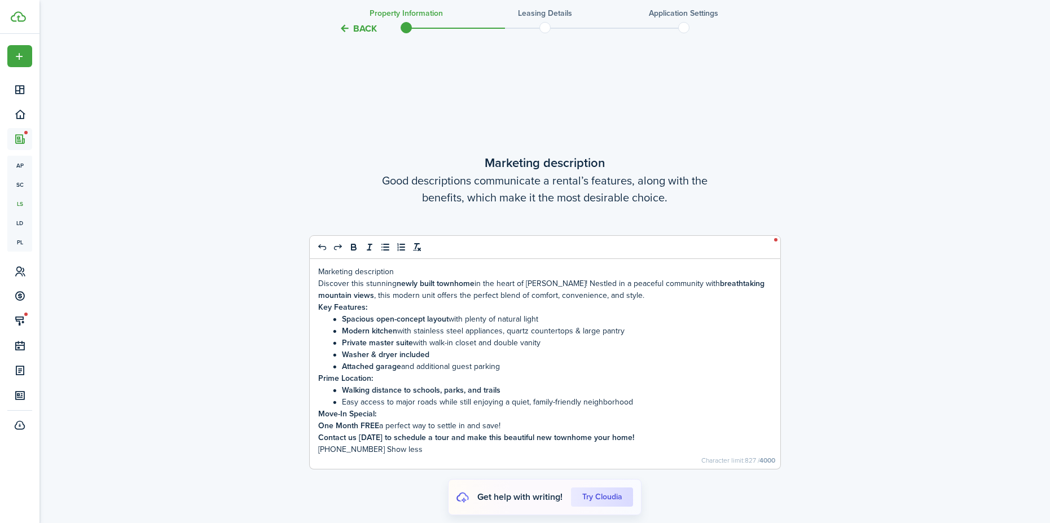
click at [316, 284] on div "Marketing description Discover this stunning newly built townhome in the heart …" at bounding box center [545, 364] width 471 height 210
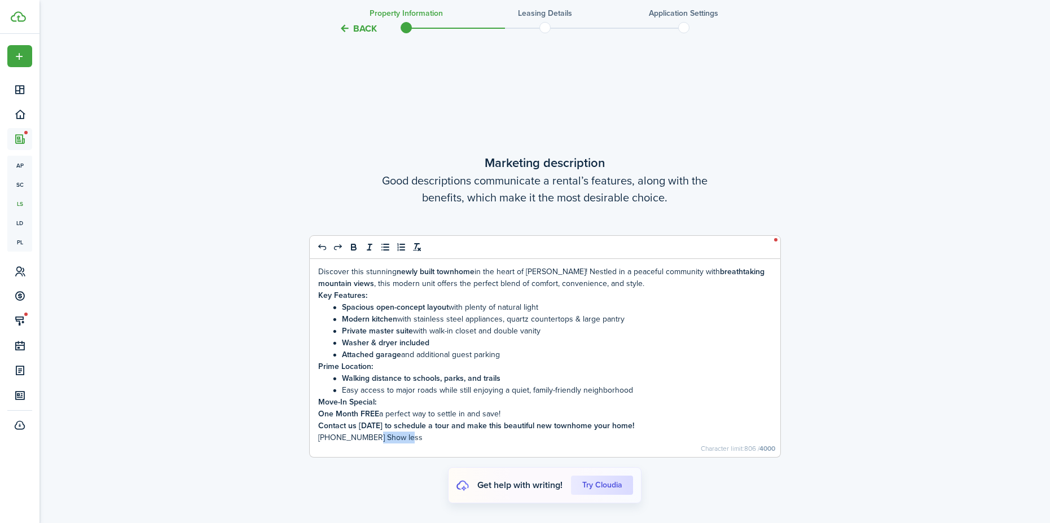
drag, startPoint x: 407, startPoint y: 435, endPoint x: 369, endPoint y: 435, distance: 38.4
click at [369, 435] on p "435-232-7961 Show less" at bounding box center [545, 438] width 454 height 12
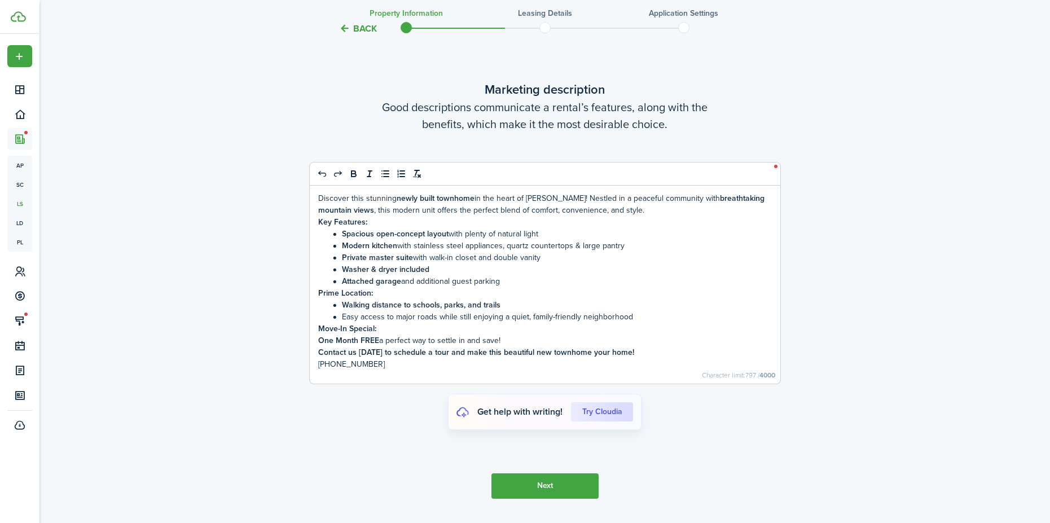
scroll to position [2913, 0]
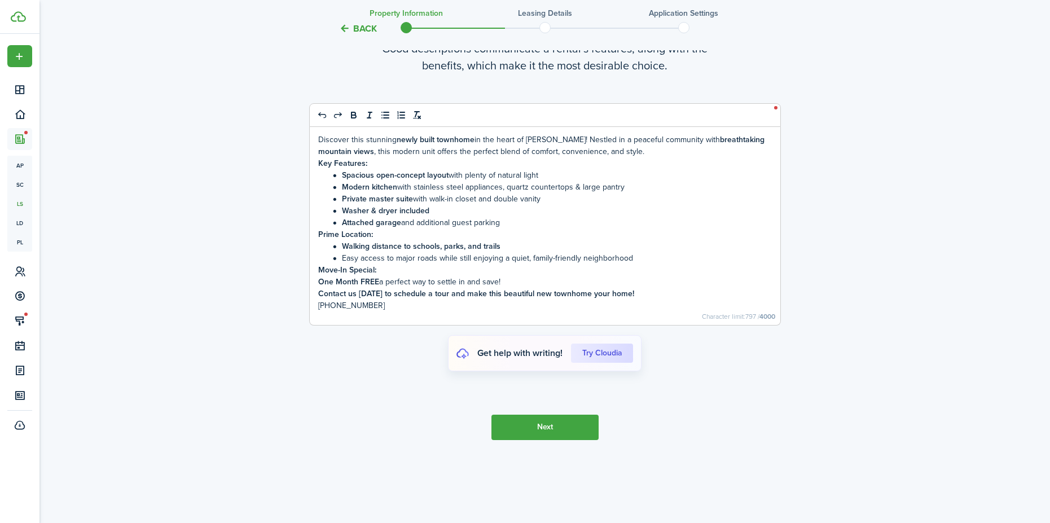
click at [554, 426] on button "Next" at bounding box center [545, 427] width 107 height 25
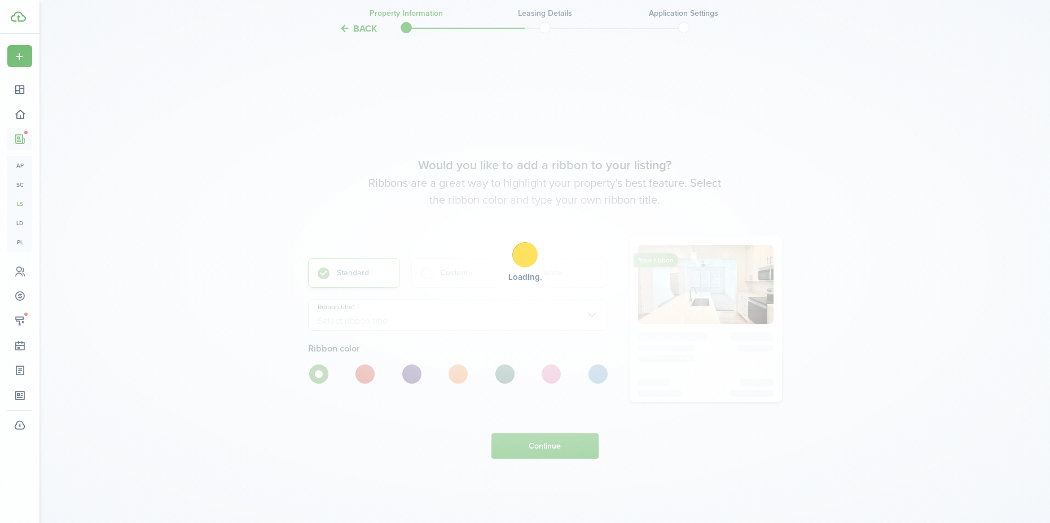
scroll to position [3360, 0]
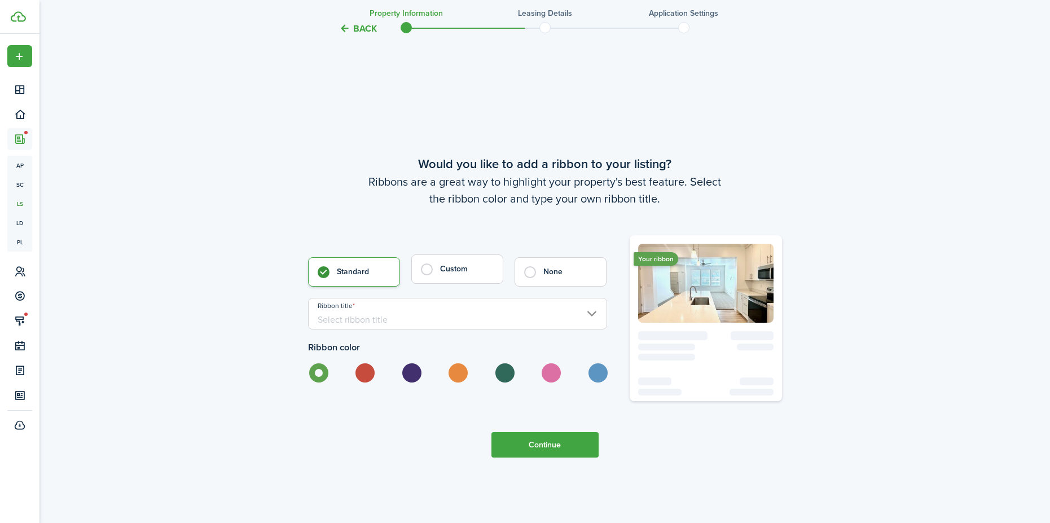
click at [423, 275] on label "Custom" at bounding box center [457, 269] width 92 height 29
radio input "false"
radio input "true"
click at [363, 374] on label at bounding box center [364, 372] width 20 height 19
radio input "false"
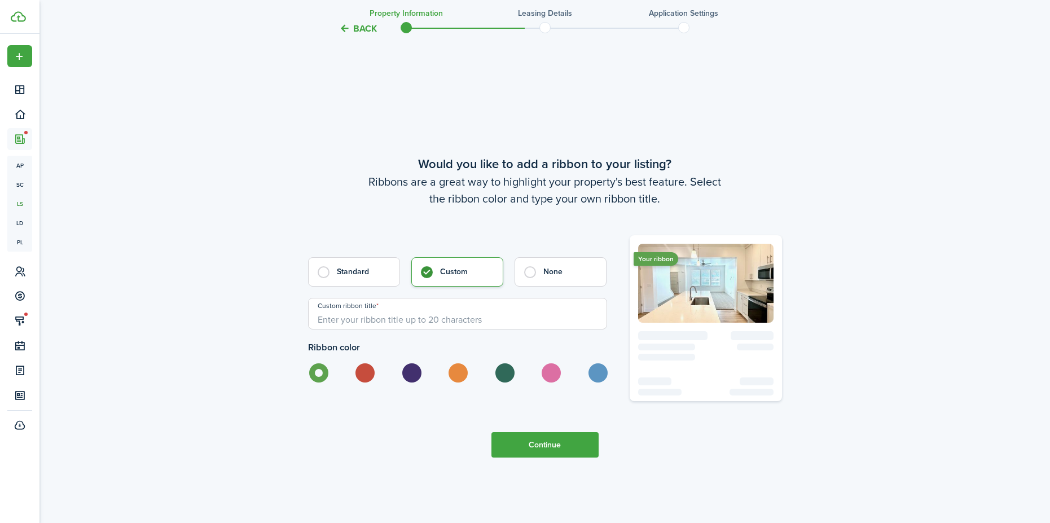
radio input "true"
click at [371, 313] on input "Custom ribbon title" at bounding box center [457, 314] width 299 height 32
type input "ONE MONTH FREE"
click at [540, 435] on button "Continue" at bounding box center [545, 444] width 107 height 25
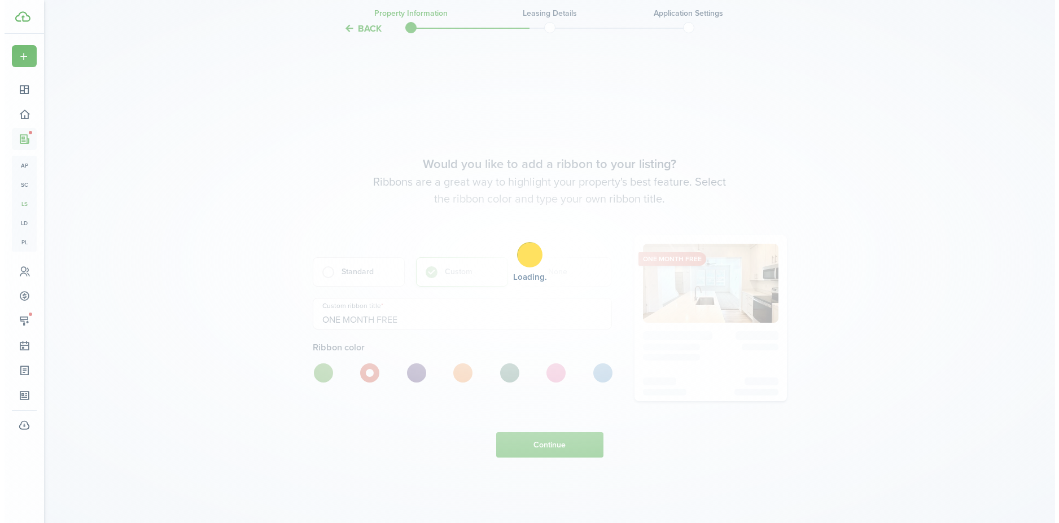
scroll to position [0, 0]
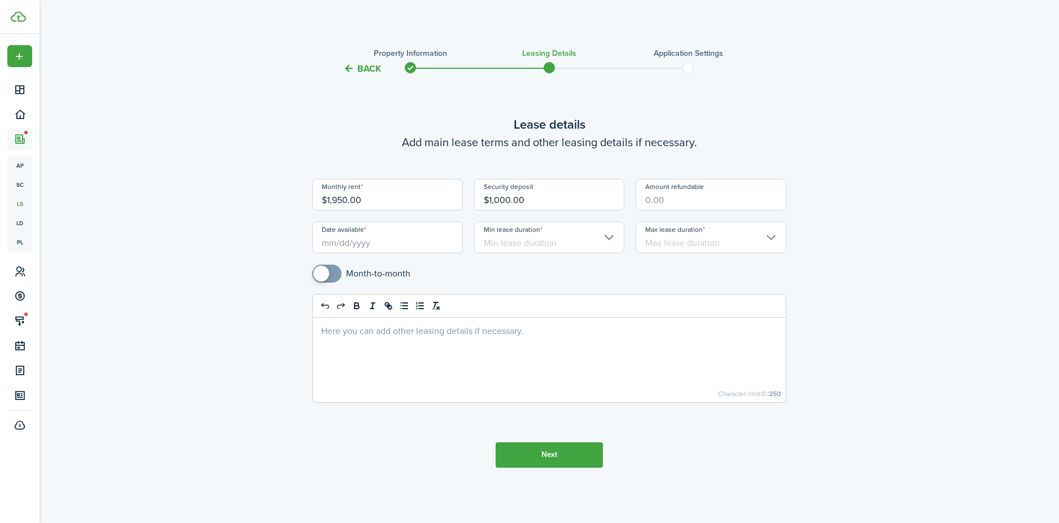
click at [673, 195] on input "Amount refundable" at bounding box center [710, 195] width 151 height 32
click at [388, 236] on input "Date available" at bounding box center [387, 238] width 151 height 32
type input "$1,000.00"
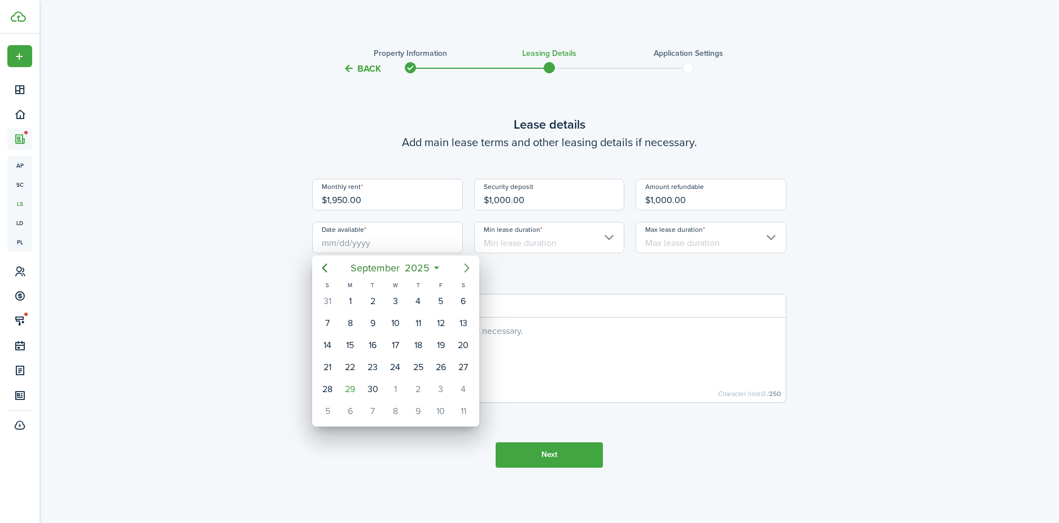
click at [469, 268] on icon "Next page" at bounding box center [466, 268] width 5 height 9
click at [442, 317] on div "10" at bounding box center [440, 323] width 17 height 17
type input "10/10/2025"
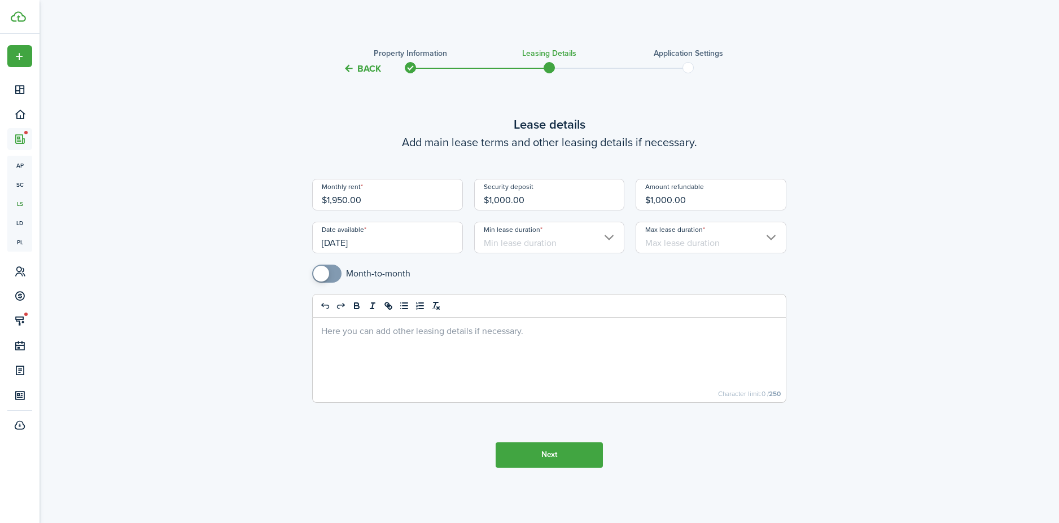
click at [502, 245] on input "Min lease duration" at bounding box center [549, 238] width 151 height 32
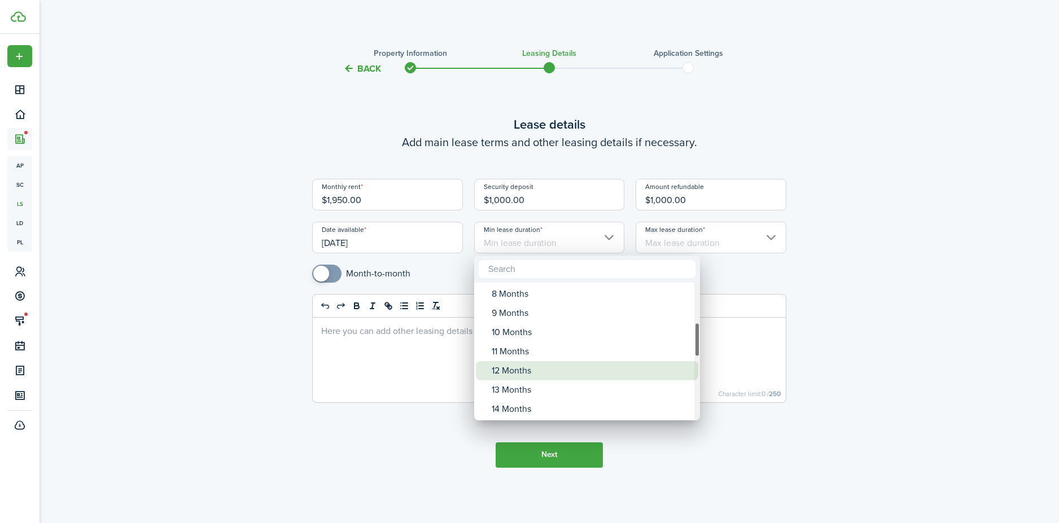
click at [520, 371] on div "12 Months" at bounding box center [592, 370] width 200 height 19
type input "12 Months"
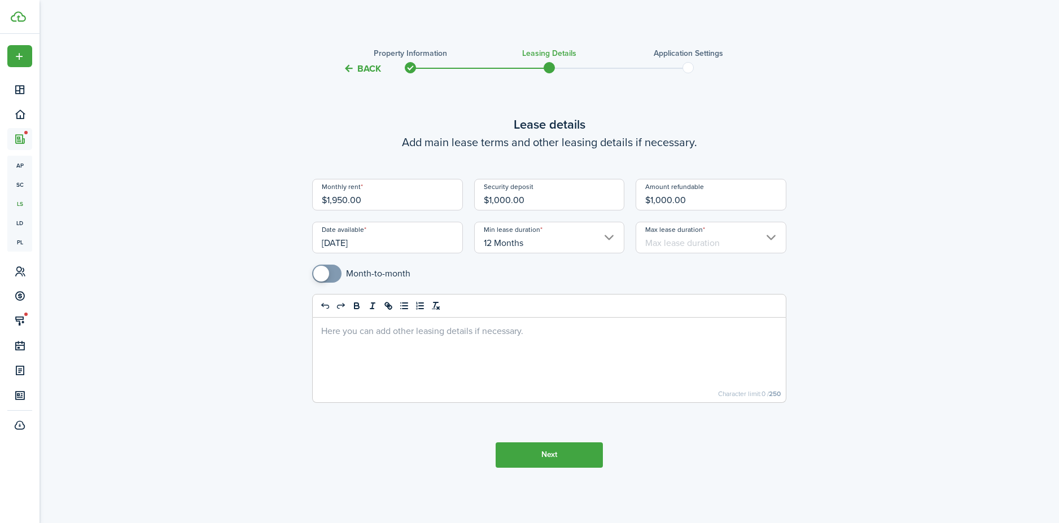
click at [698, 248] on input "Max lease duration" at bounding box center [710, 238] width 151 height 32
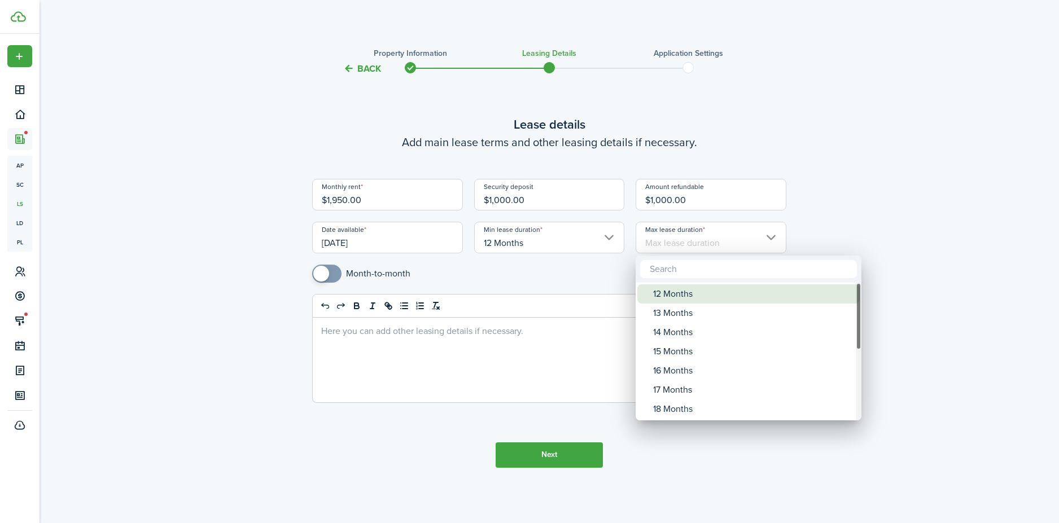
click at [684, 289] on div "12 Months" at bounding box center [753, 293] width 200 height 19
type input "12 Months"
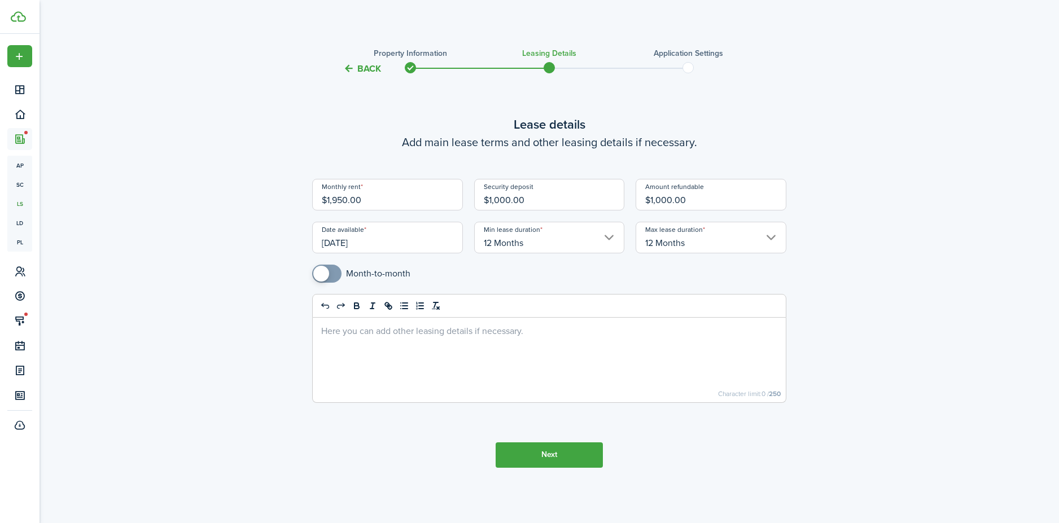
click at [540, 451] on button "Next" at bounding box center [549, 454] width 107 height 25
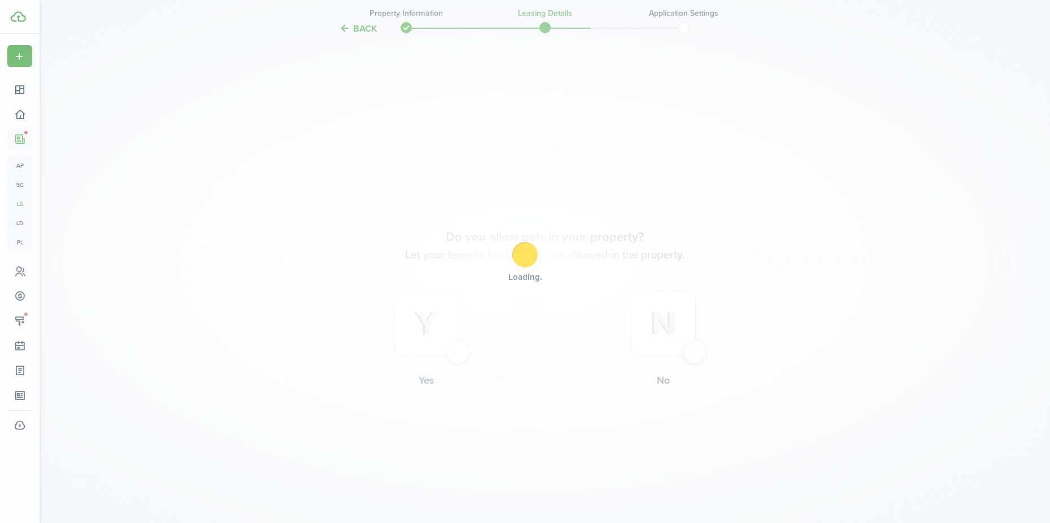
scroll to position [448, 0]
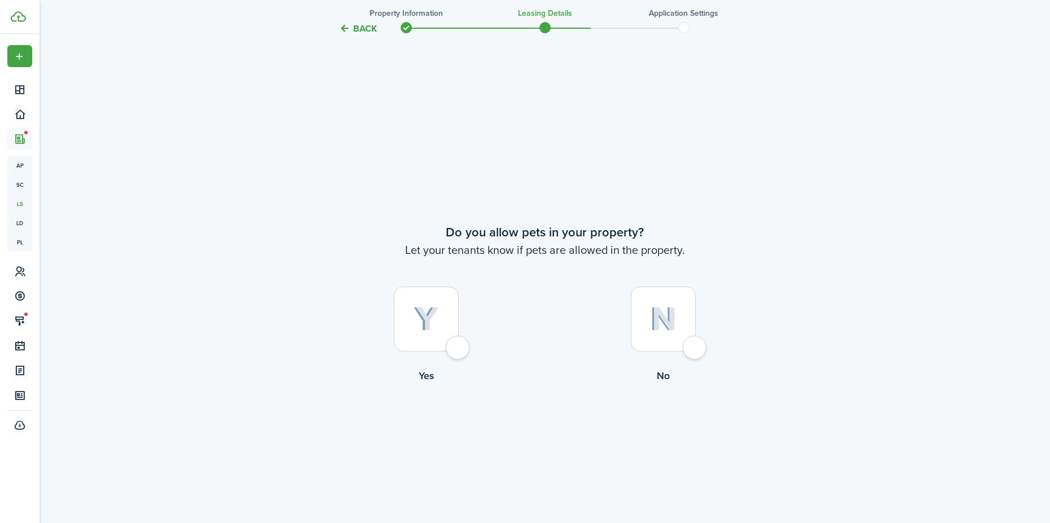
click at [459, 347] on div at bounding box center [426, 319] width 65 height 65
radio input "true"
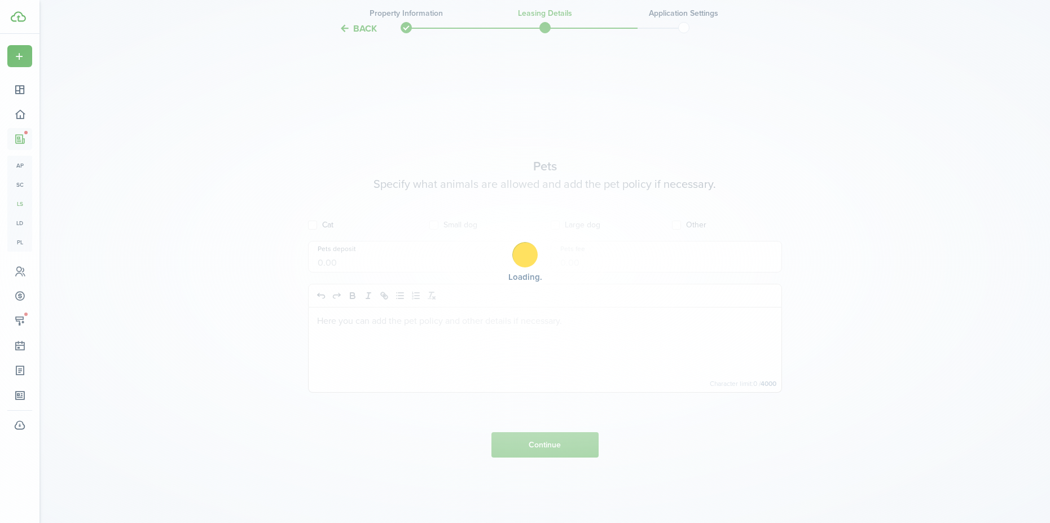
scroll to position [971, 0]
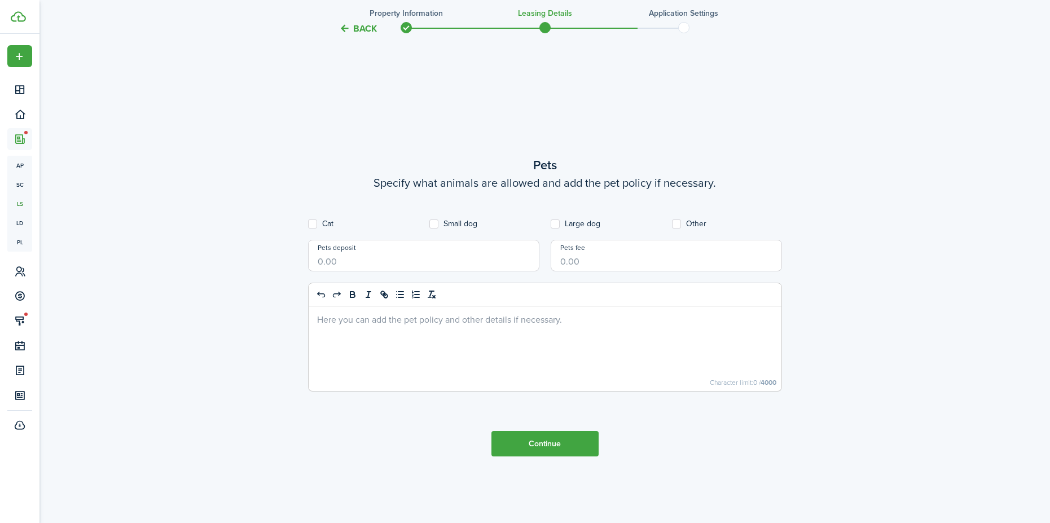
click at [317, 225] on label "Cat" at bounding box center [320, 224] width 25 height 9
checkbox input "true"
click at [435, 223] on label "Small dog" at bounding box center [453, 224] width 48 height 9
checkbox input "true"
click at [562, 224] on label "Large dog" at bounding box center [576, 224] width 50 height 9
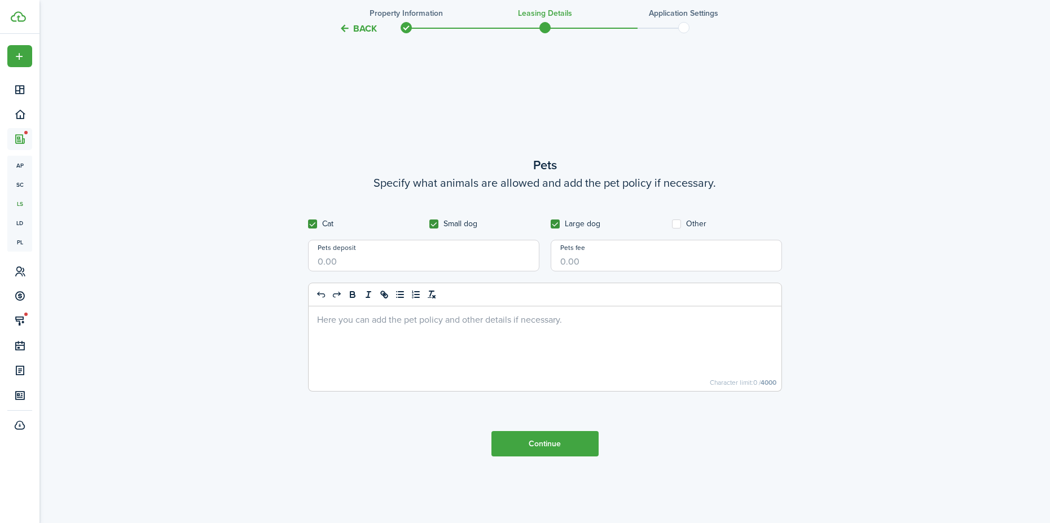
checkbox input "true"
click at [677, 227] on label "Other" at bounding box center [689, 224] width 34 height 9
checkbox input "true"
click at [383, 269] on input "Pets deposit" at bounding box center [423, 256] width 231 height 32
type input "$300.00"
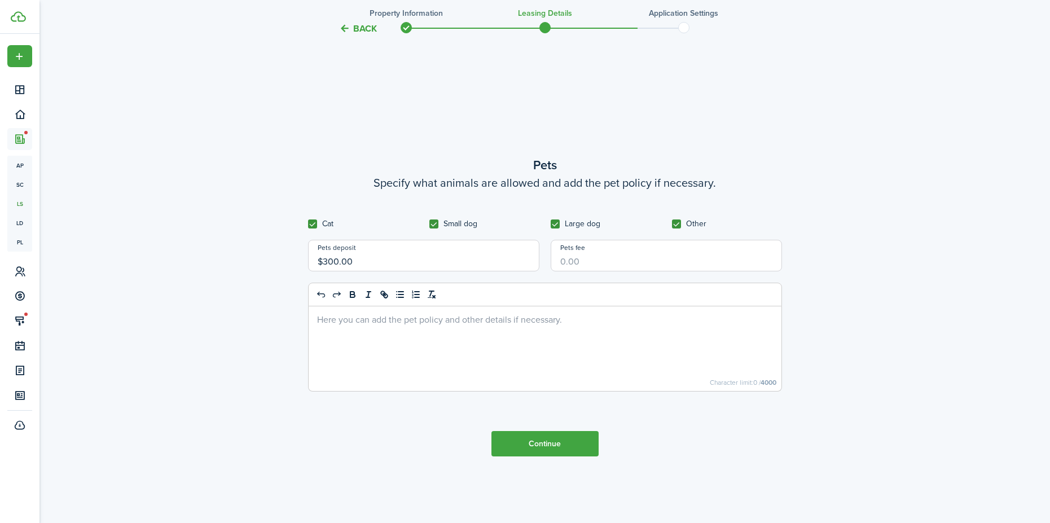
click at [602, 260] on input "Pets fee" at bounding box center [666, 256] width 231 height 32
type input "$300.00"
click at [351, 317] on p at bounding box center [545, 319] width 456 height 12
click at [569, 445] on button "Continue" at bounding box center [545, 443] width 107 height 25
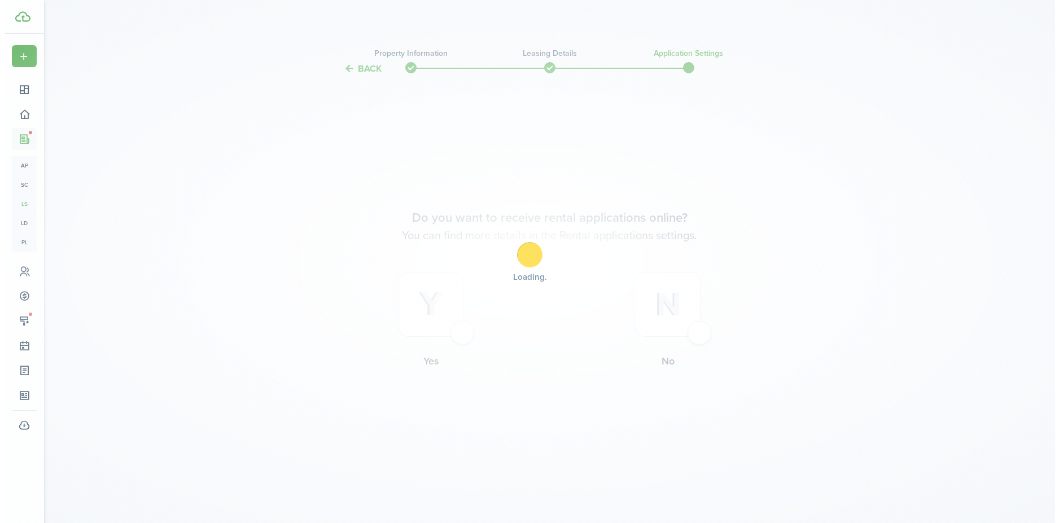
scroll to position [0, 0]
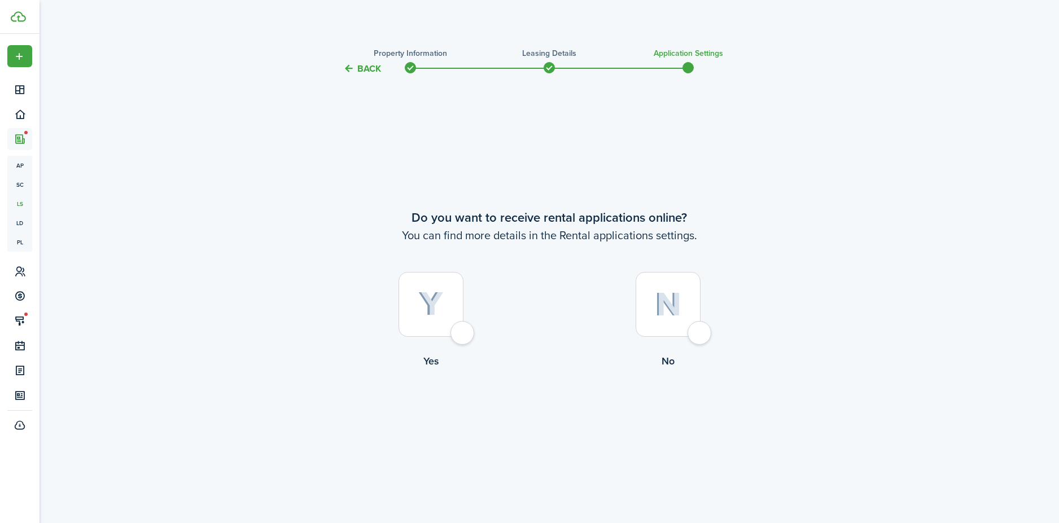
click at [463, 333] on div at bounding box center [430, 304] width 65 height 65
radio input "true"
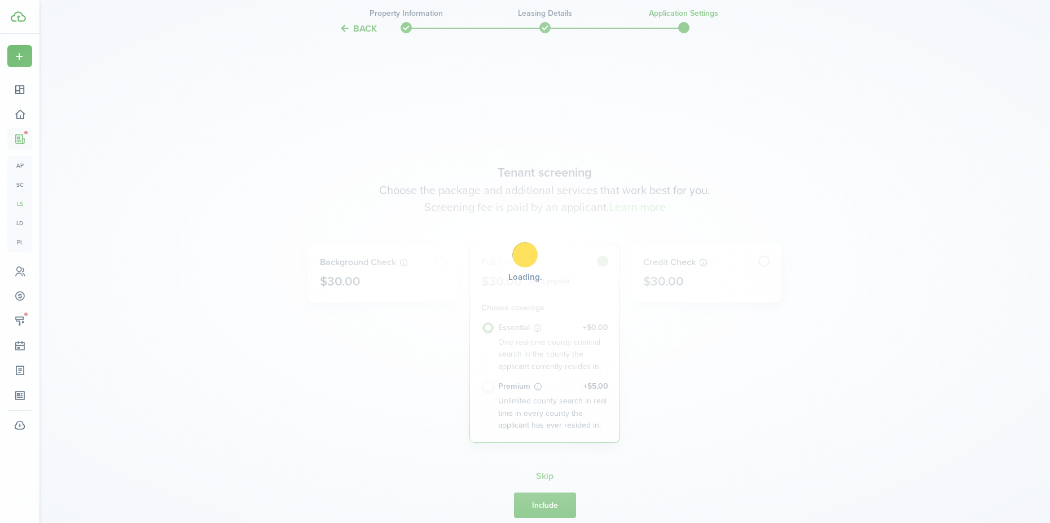
scroll to position [448, 0]
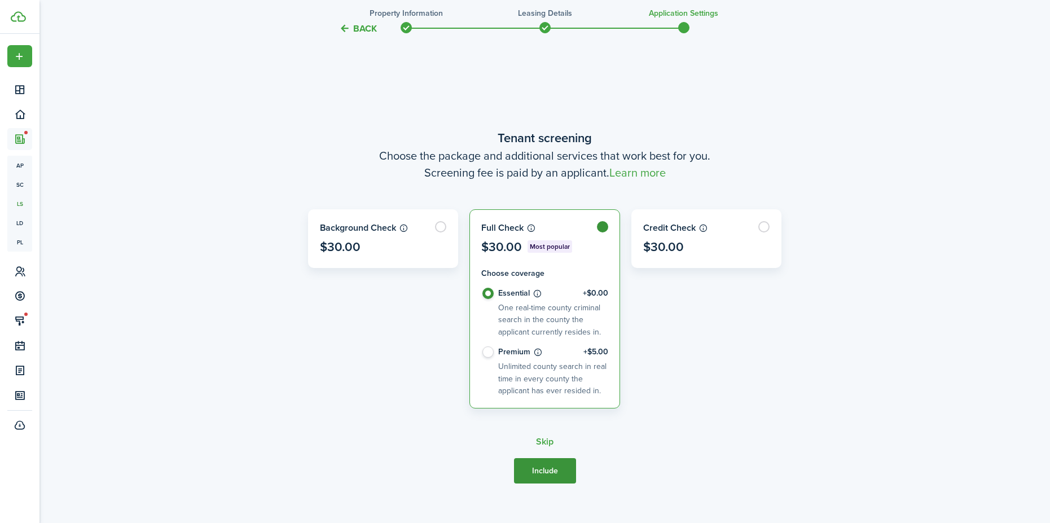
click at [553, 467] on button "Include" at bounding box center [545, 470] width 62 height 25
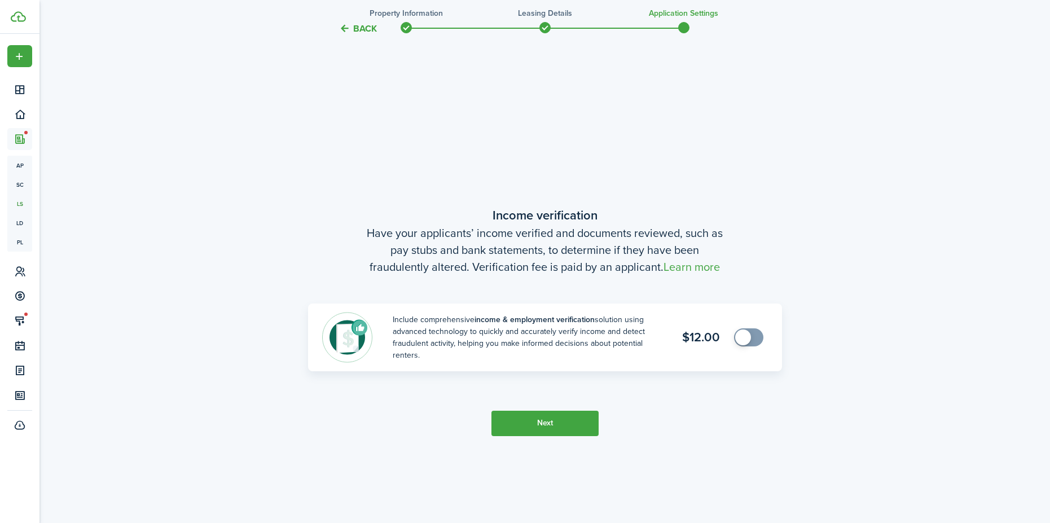
scroll to position [971, 0]
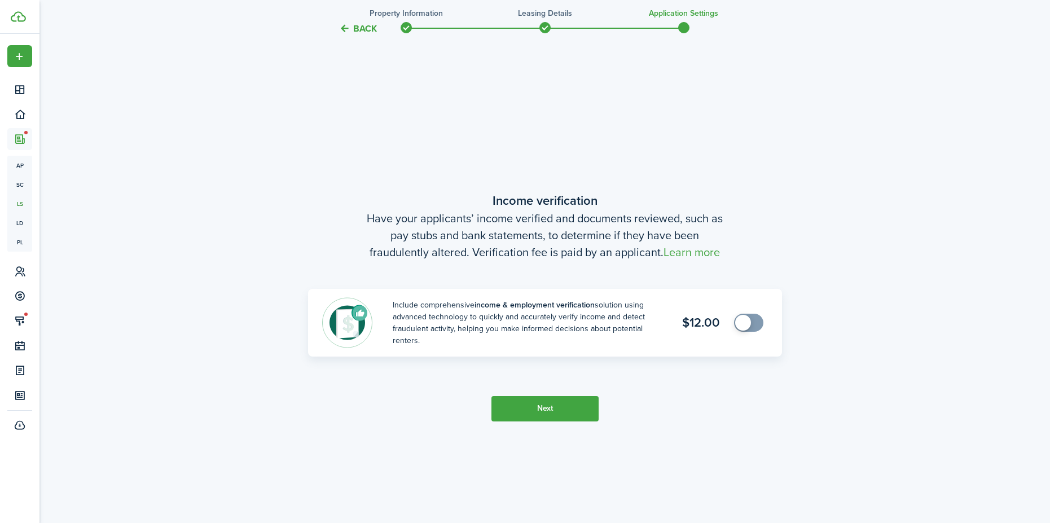
click at [574, 413] on button "Next" at bounding box center [545, 408] width 107 height 25
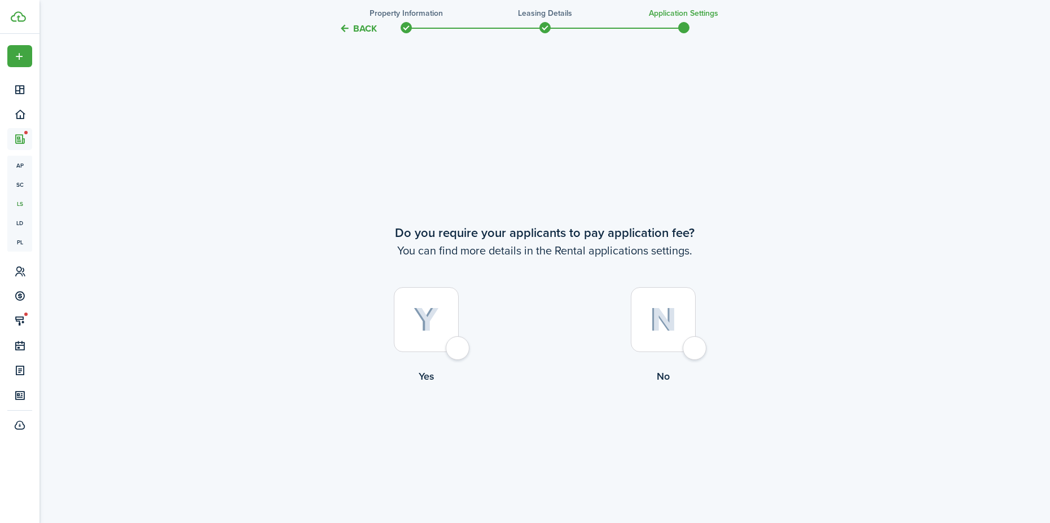
scroll to position [1494, 0]
click at [455, 345] on div at bounding box center [426, 319] width 65 height 65
radio input "true"
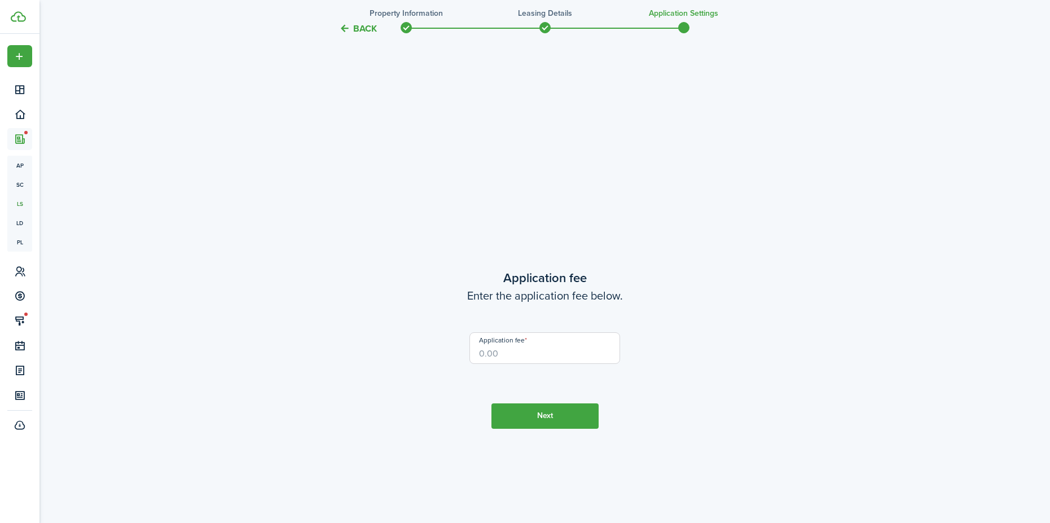
scroll to position [2017, 0]
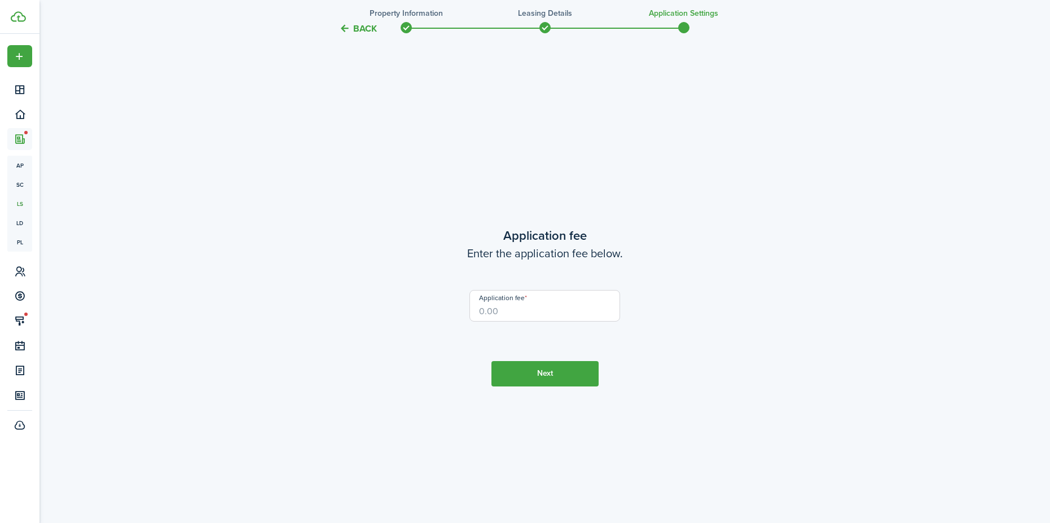
click at [497, 312] on input "Application fee" at bounding box center [545, 306] width 151 height 32
type input "$45.00"
click at [534, 374] on button "Next" at bounding box center [545, 373] width 107 height 25
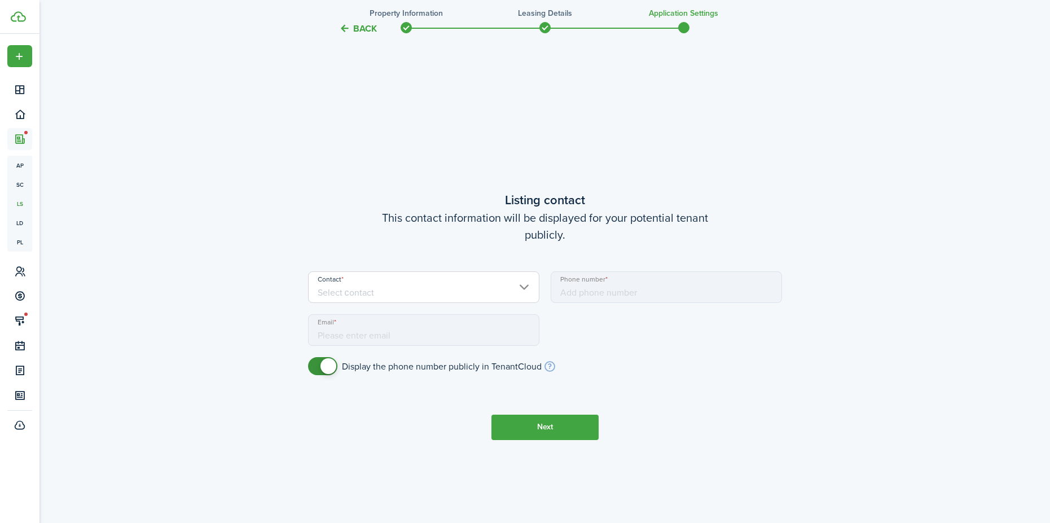
scroll to position [2540, 0]
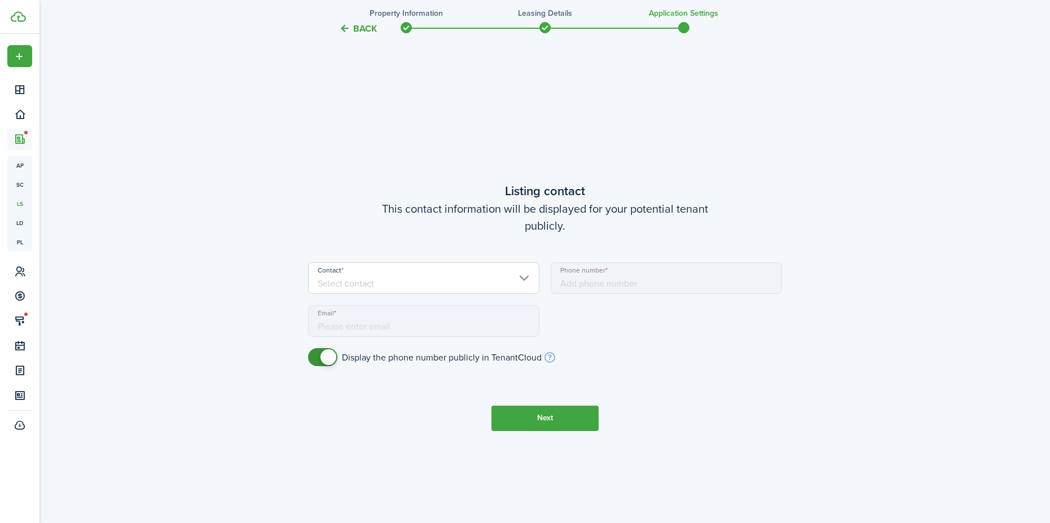
click at [396, 279] on input "Contact" at bounding box center [423, 278] width 231 height 32
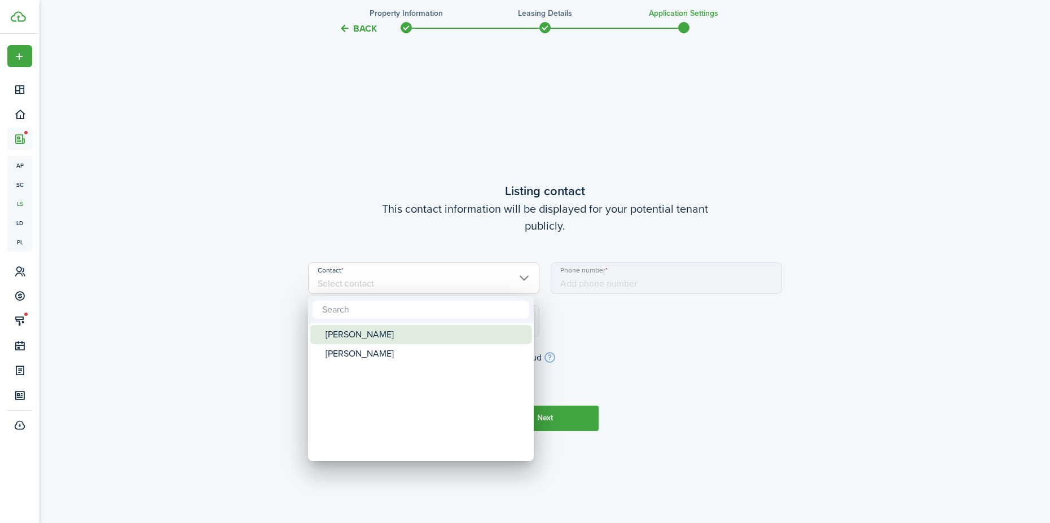
click at [366, 340] on div "Katy Shoemaker" at bounding box center [426, 334] width 200 height 19
type input "+1 801-664-5109"
type input "katy@celleassets.com"
type input "Katy Shoemaker"
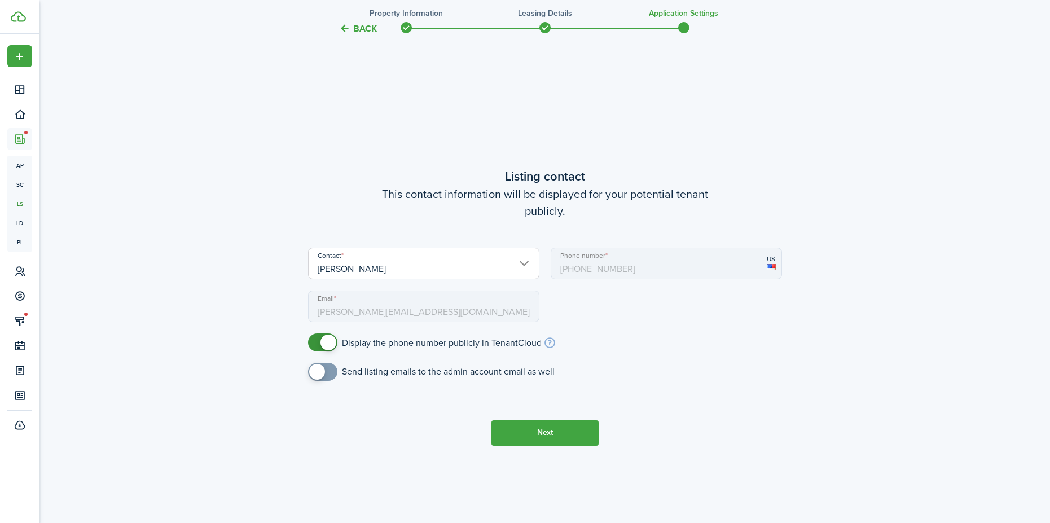
click at [551, 429] on button "Next" at bounding box center [545, 432] width 107 height 25
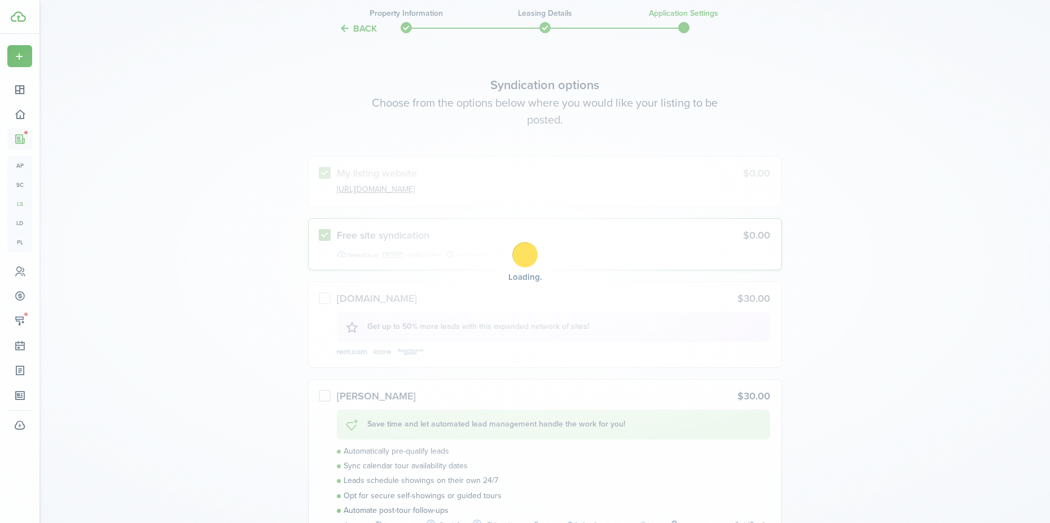
scroll to position [3063, 0]
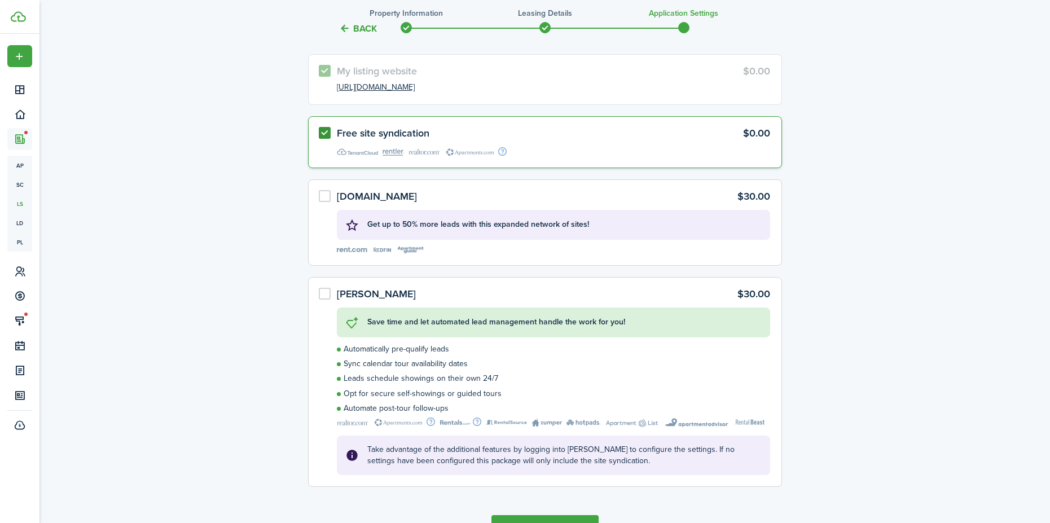
scroll to position [3228, 0]
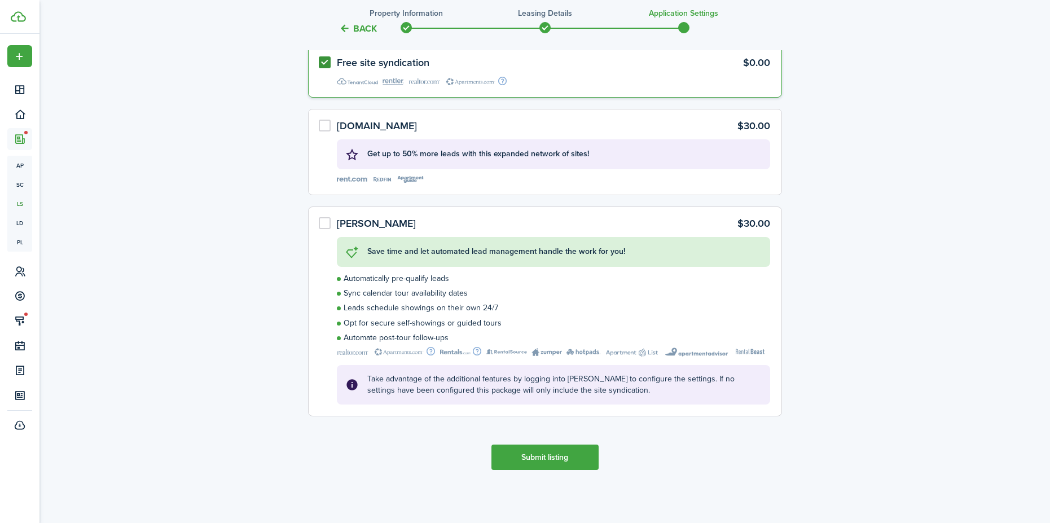
click at [553, 451] on button "Submit listing" at bounding box center [545, 457] width 107 height 25
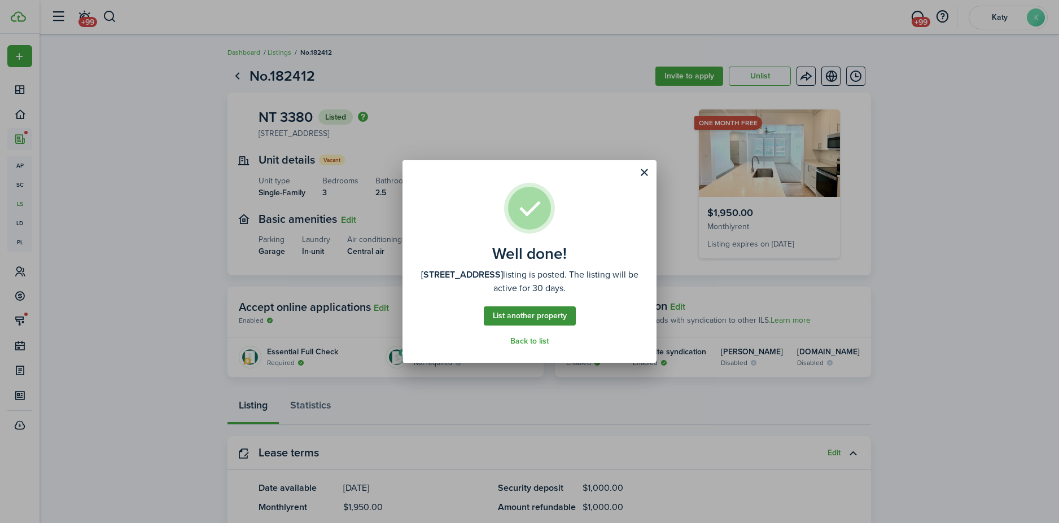
click at [543, 319] on link "List another property" at bounding box center [530, 315] width 92 height 19
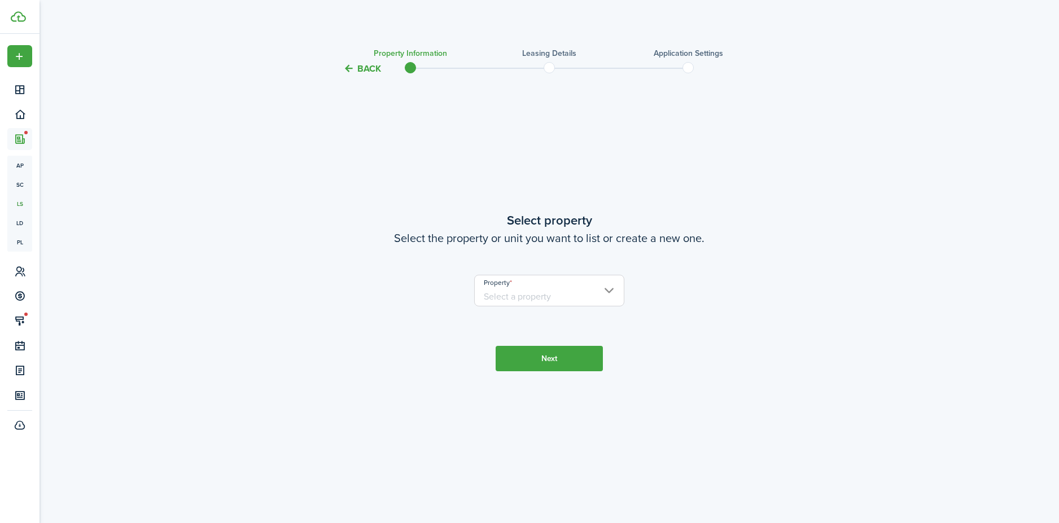
click at [564, 302] on input "Property" at bounding box center [549, 291] width 151 height 32
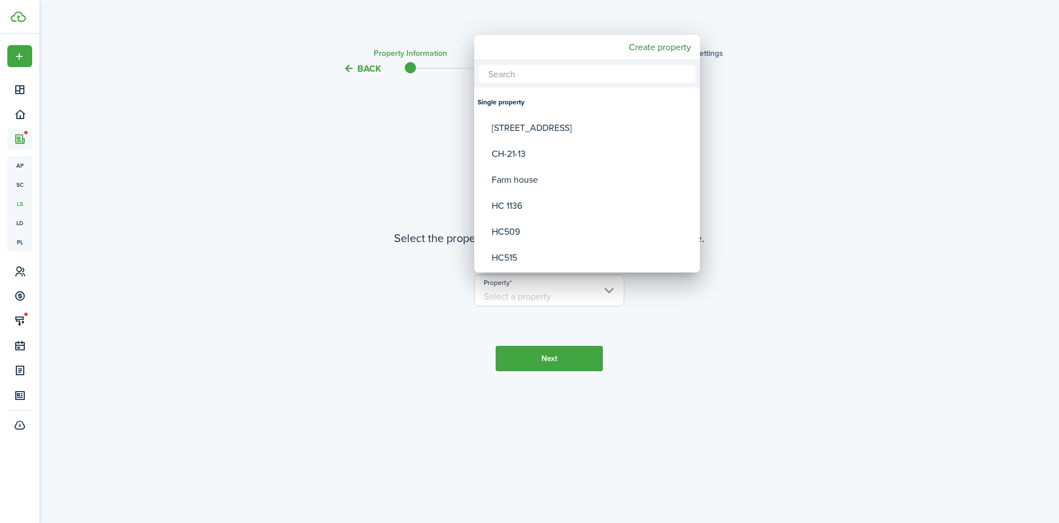
click at [336, 170] on div at bounding box center [529, 262] width 1239 height 704
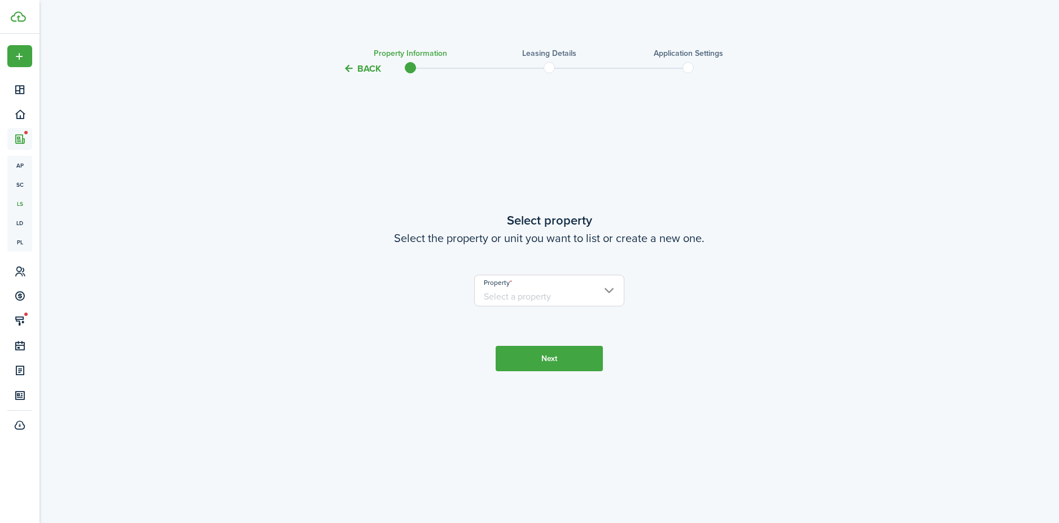
click at [375, 66] on button "Back" at bounding box center [362, 69] width 38 height 12
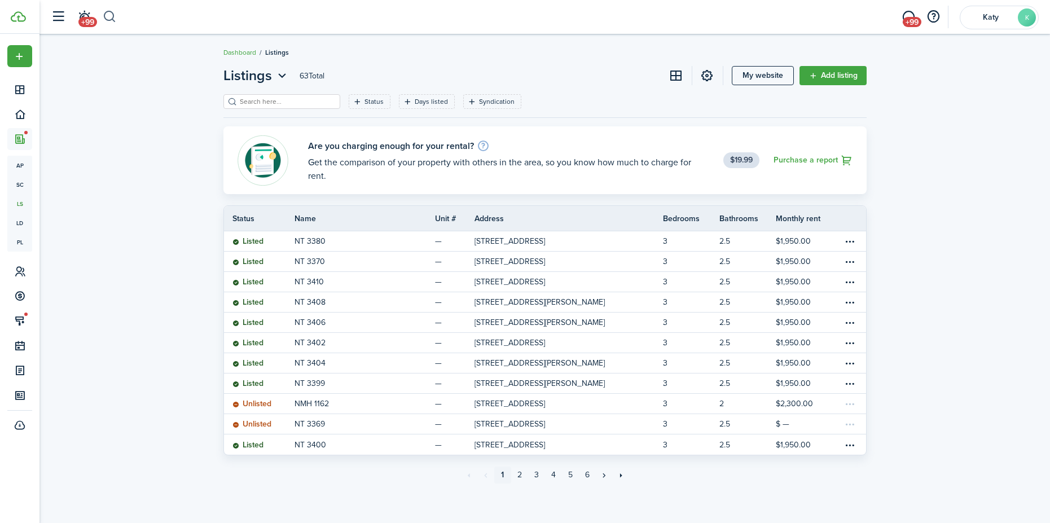
click at [116, 19] on button "button" at bounding box center [110, 16] width 14 height 19
type input "nadia"
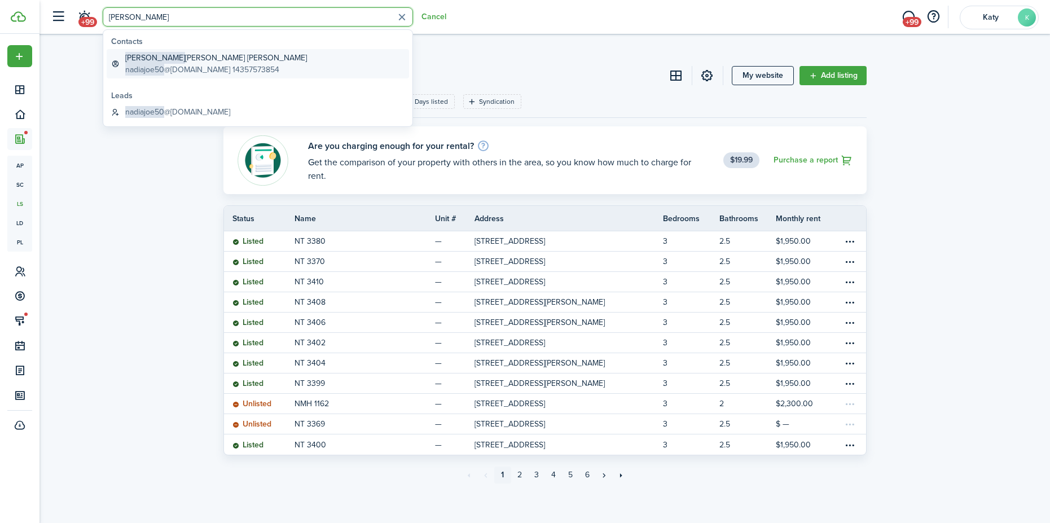
click at [158, 66] on span "nadiajoe50" at bounding box center [144, 70] width 39 height 12
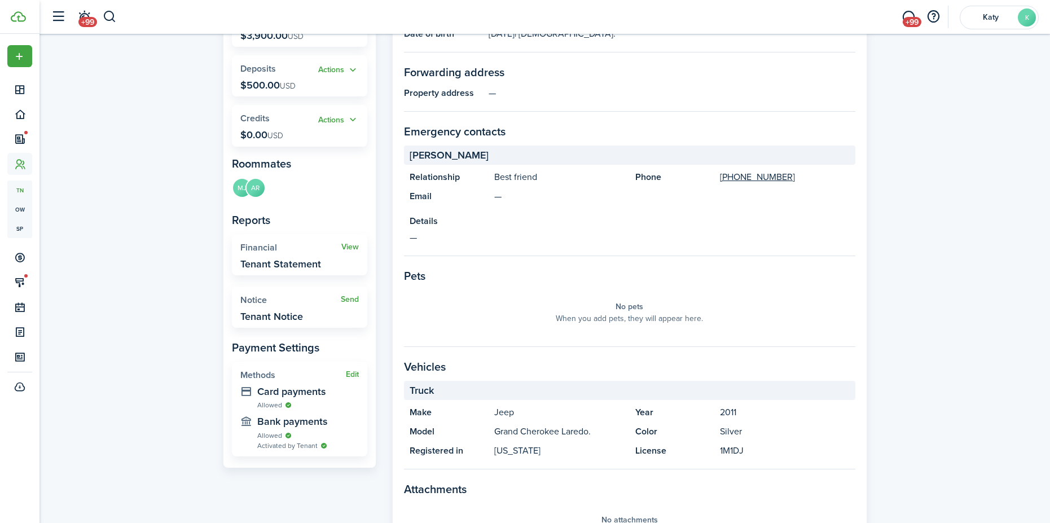
scroll to position [226, 0]
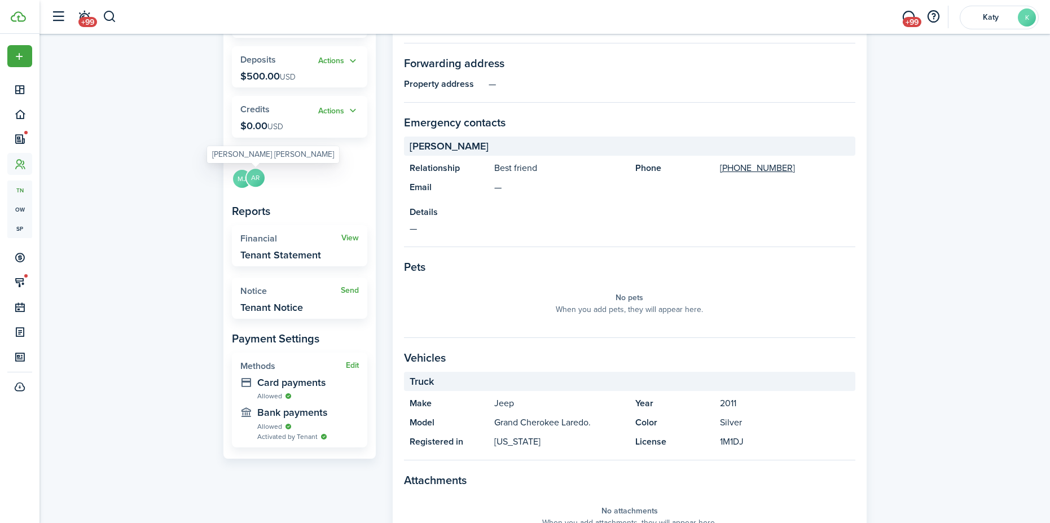
click at [252, 179] on avatar-text "AR" at bounding box center [256, 178] width 18 height 18
